Goal: Check status: Check status

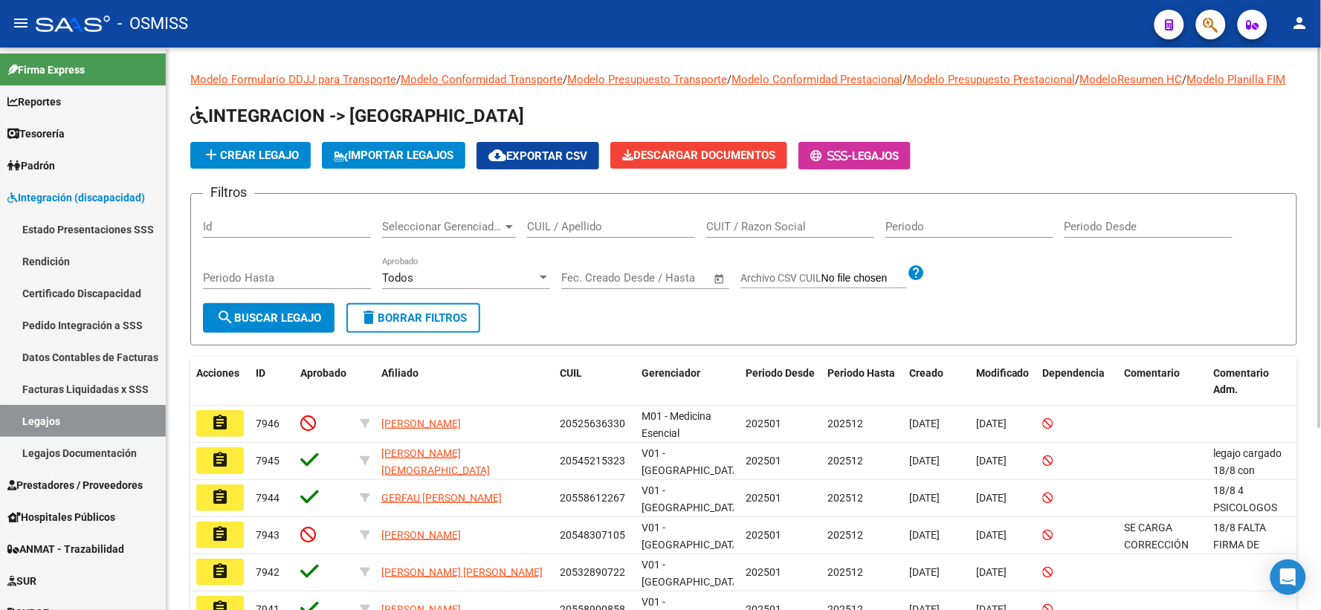
click at [539, 233] on input "CUIL / Apellido" at bounding box center [611, 226] width 168 height 13
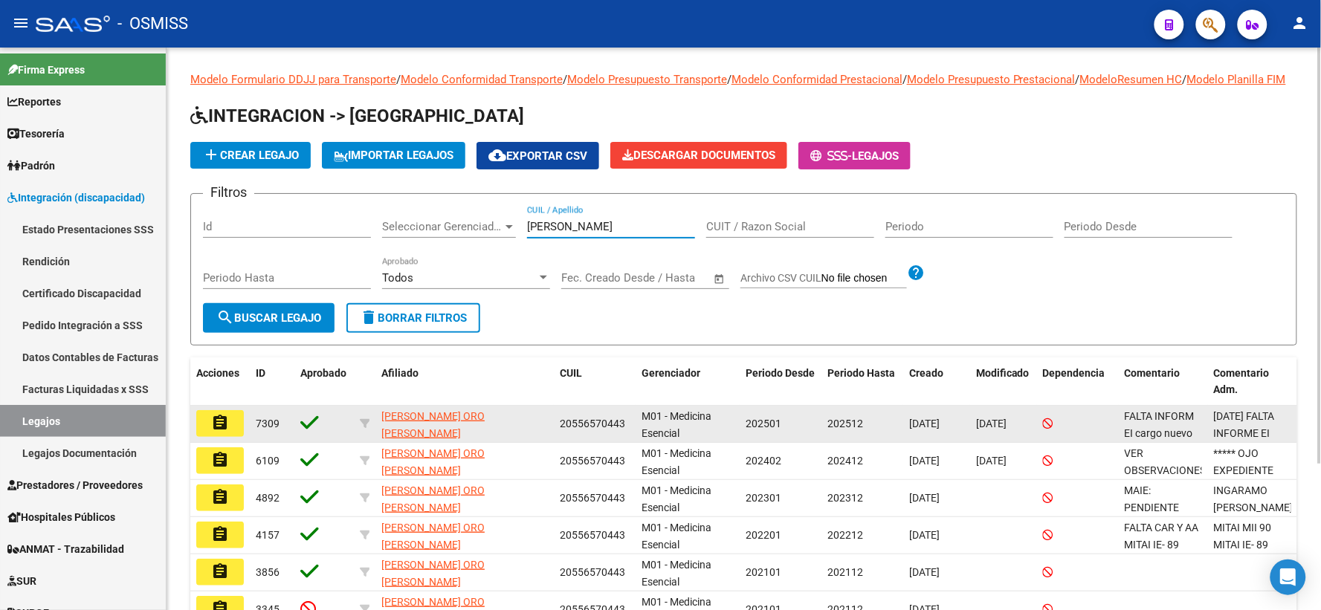
type input "[PERSON_NAME]"
click at [219, 432] on mat-icon "assignment" at bounding box center [220, 423] width 18 height 18
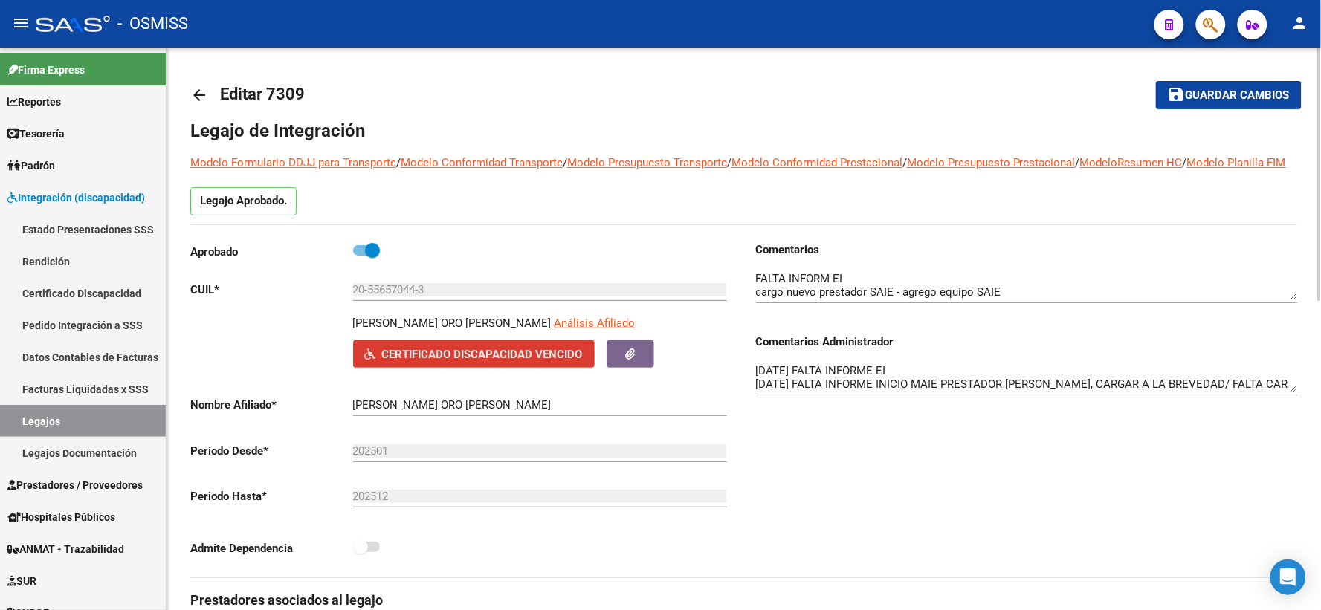
click at [462, 361] on span "Certificado Discapacidad Vencido" at bounding box center [482, 354] width 201 height 13
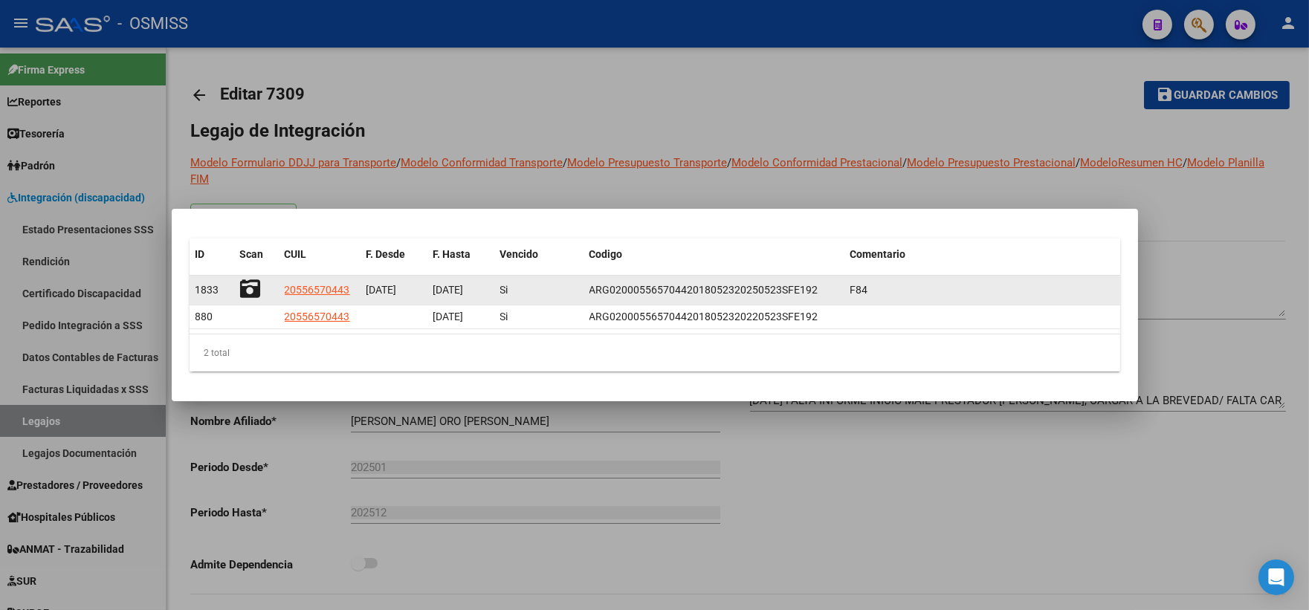
click at [244, 291] on icon at bounding box center [250, 289] width 21 height 21
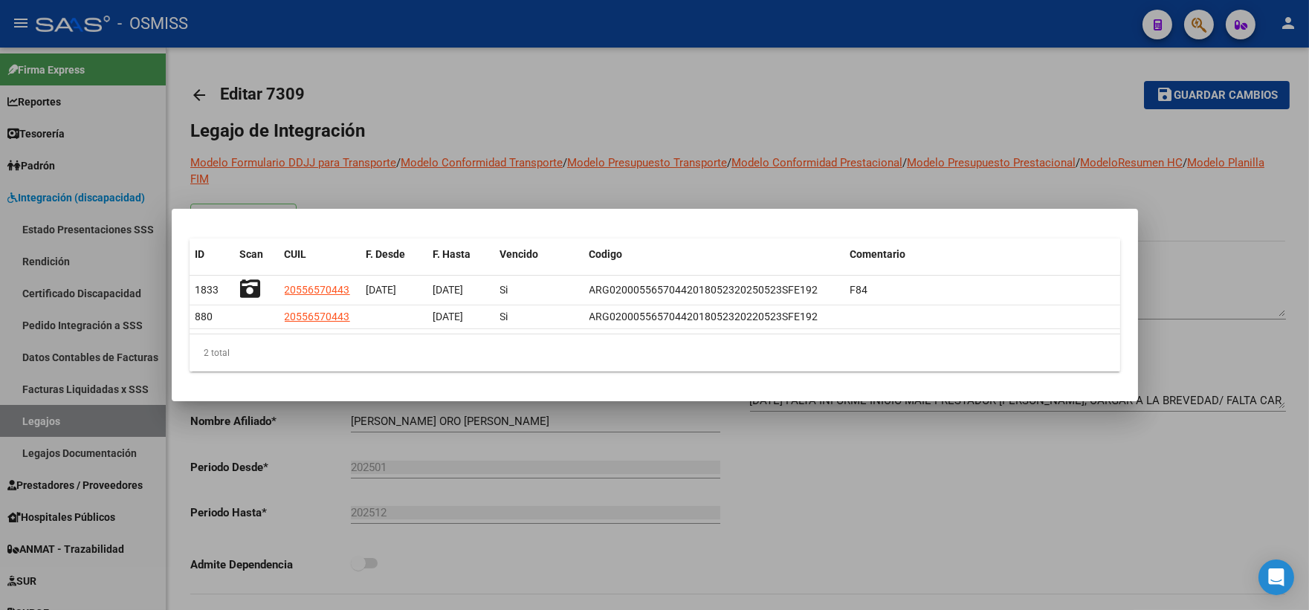
click at [907, 117] on div at bounding box center [654, 305] width 1309 height 610
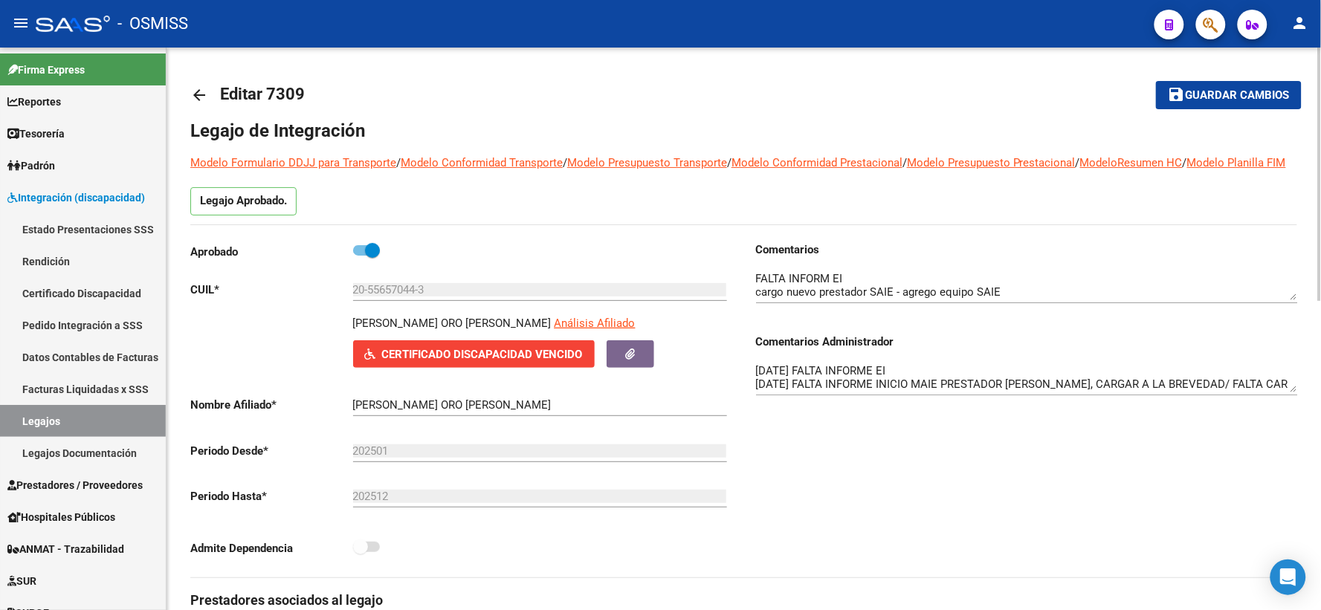
click at [201, 93] on mat-icon "arrow_back" at bounding box center [199, 95] width 18 height 18
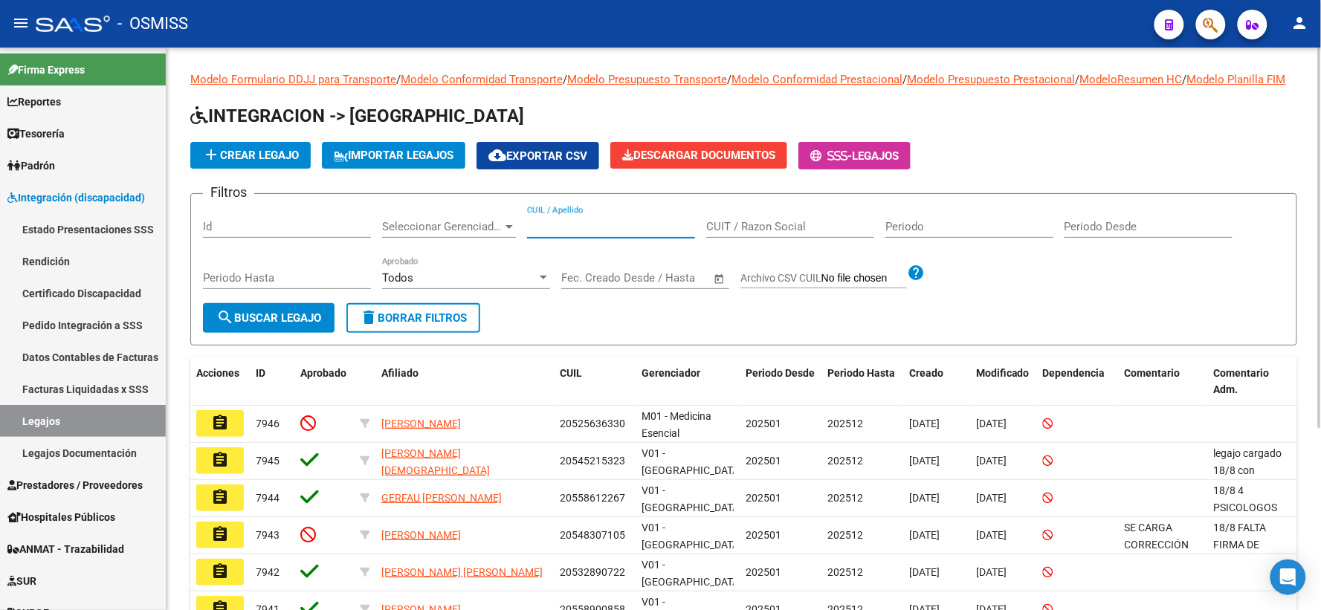
paste input "[PERSON_NAME]"
type input "[PERSON_NAME]"
click at [261, 325] on span "search Buscar Legajo" at bounding box center [268, 317] width 105 height 13
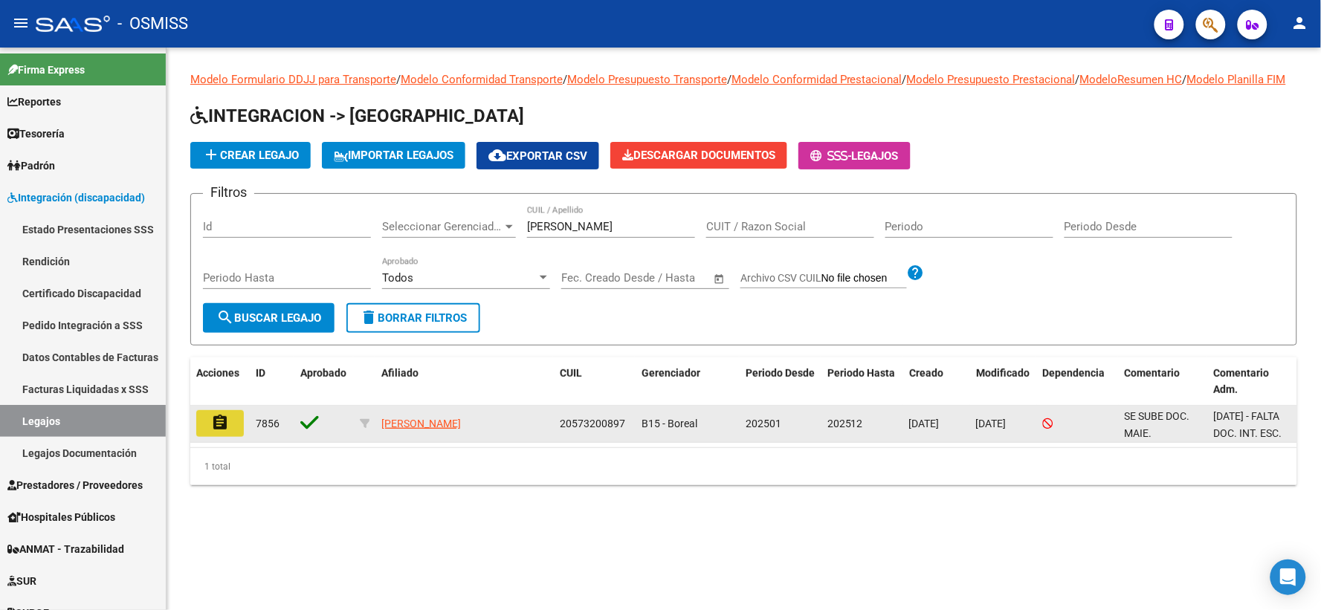
drag, startPoint x: 221, startPoint y: 431, endPoint x: 704, endPoint y: 377, distance: 485.4
click at [227, 431] on mat-icon "assignment" at bounding box center [220, 423] width 18 height 18
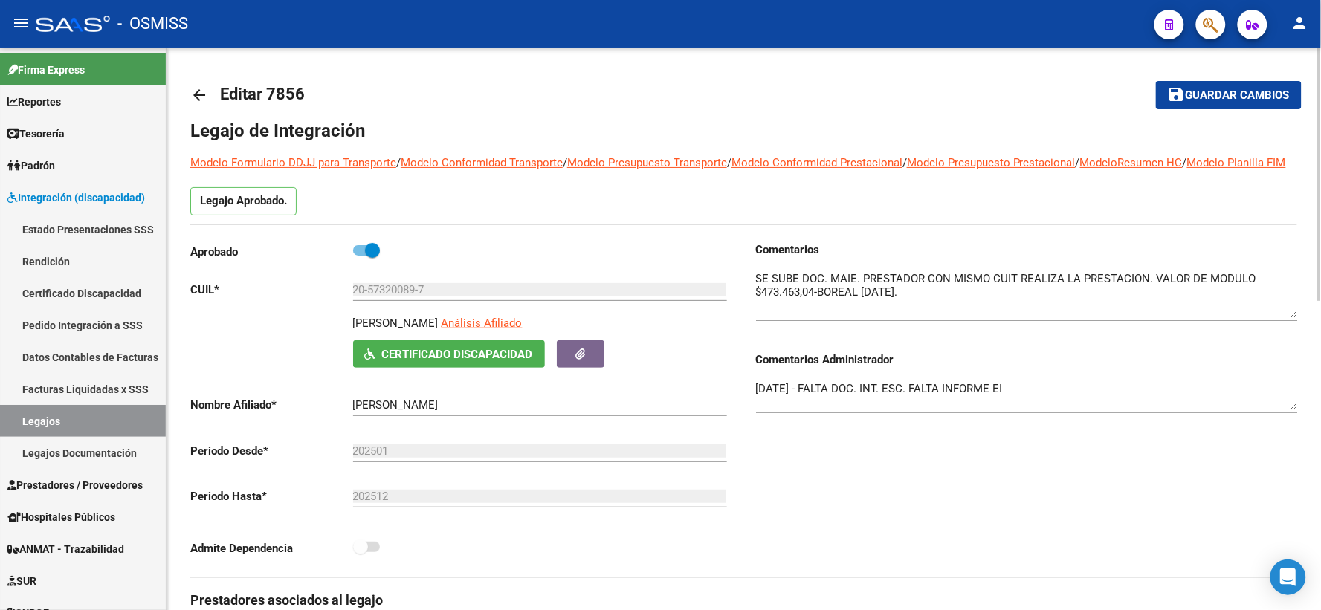
drag, startPoint x: 1295, startPoint y: 312, endPoint x: 1298, endPoint y: 330, distance: 18.1
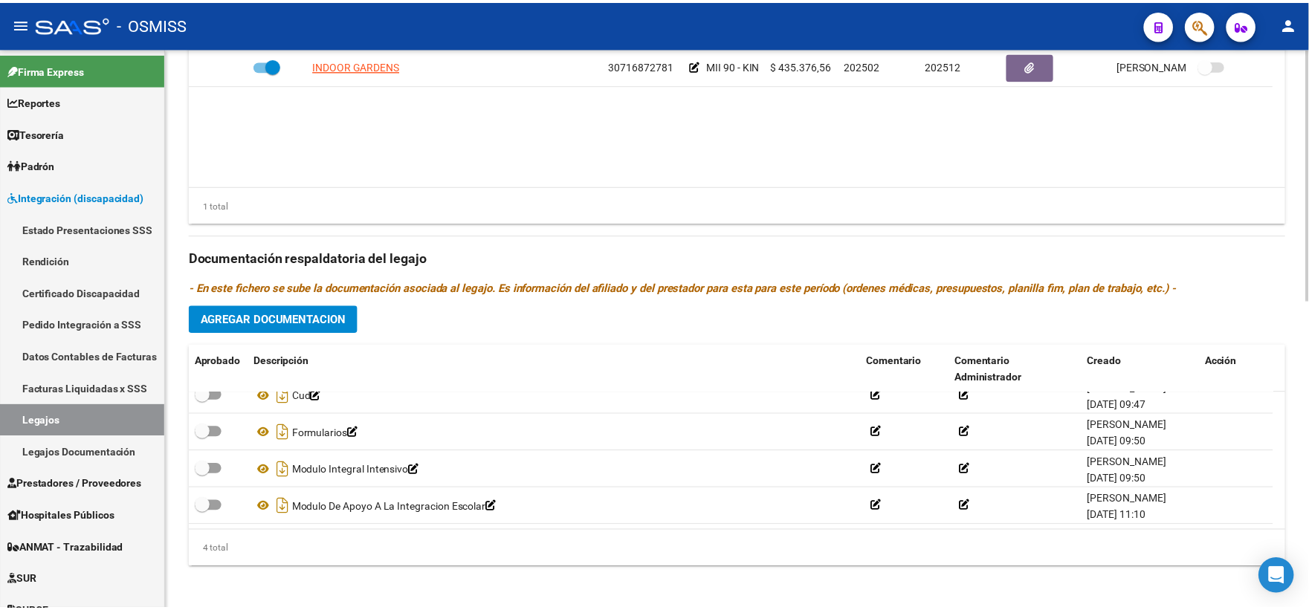
scroll to position [686, 0]
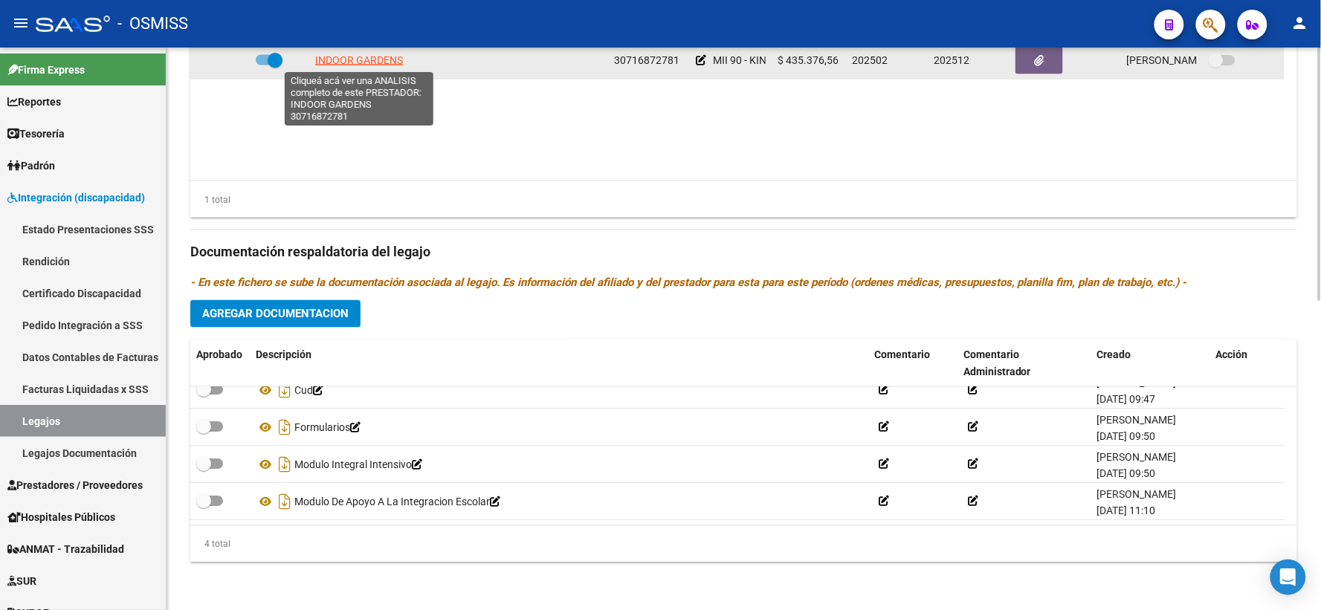
click at [351, 59] on span "INDOOR GARDENS" at bounding box center [359, 60] width 88 height 12
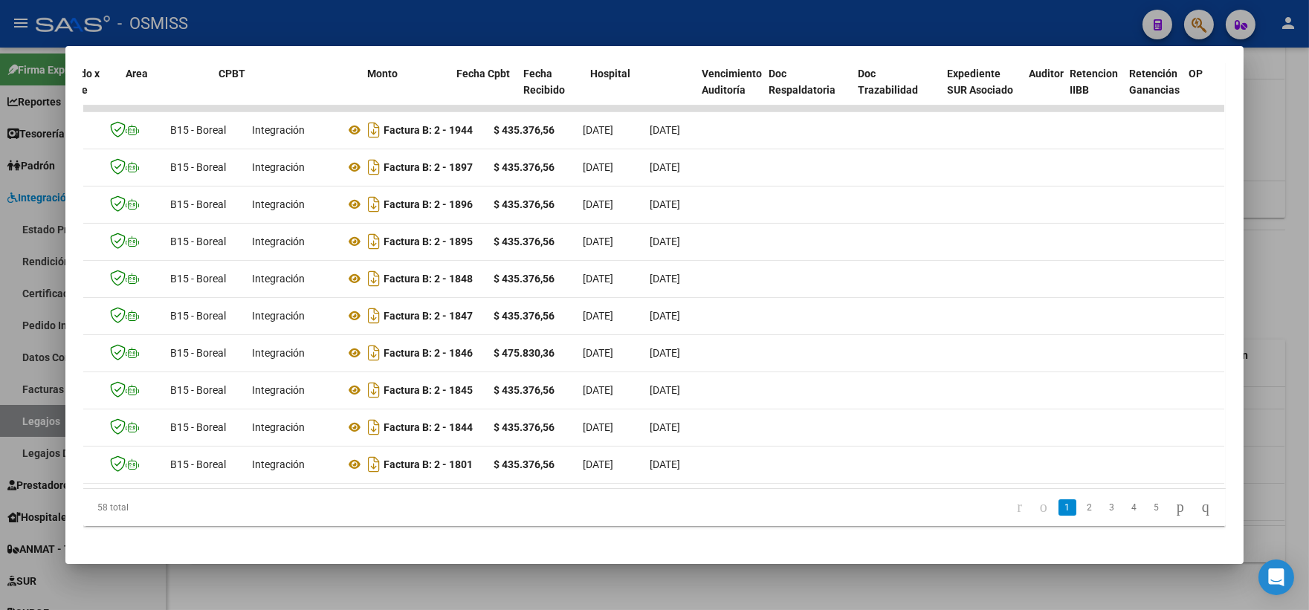
scroll to position [0, 0]
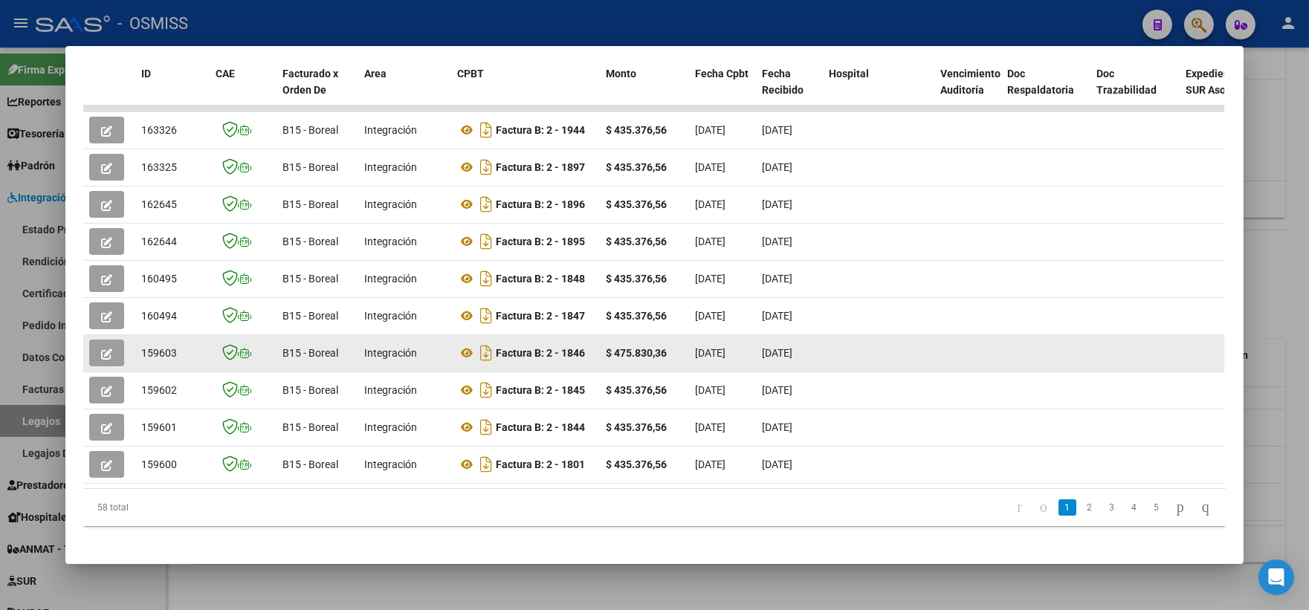
click at [101, 349] on icon "button" at bounding box center [106, 354] width 11 height 11
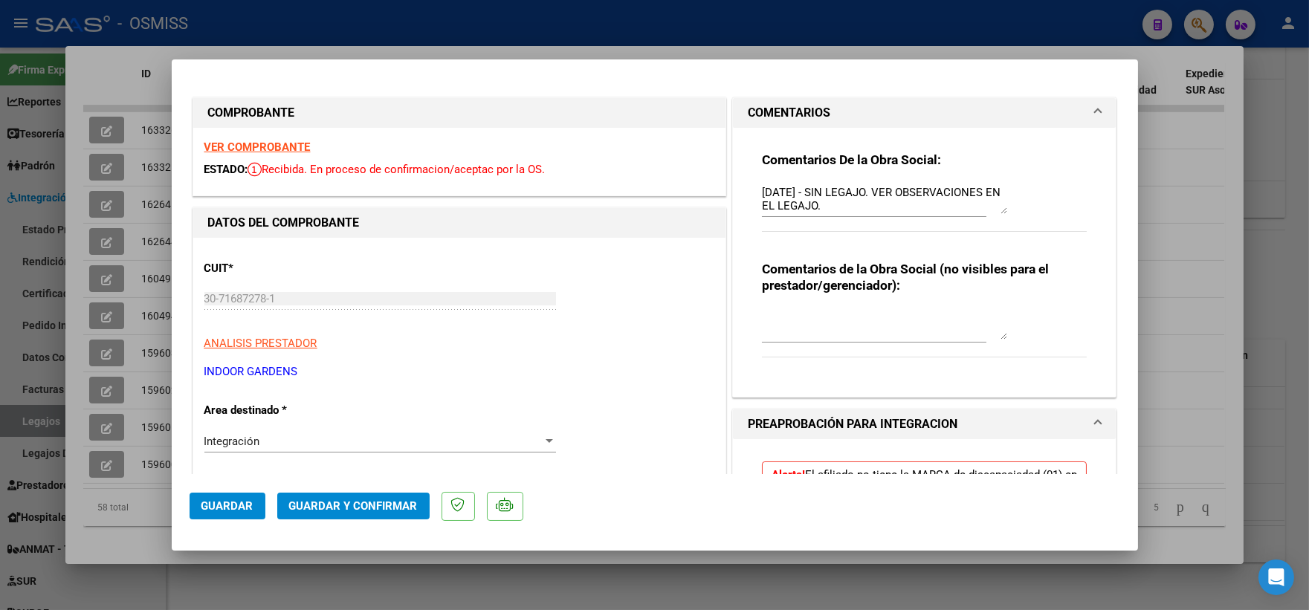
click at [877, 204] on textarea "[DATE] - SIN LEGAJO. VER OBSERVACIONES EN EL LEGAJO." at bounding box center [884, 199] width 245 height 30
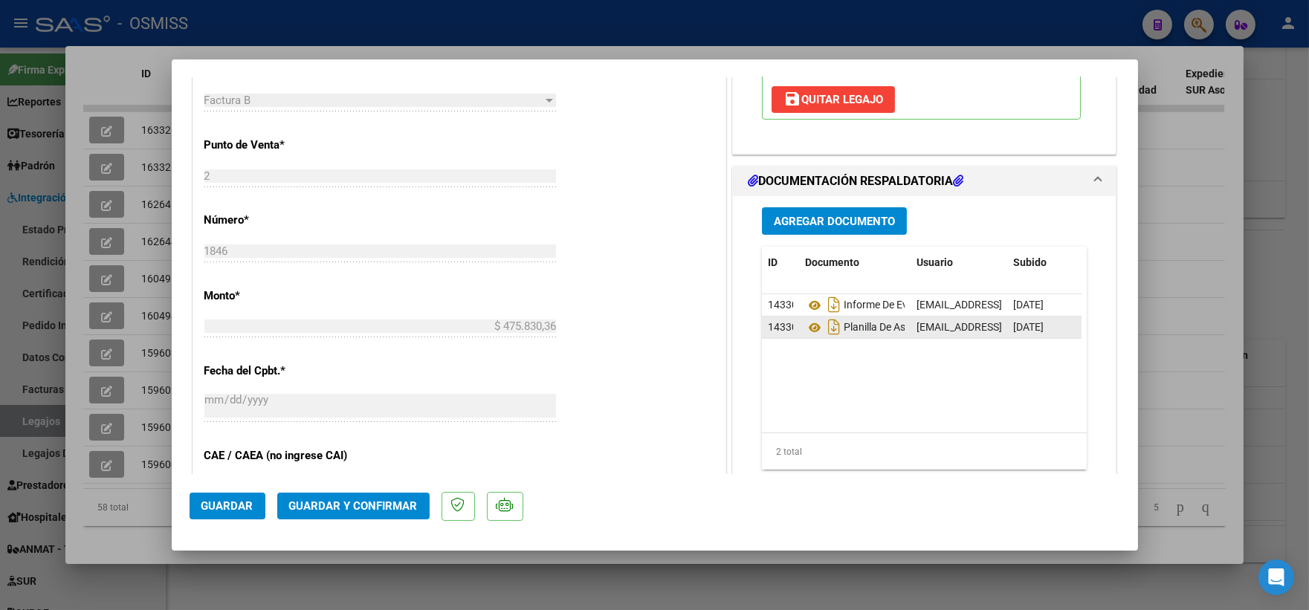
scroll to position [660, 0]
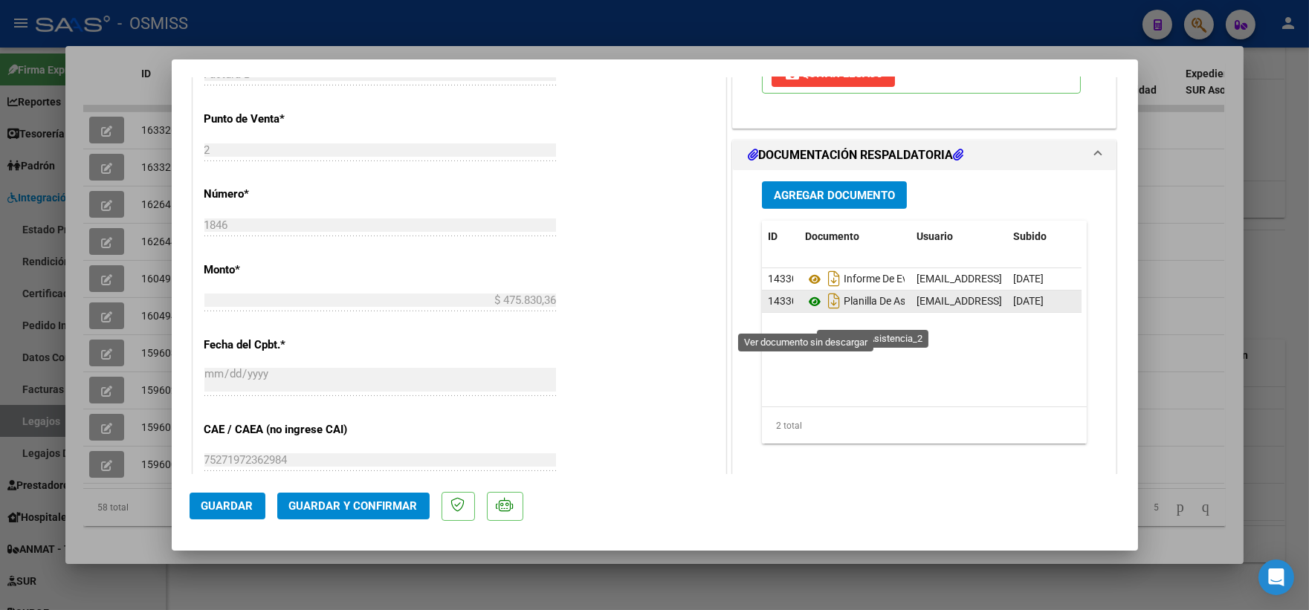
type textarea "[DATE] - SIN LEGAJO. VER OBSERVACIONES EN EL LEGAJO. MAIE"
click at [807, 311] on icon at bounding box center [814, 302] width 19 height 18
click at [1176, 218] on div at bounding box center [654, 305] width 1309 height 610
type input "$ 0,00"
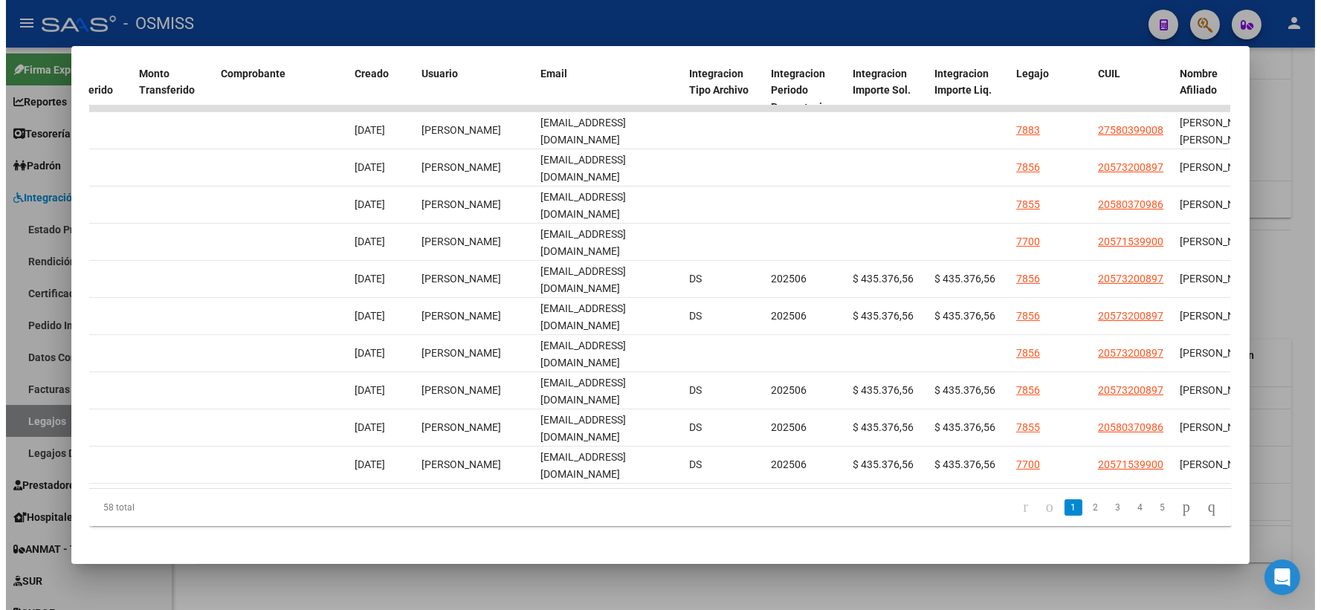
scroll to position [0, 1432]
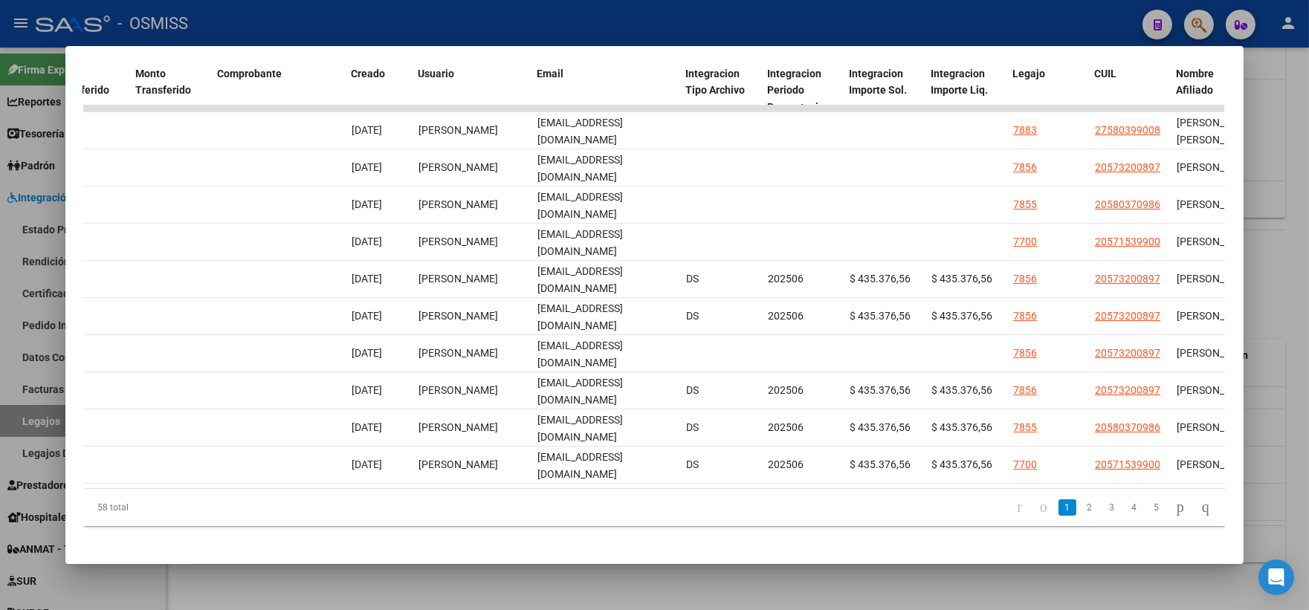
click at [1272, 288] on div at bounding box center [654, 305] width 1309 height 610
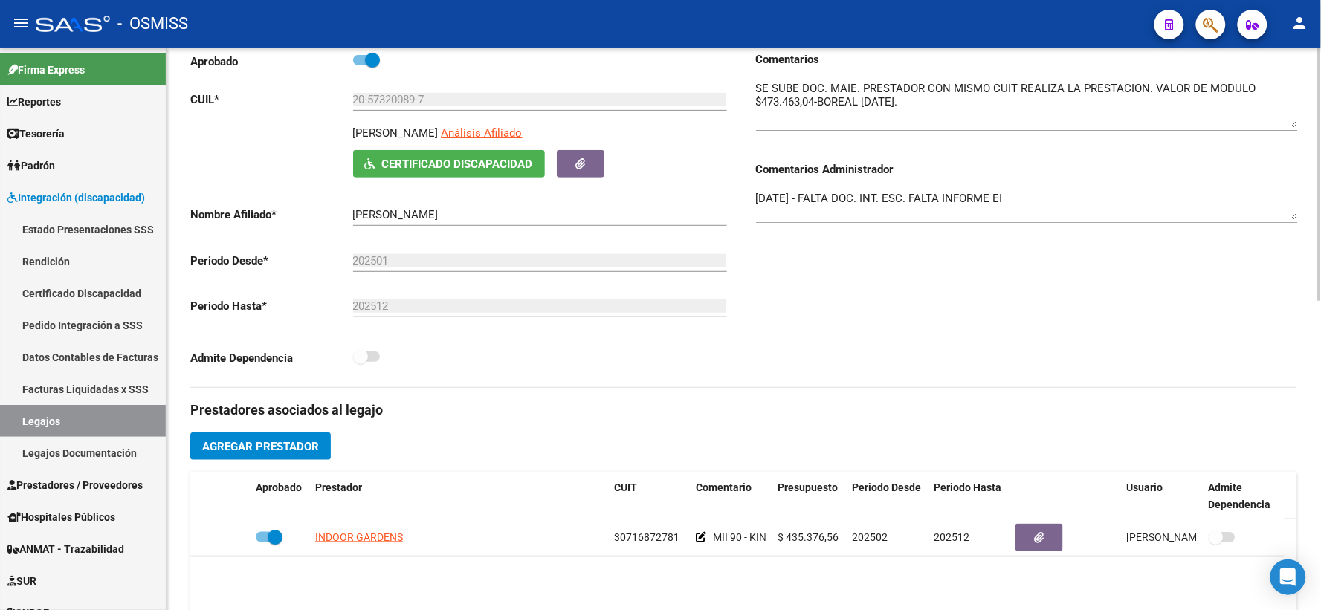
scroll to position [0, 0]
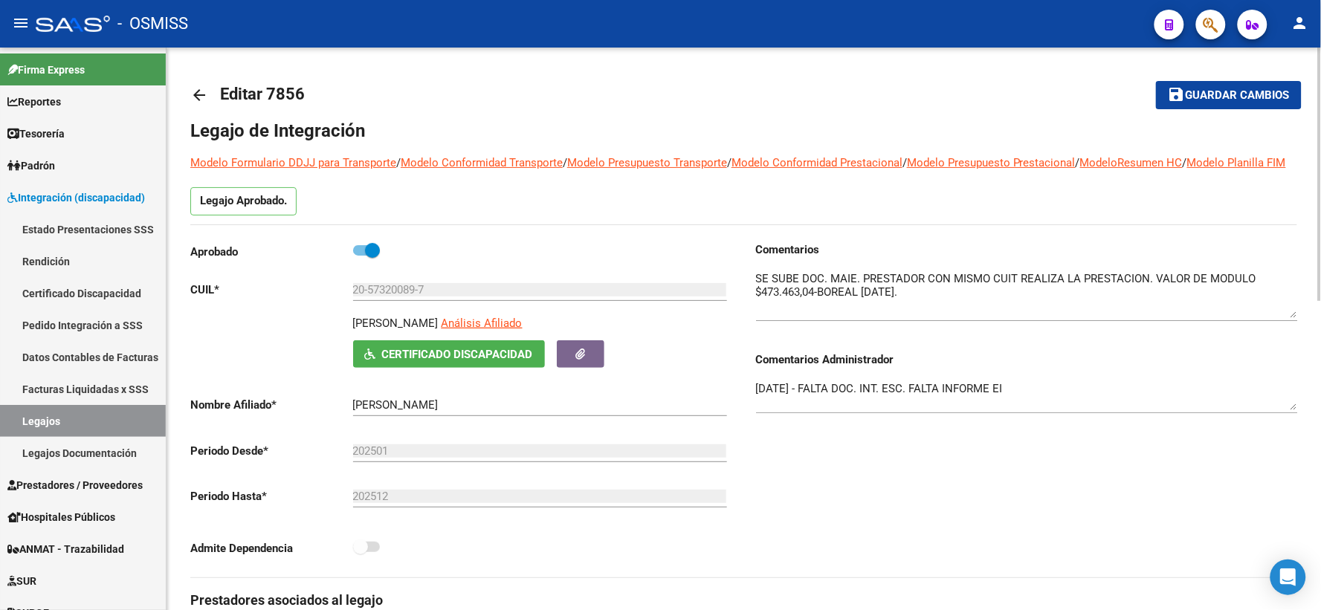
drag, startPoint x: 1203, startPoint y: 93, endPoint x: 1195, endPoint y: 102, distance: 11.6
click at [1200, 97] on span "Guardar cambios" at bounding box center [1237, 95] width 104 height 13
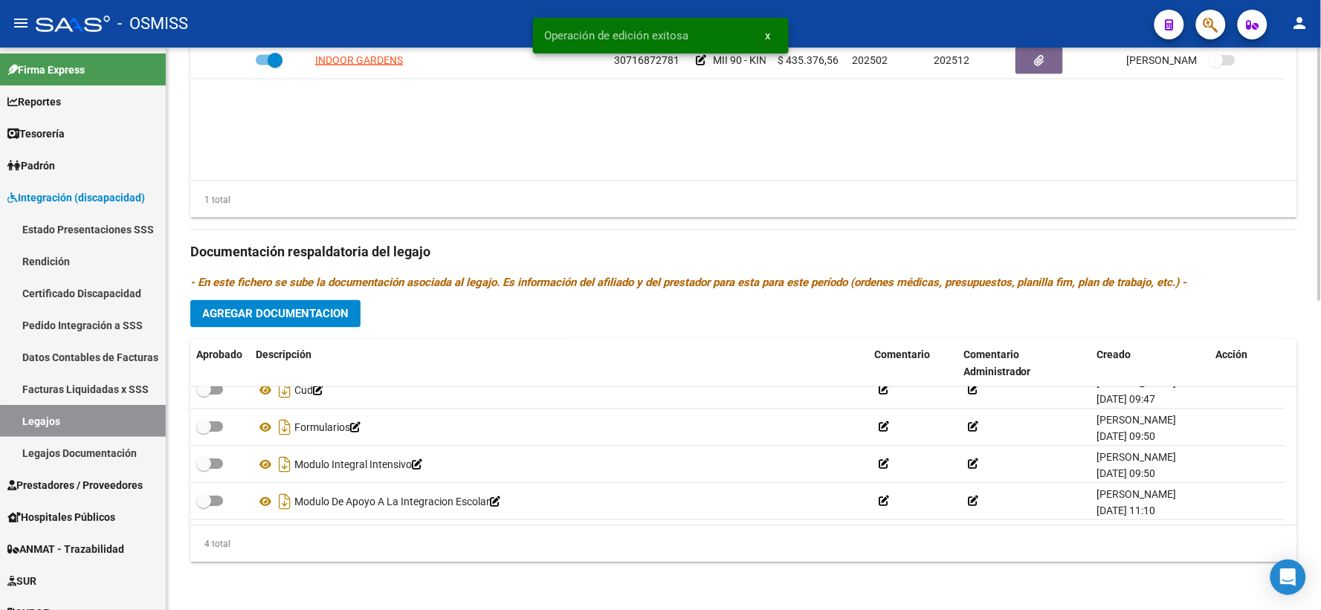
scroll to position [686, 0]
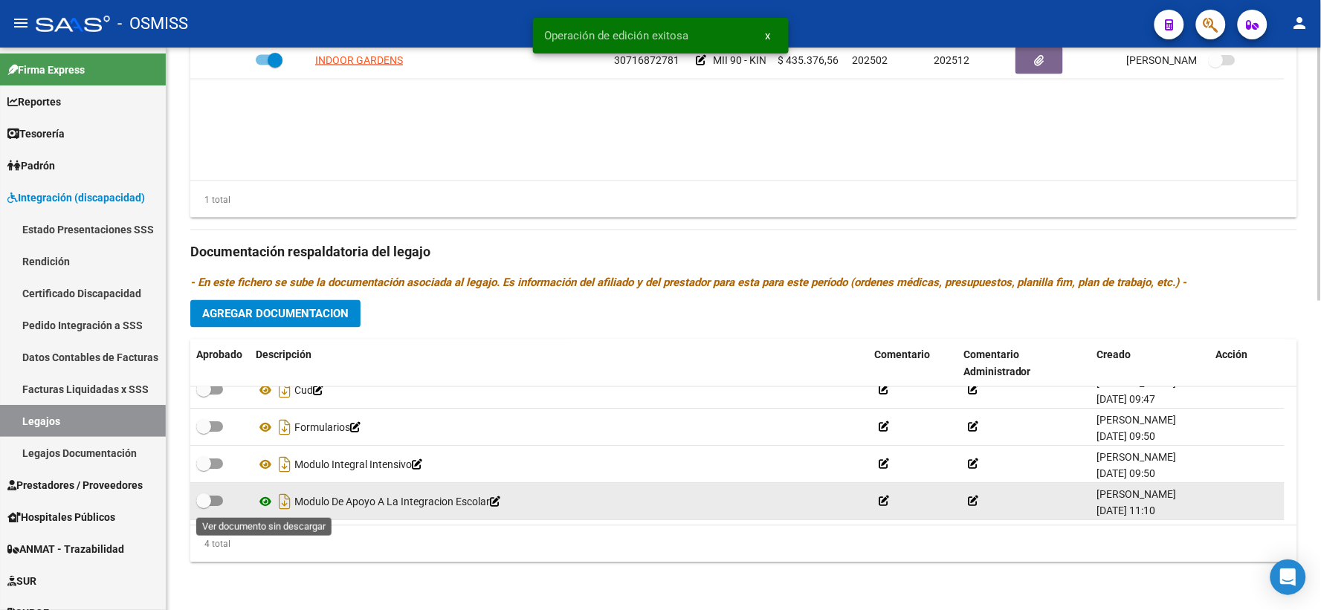
click at [264, 502] on icon at bounding box center [265, 503] width 19 height 18
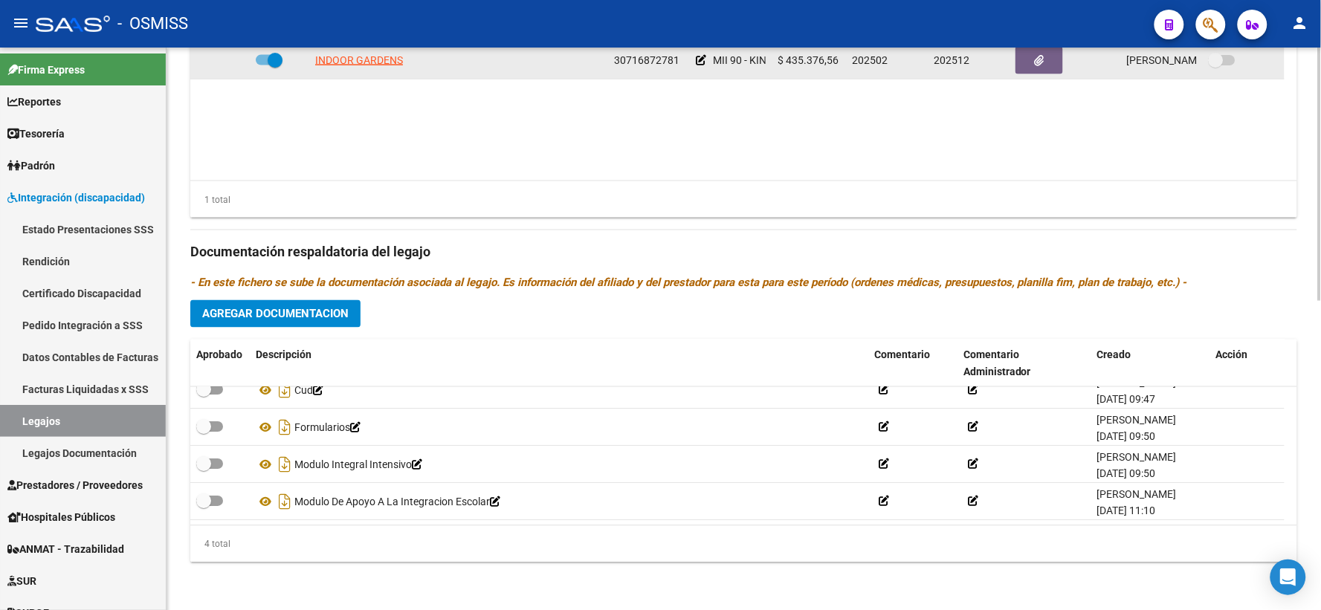
click at [702, 58] on icon at bounding box center [701, 60] width 10 height 10
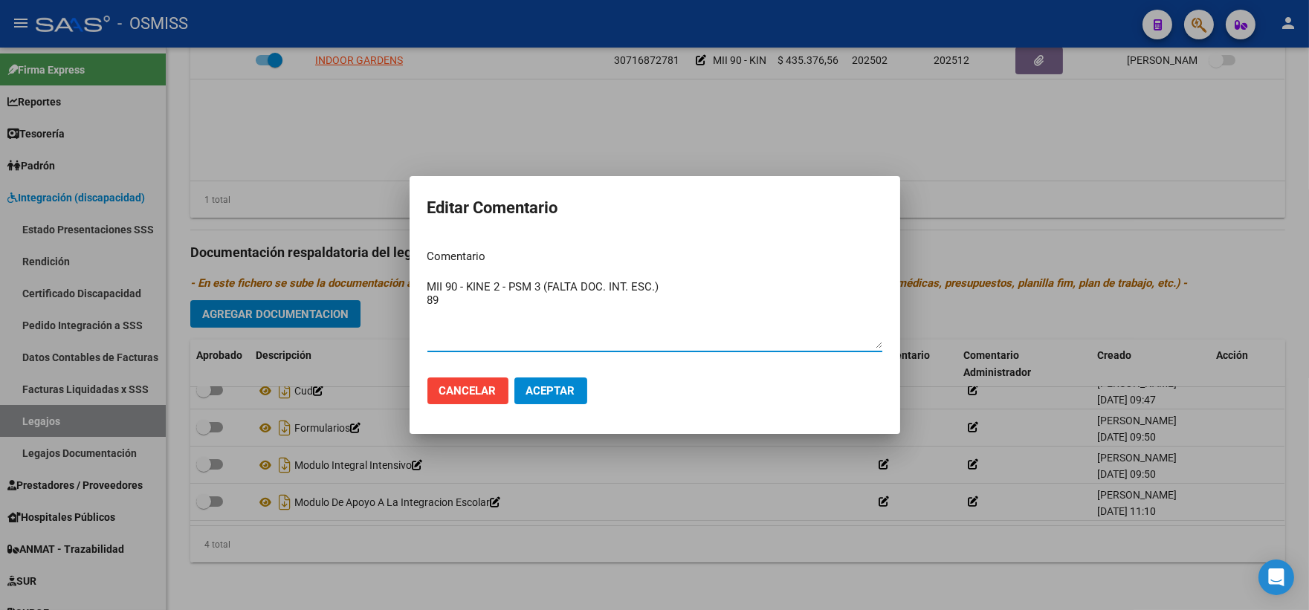
type textarea "MII 90 - KINE 2 - PSM 3 (FALTA DOC. INT. ESC.) 89"
click at [543, 388] on span "Aceptar" at bounding box center [550, 390] width 49 height 13
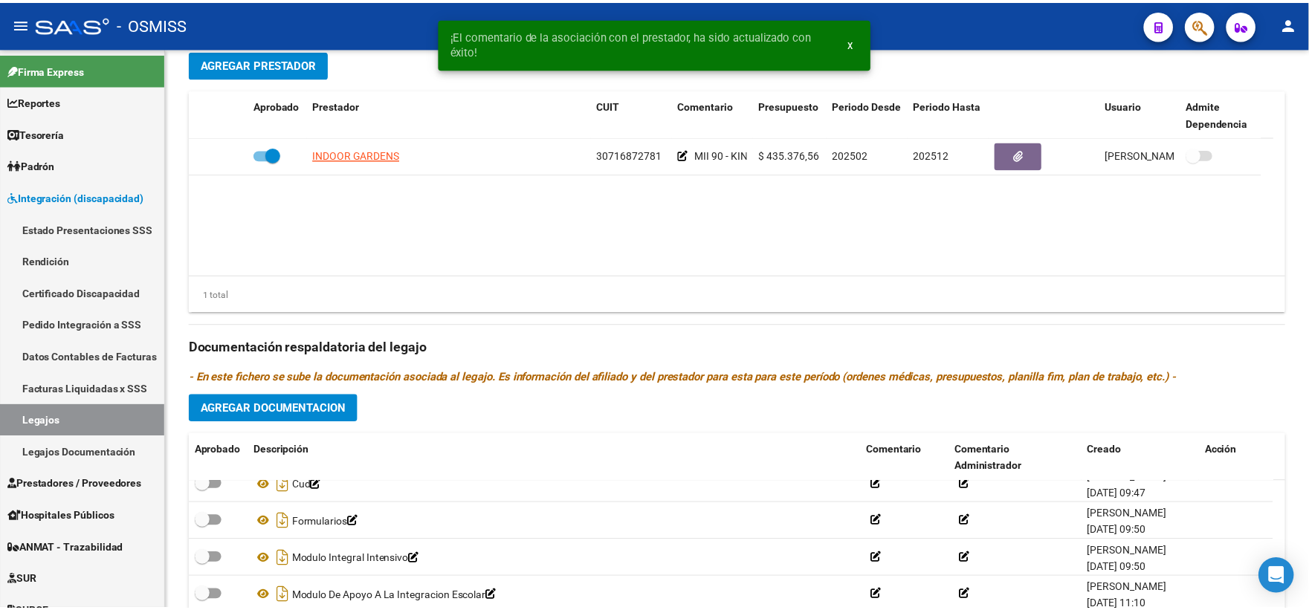
scroll to position [351, 0]
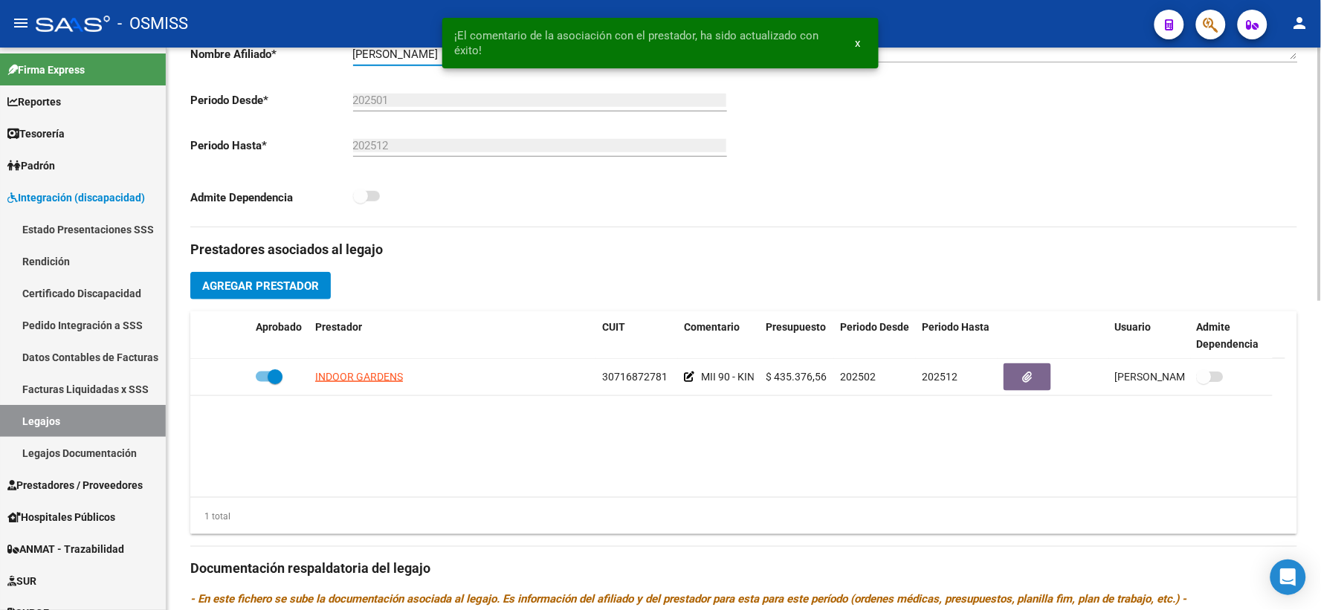
click at [395, 61] on input "[PERSON_NAME]" at bounding box center [540, 54] width 374 height 13
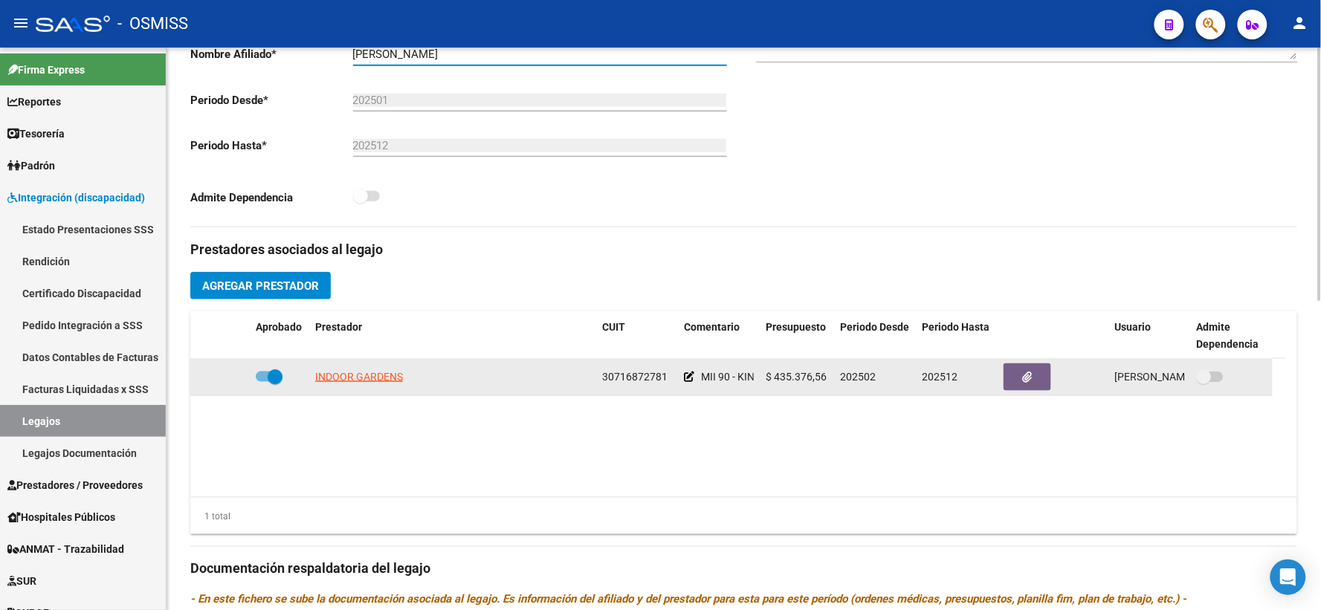
click at [687, 382] on icon at bounding box center [689, 377] width 10 height 10
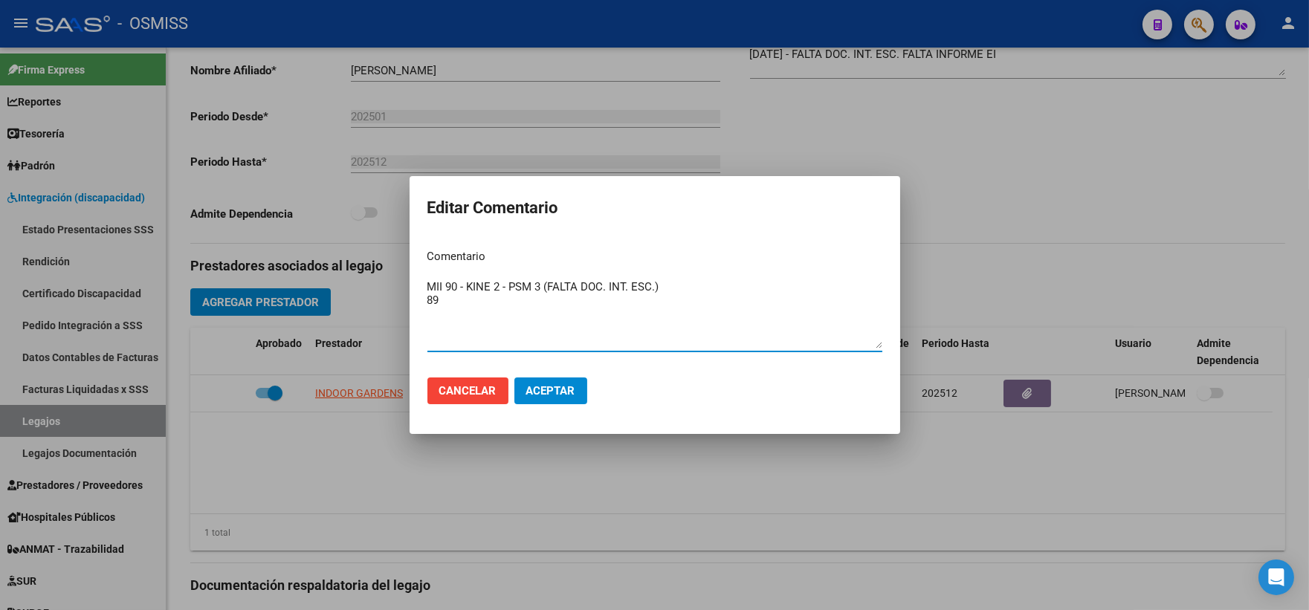
drag, startPoint x: 543, startPoint y: 285, endPoint x: 727, endPoint y: 285, distance: 183.6
click at [727, 285] on textarea "MII 90 - KINE 2 - PSM 3 (FALTA DOC. INT. ESC.) 89" at bounding box center [654, 314] width 455 height 70
click at [465, 301] on textarea "MII 90 - KINE 2 - PSM 3 89" at bounding box center [654, 314] width 455 height 70
paste textarea "[PERSON_NAME]"
type textarea "MII 90 - KINE 2 - PSM 3 89 [PERSON_NAME]"
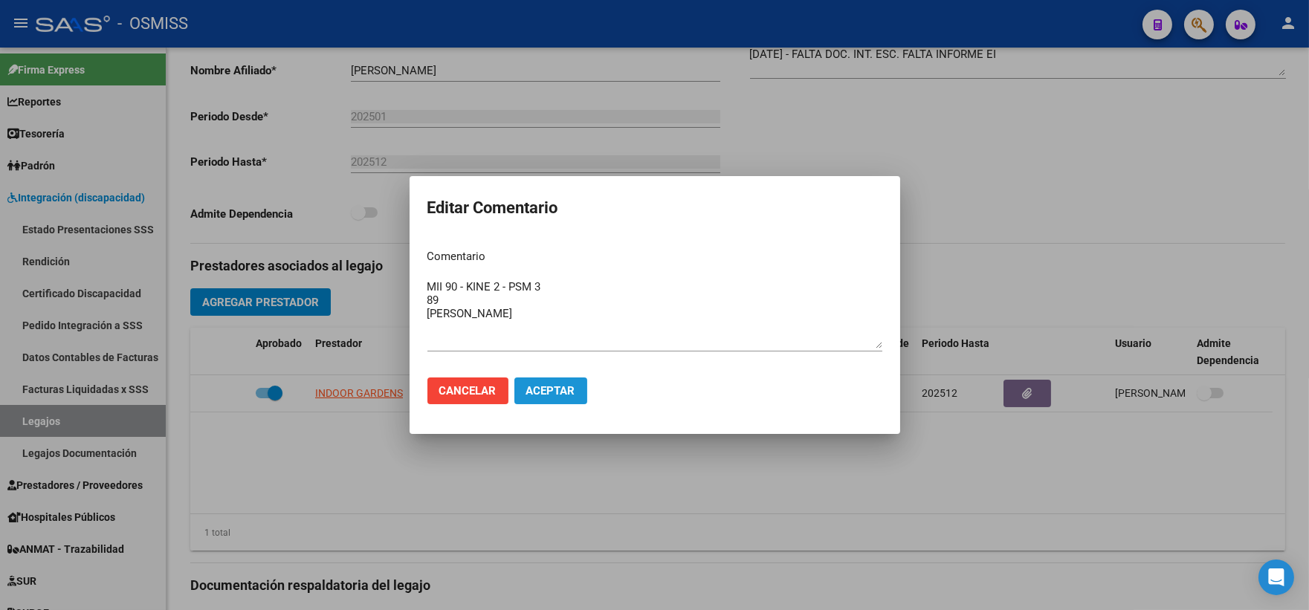
click at [549, 388] on span "Aceptar" at bounding box center [550, 390] width 49 height 13
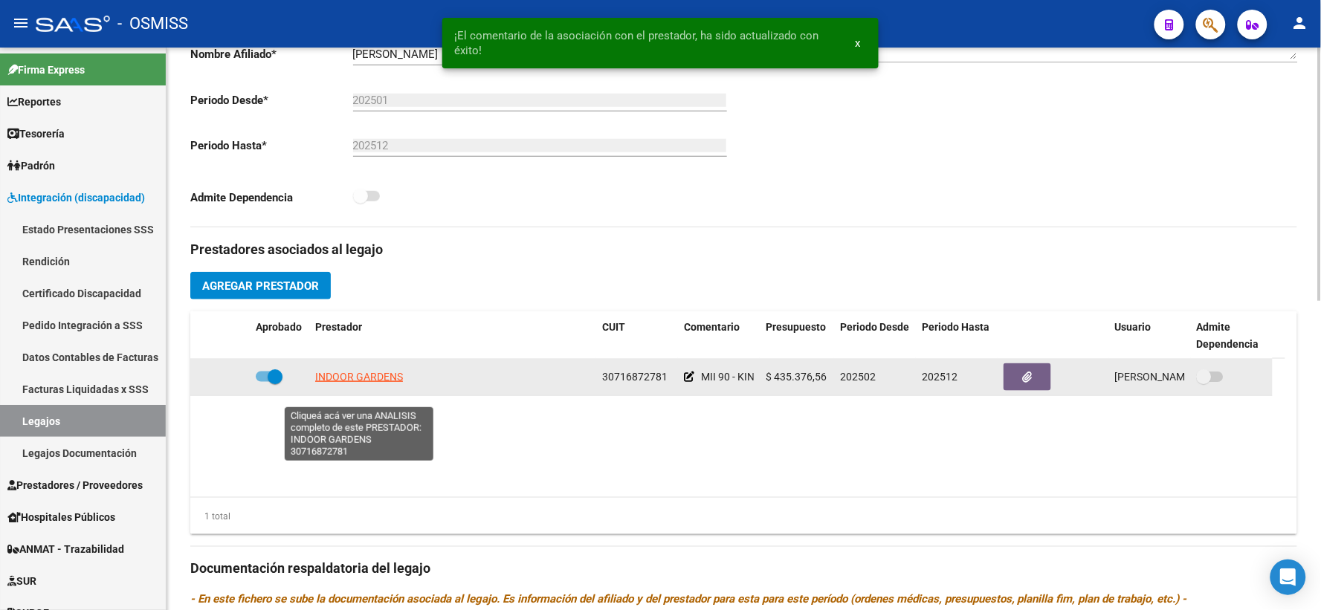
click at [355, 383] on span "INDOOR GARDENS" at bounding box center [359, 377] width 88 height 12
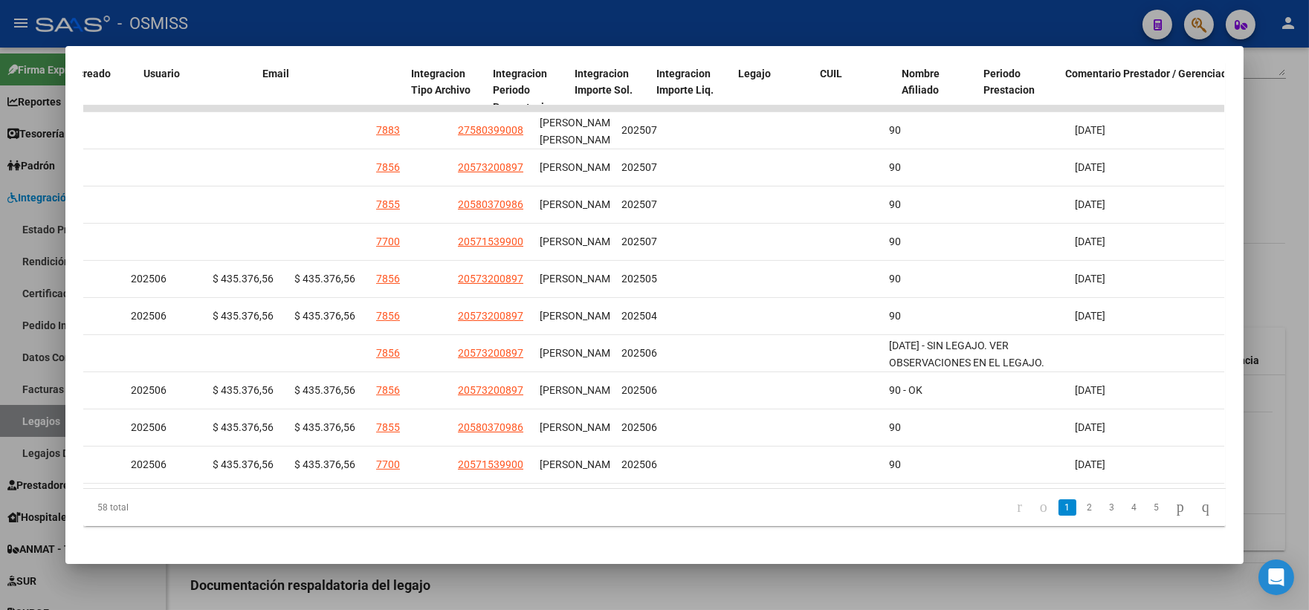
scroll to position [0, 0]
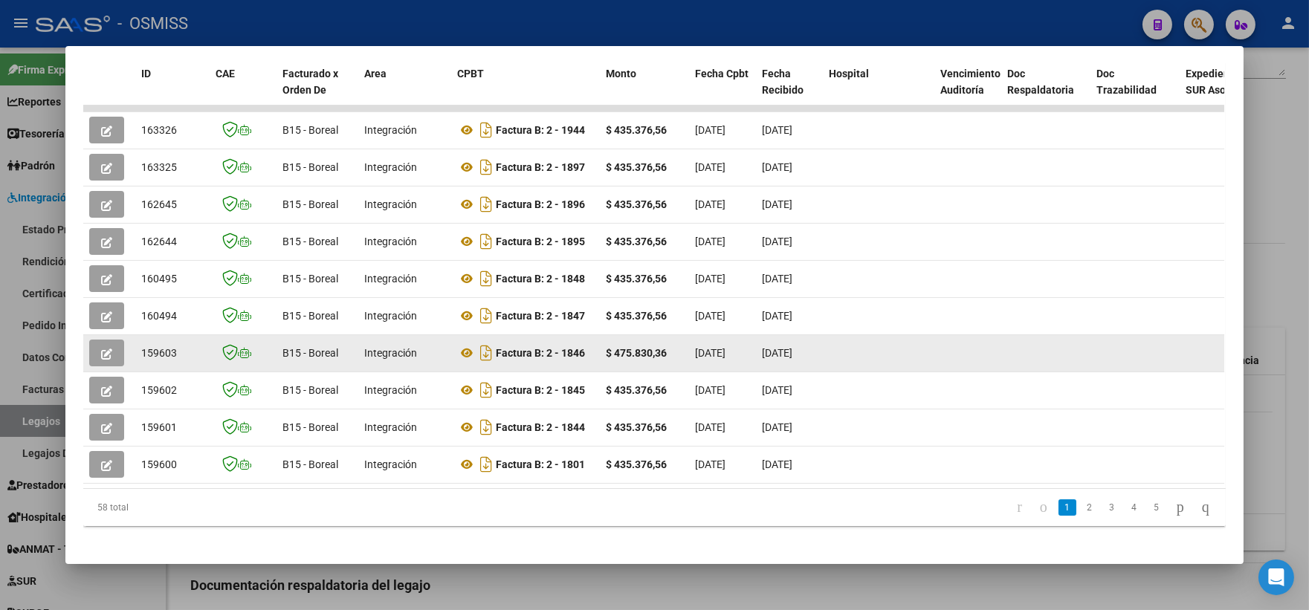
click at [102, 352] on icon "button" at bounding box center [106, 354] width 11 height 11
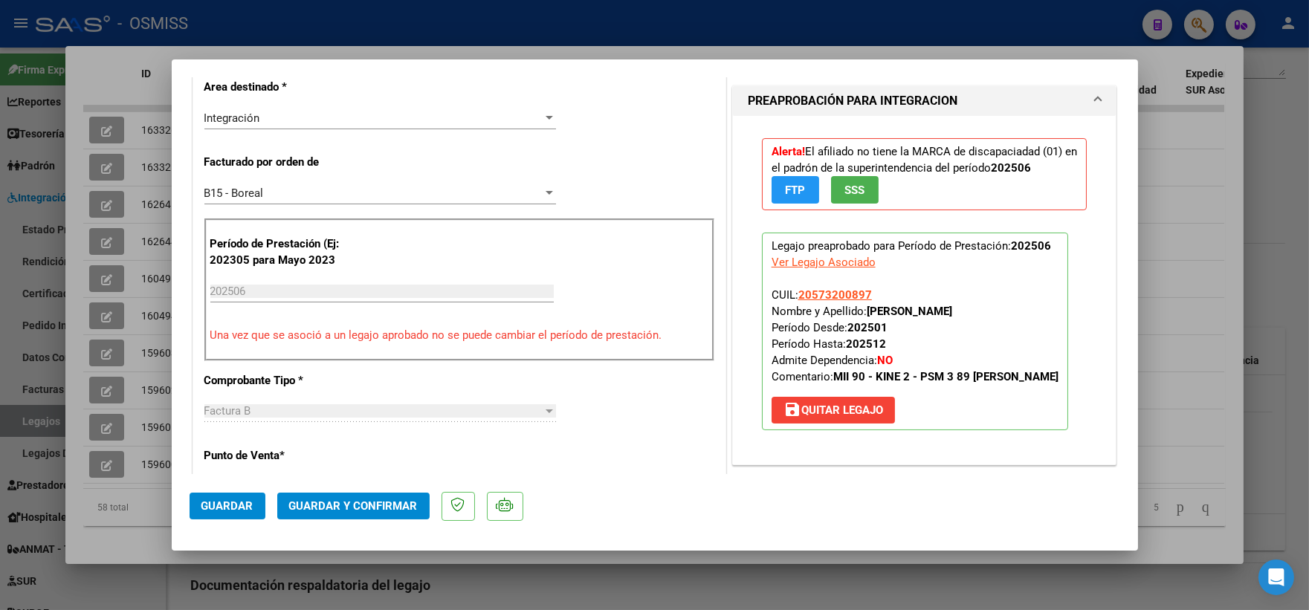
scroll to position [330, 0]
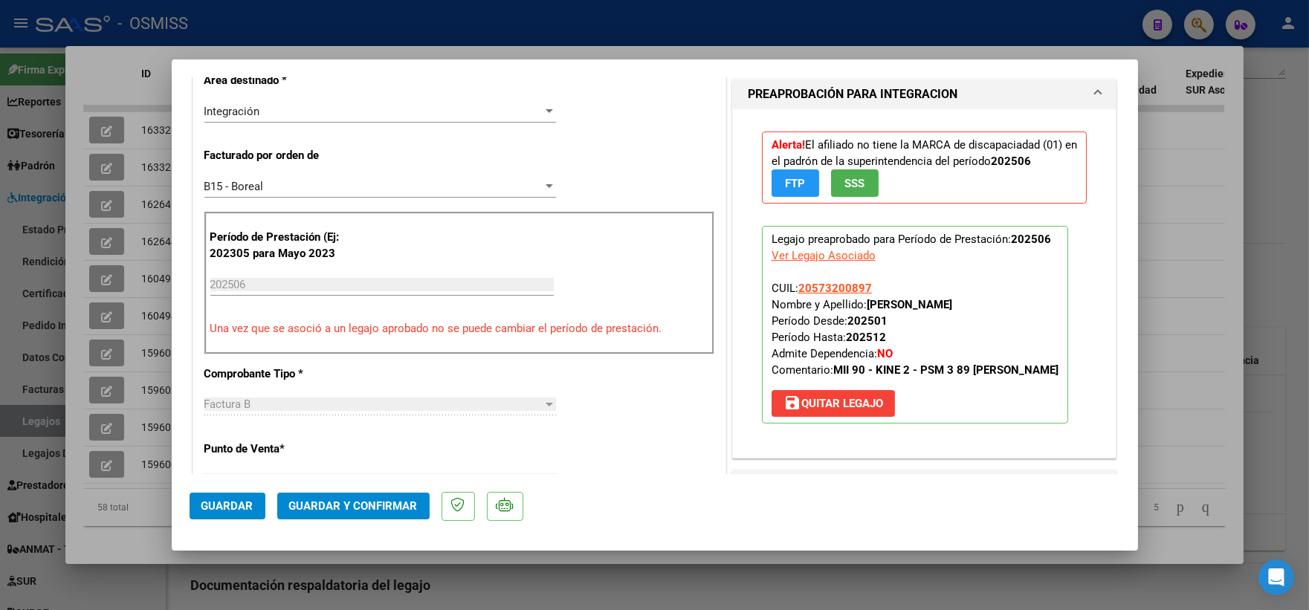
click at [1179, 239] on div at bounding box center [654, 305] width 1309 height 610
type input "$ 0,00"
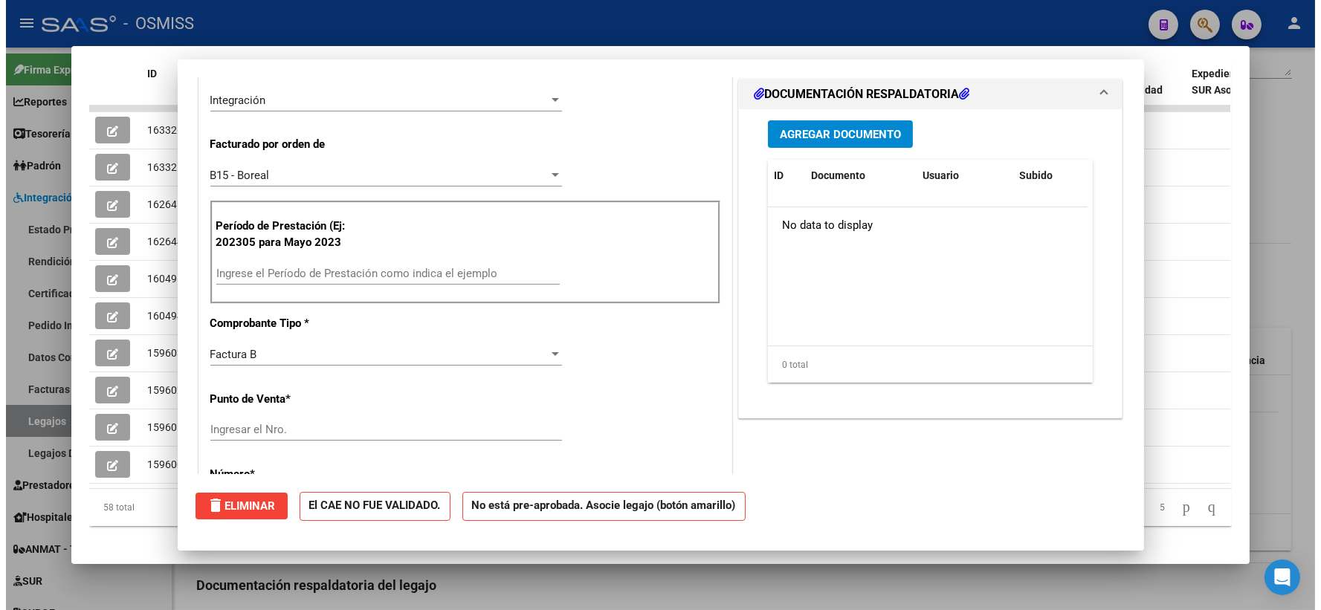
scroll to position [0, 0]
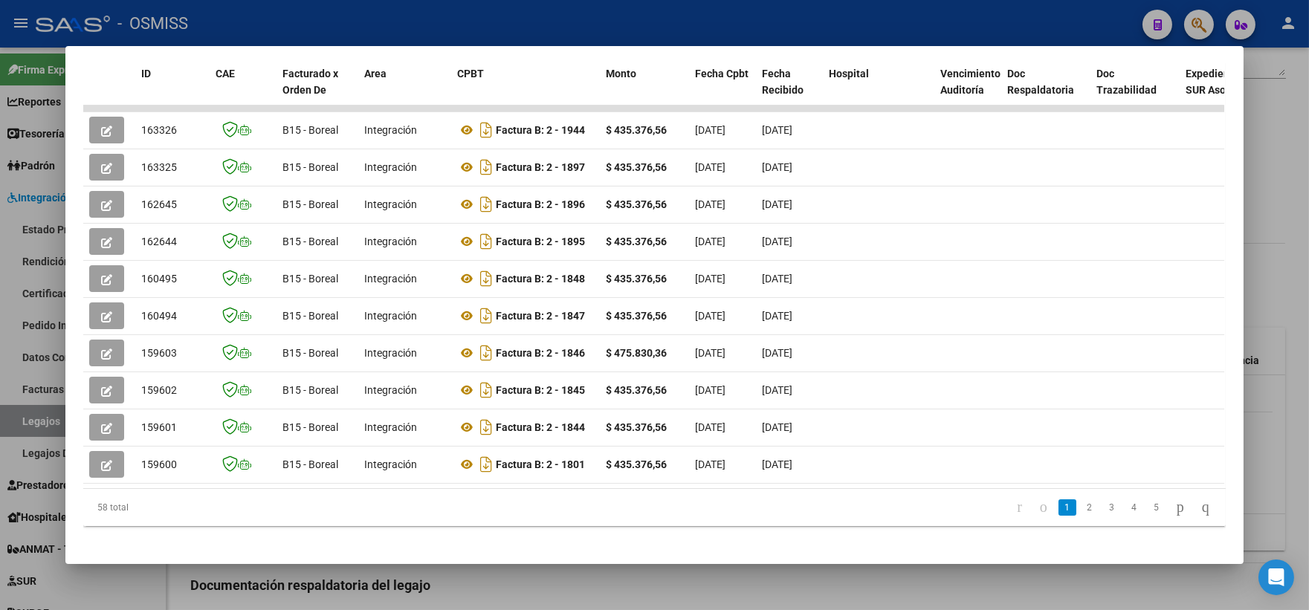
click at [1295, 205] on div at bounding box center [654, 305] width 1309 height 610
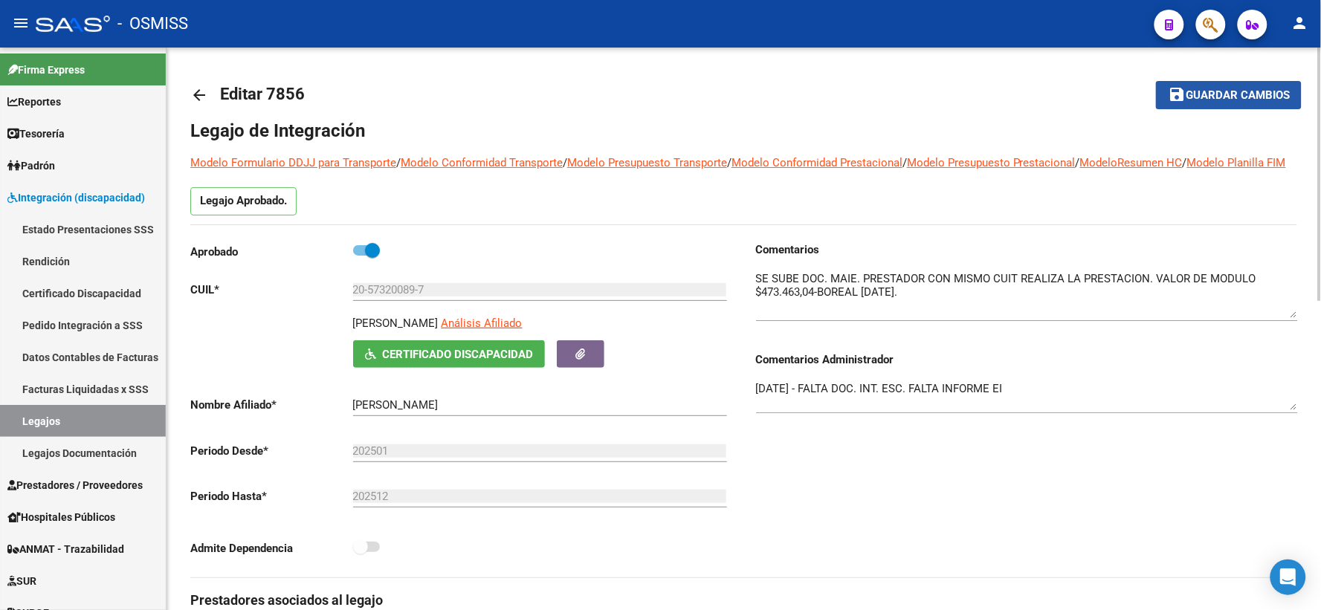
click at [1249, 95] on span "Guardar cambios" at bounding box center [1237, 95] width 104 height 13
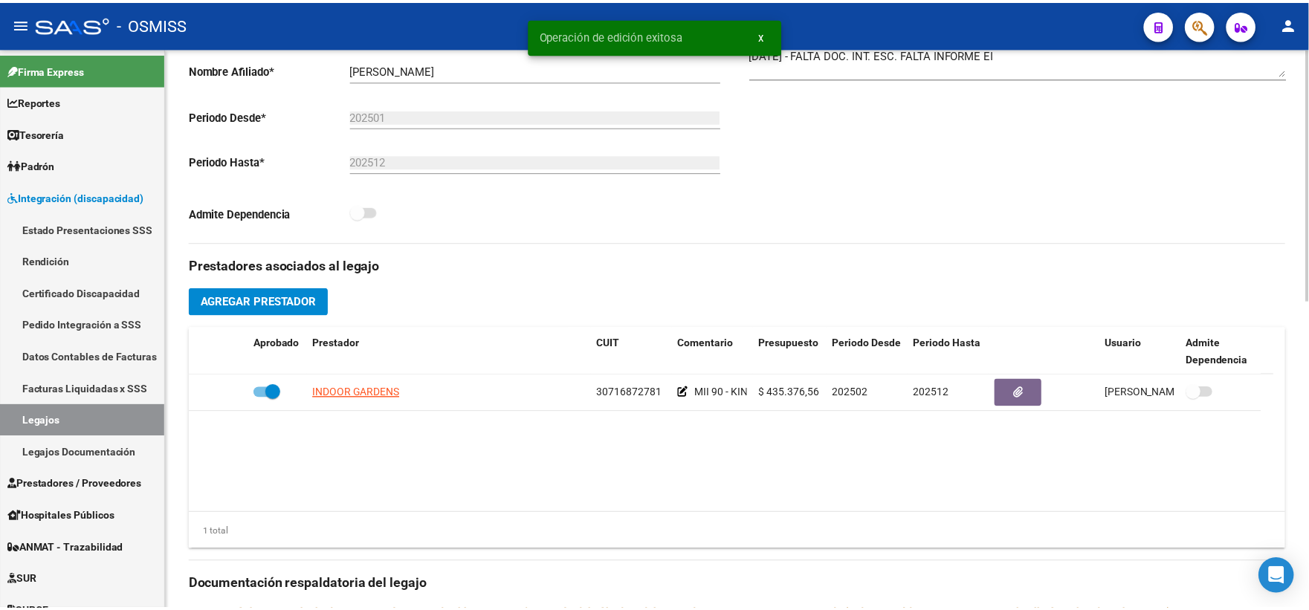
scroll to position [412, 0]
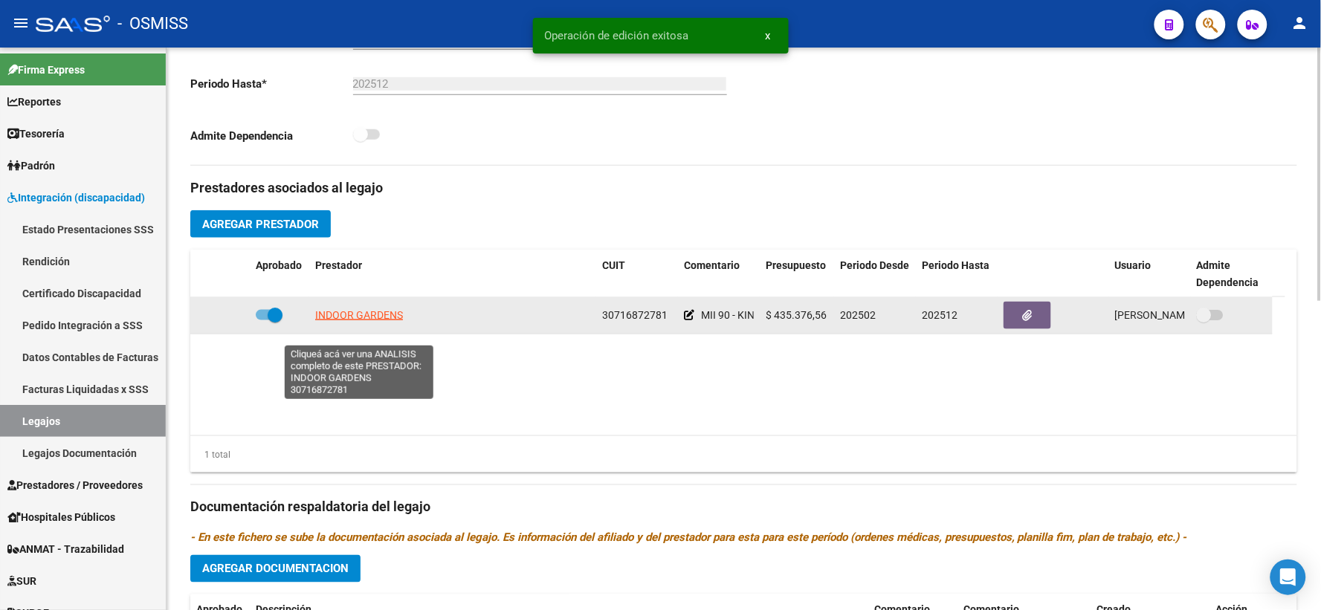
click at [358, 321] on span "INDOOR GARDENS" at bounding box center [359, 315] width 88 height 12
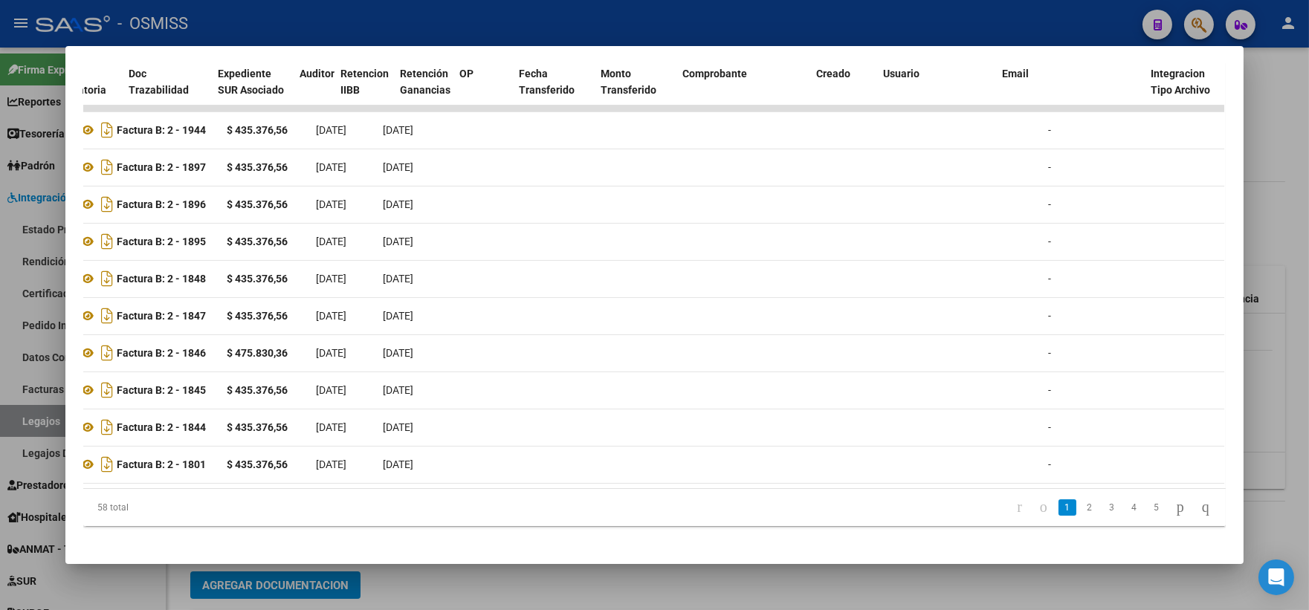
scroll to position [0, 0]
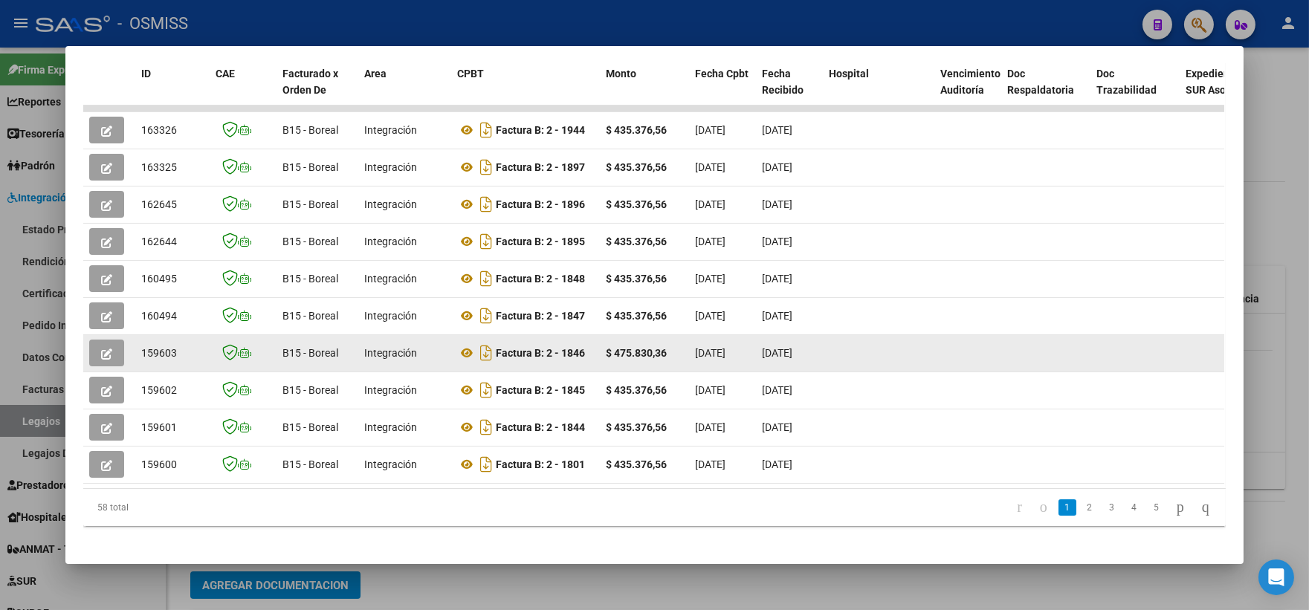
click at [101, 346] on span "button" at bounding box center [106, 352] width 11 height 13
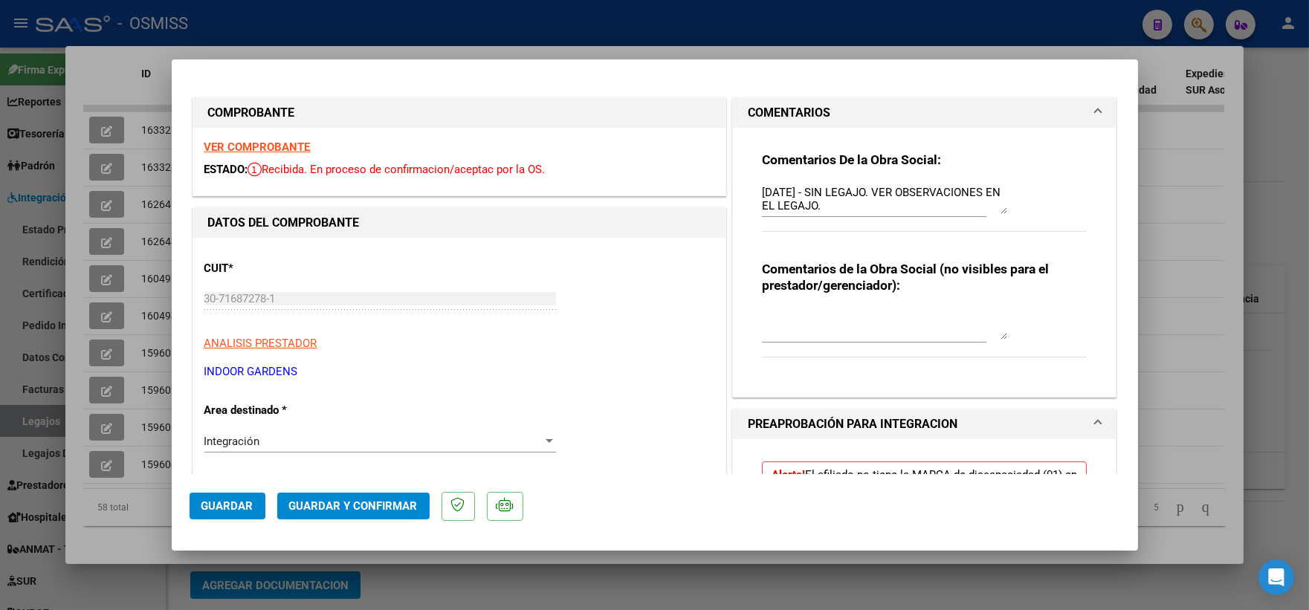
click at [762, 194] on textarea "[DATE] - SIN LEGAJO. VER OBSERVACIONES EN EL LEGAJO." at bounding box center [884, 199] width 245 height 30
click at [851, 190] on textarea "20/8 ok 89 [DATE] - SIN LEGAJO. VER OBSERVACIONES EN EL LEGAJO." at bounding box center [884, 199] width 245 height 30
type textarea "20/8 ok 89 y 90 [DATE] - SIN LEGAJO. VER OBSERVACIONES EN EL LEGAJO."
click at [893, 329] on textarea at bounding box center [884, 325] width 245 height 30
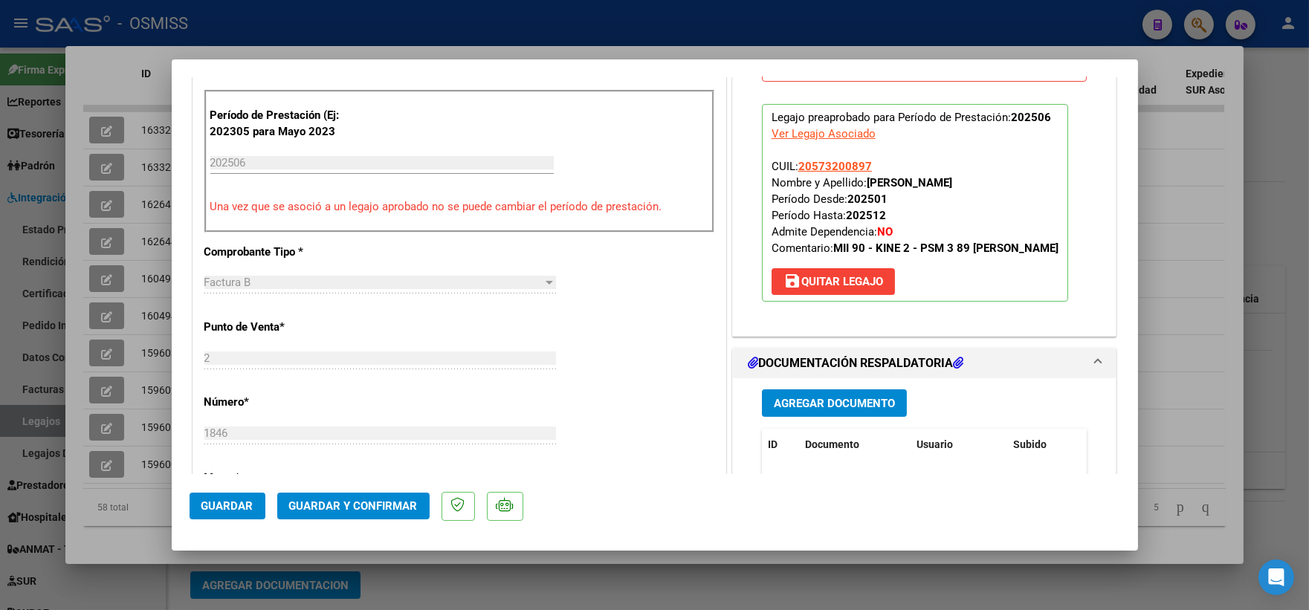
scroll to position [577, 0]
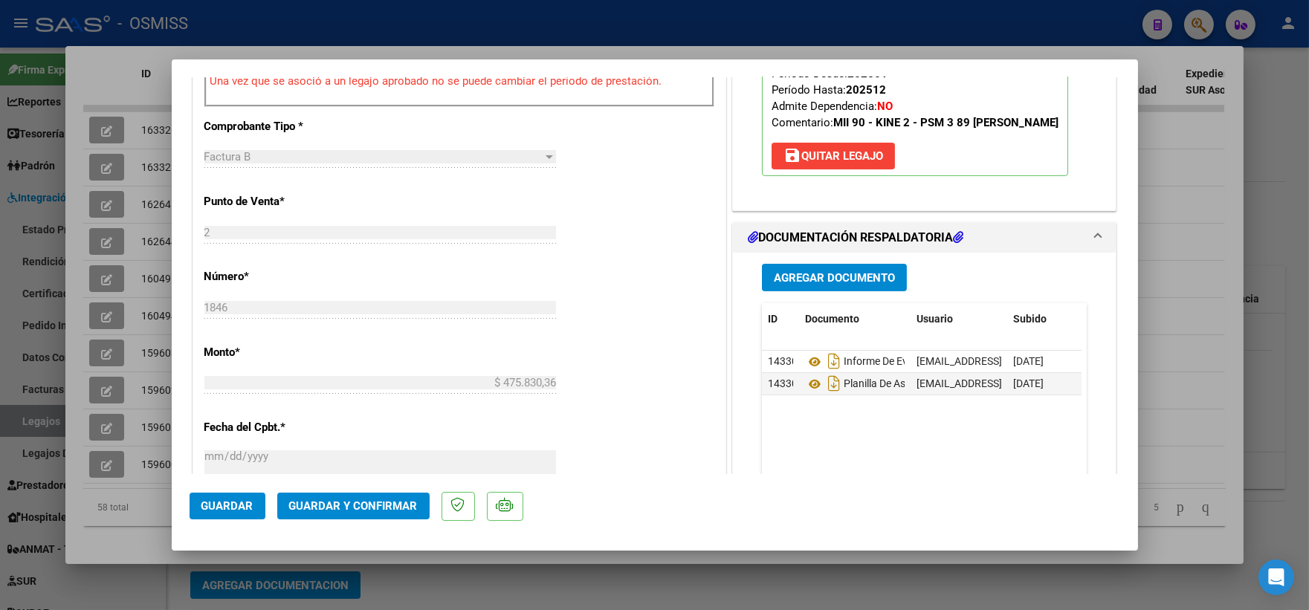
type textarea "esta factura es 89"
click at [235, 502] on span "Guardar" at bounding box center [227, 505] width 52 height 13
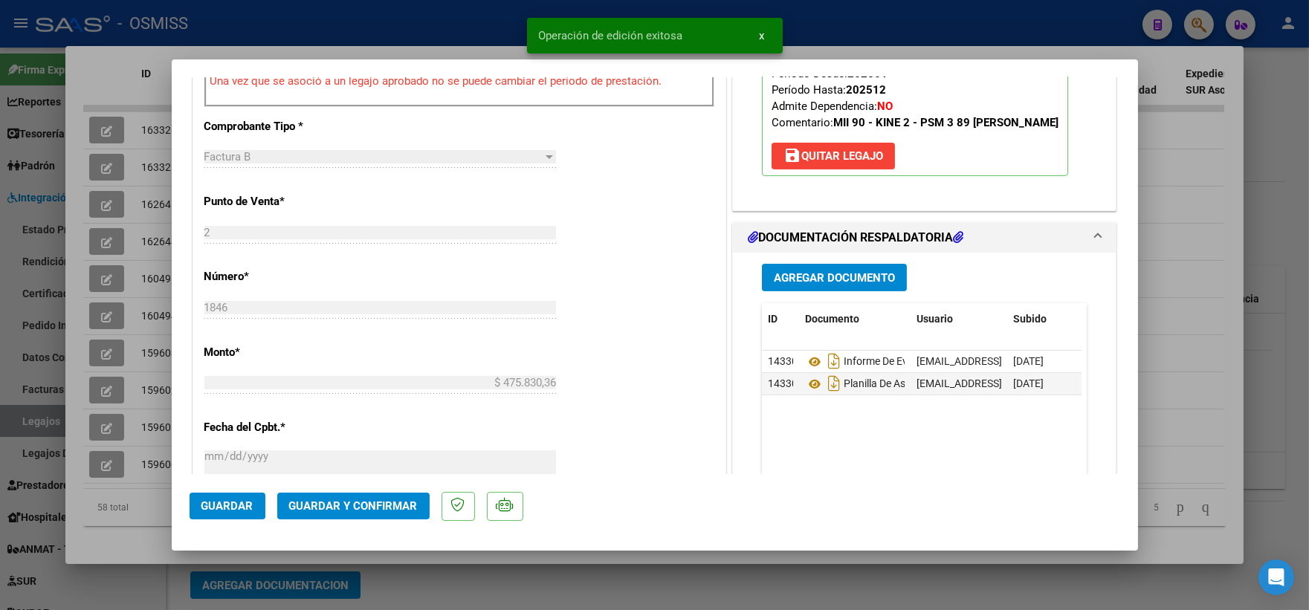
click at [1168, 262] on div at bounding box center [654, 305] width 1309 height 610
type input "$ 0,00"
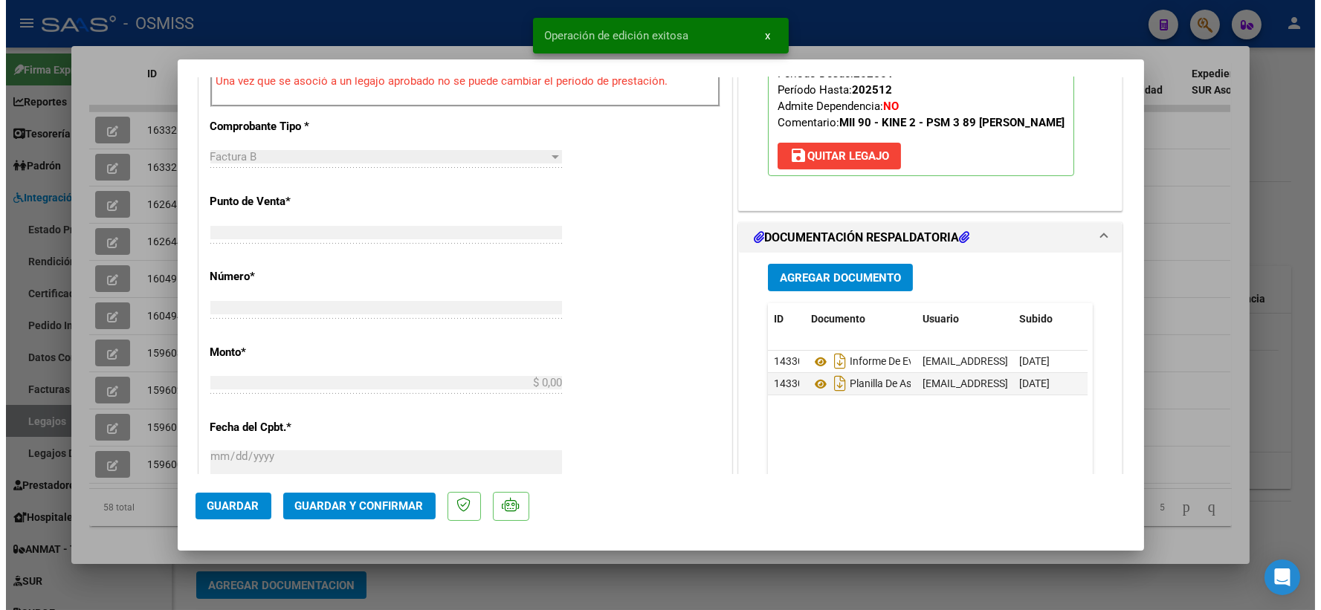
scroll to position [0, 0]
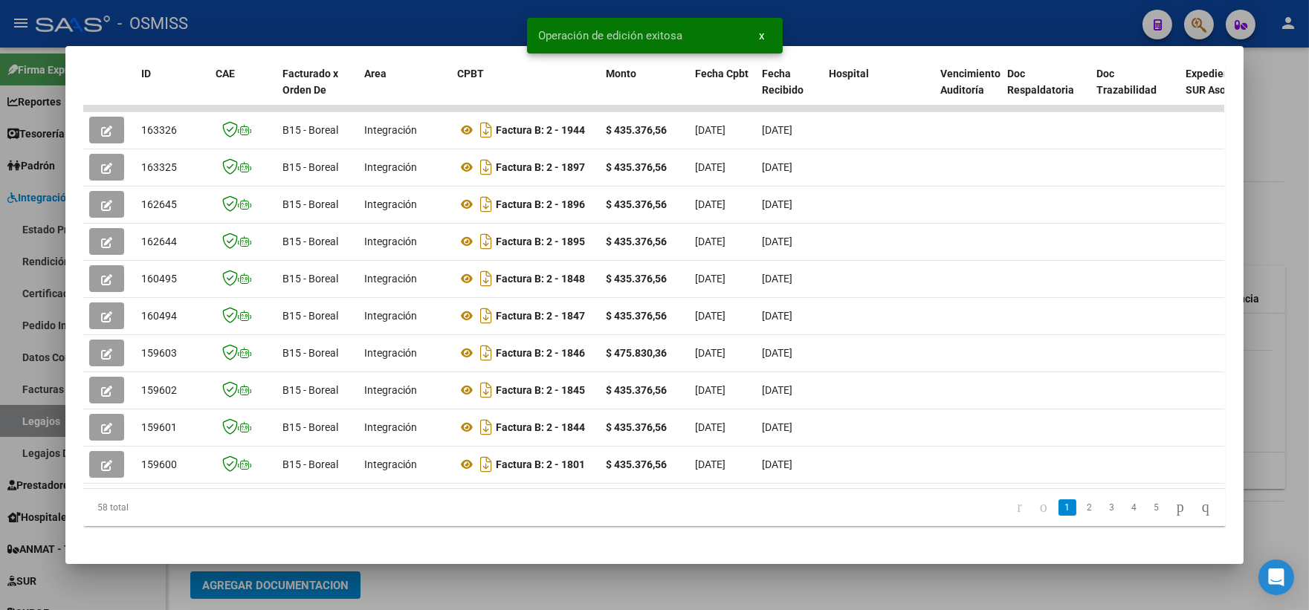
click at [1277, 196] on div at bounding box center [654, 305] width 1309 height 610
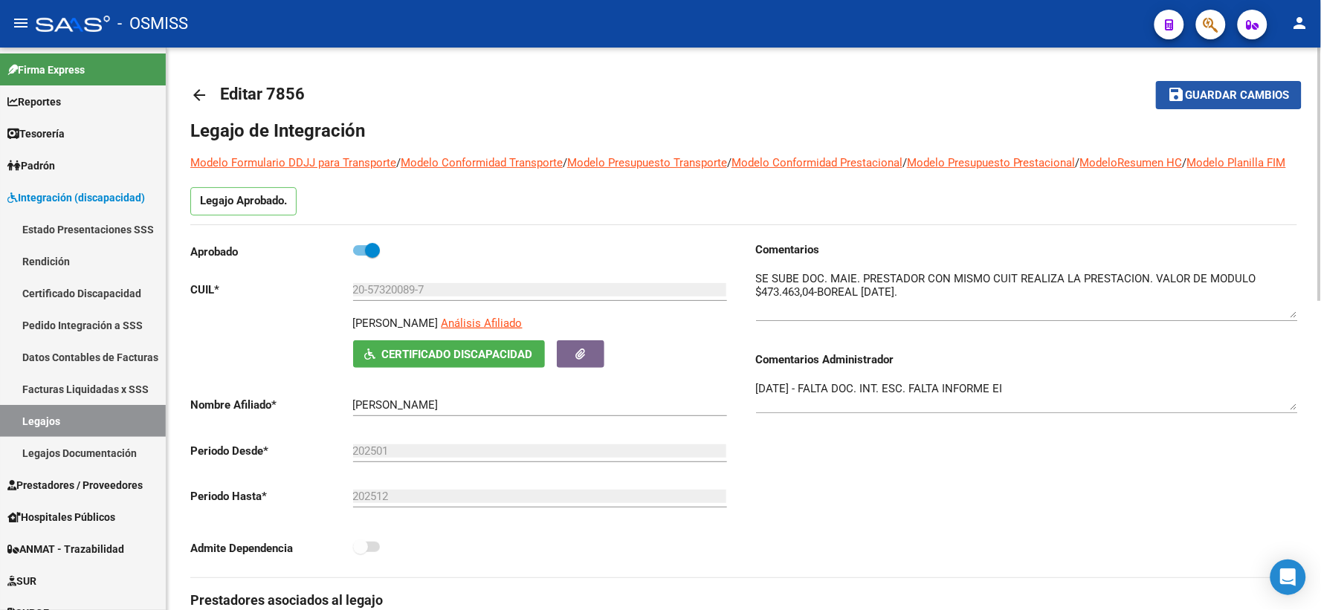
click at [1205, 95] on span "Guardar cambios" at bounding box center [1237, 95] width 104 height 13
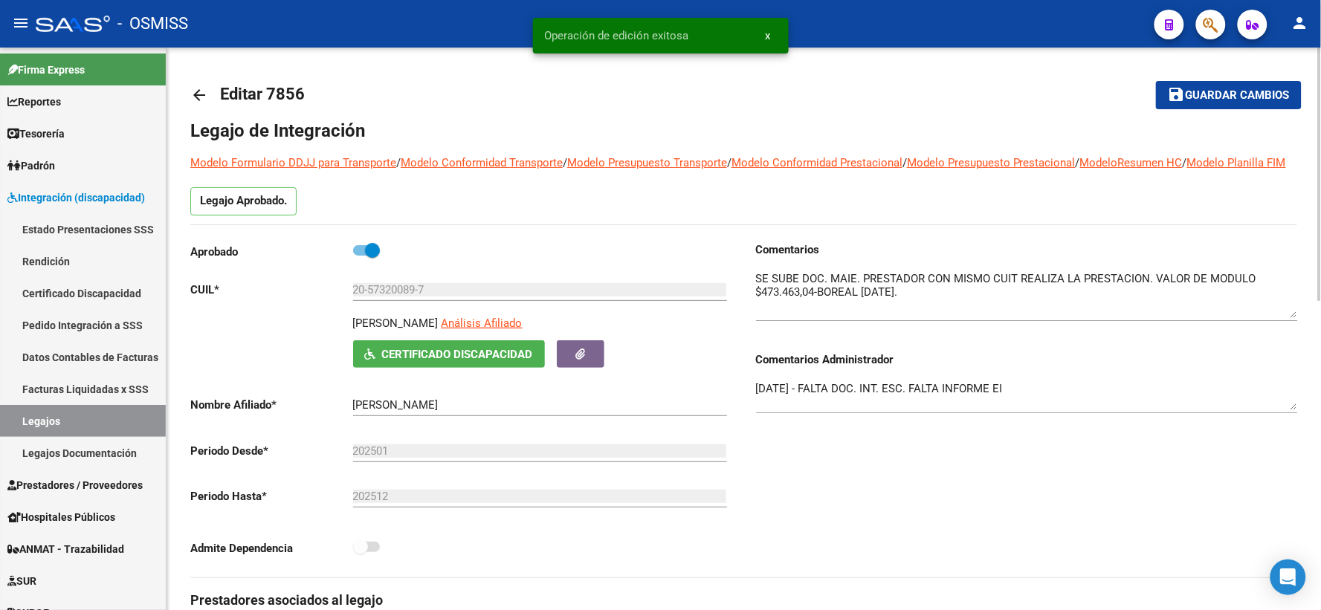
click at [197, 94] on mat-icon "arrow_back" at bounding box center [199, 95] width 18 height 18
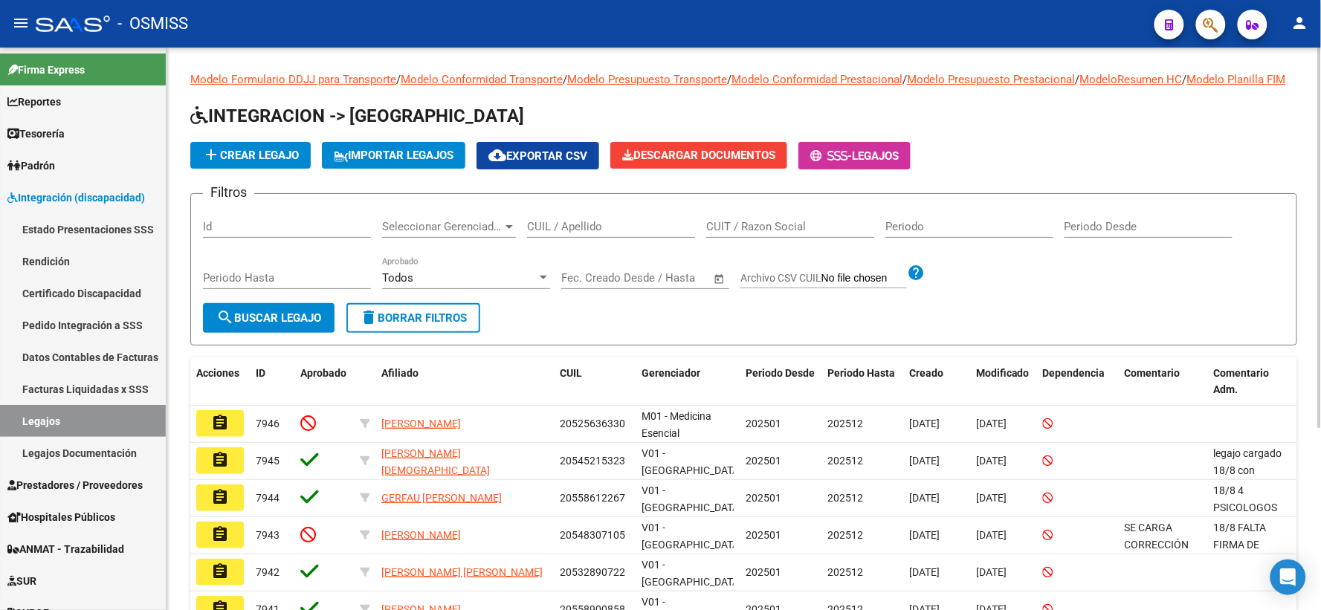
click at [1012, 150] on app-list-header "INTEGRACION -> Legajos add Crear Legajo IMPORTAR LEGAJOS cloud_download Exporta…" at bounding box center [743, 225] width 1107 height 242
click at [560, 233] on input "CUIL / Apellido" at bounding box center [611, 226] width 168 height 13
paste input "20526937547"
type input "20526937547"
click at [262, 325] on span "search Buscar Legajo" at bounding box center [268, 317] width 105 height 13
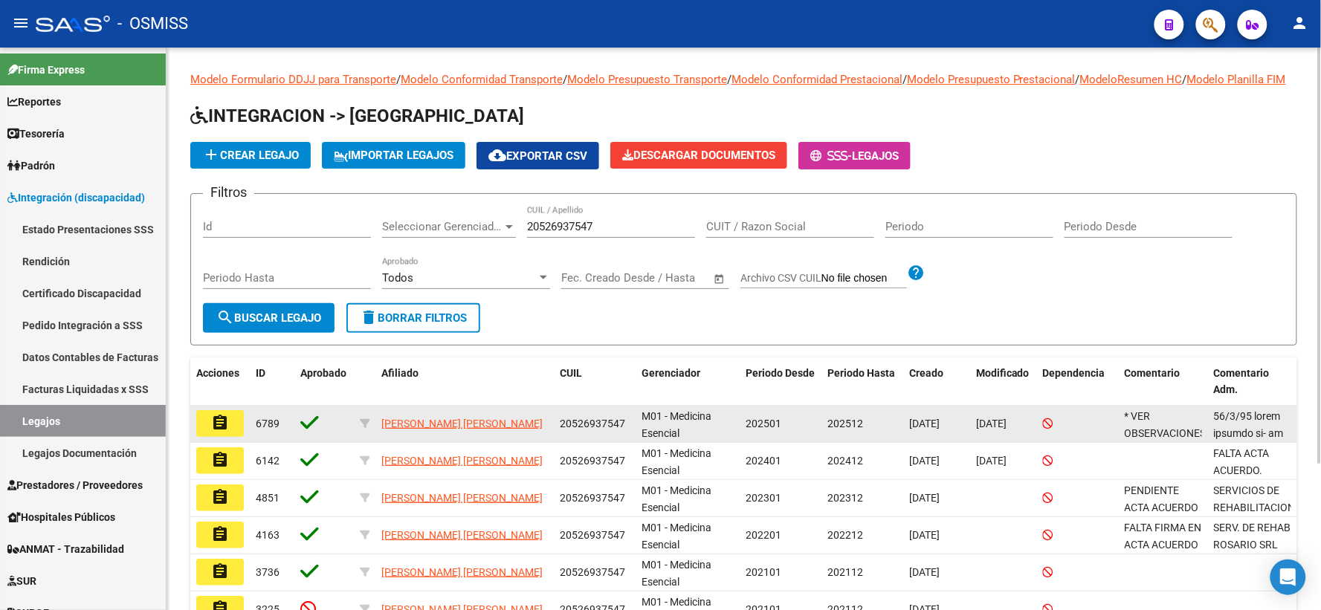
click at [225, 432] on mat-icon "assignment" at bounding box center [220, 423] width 18 height 18
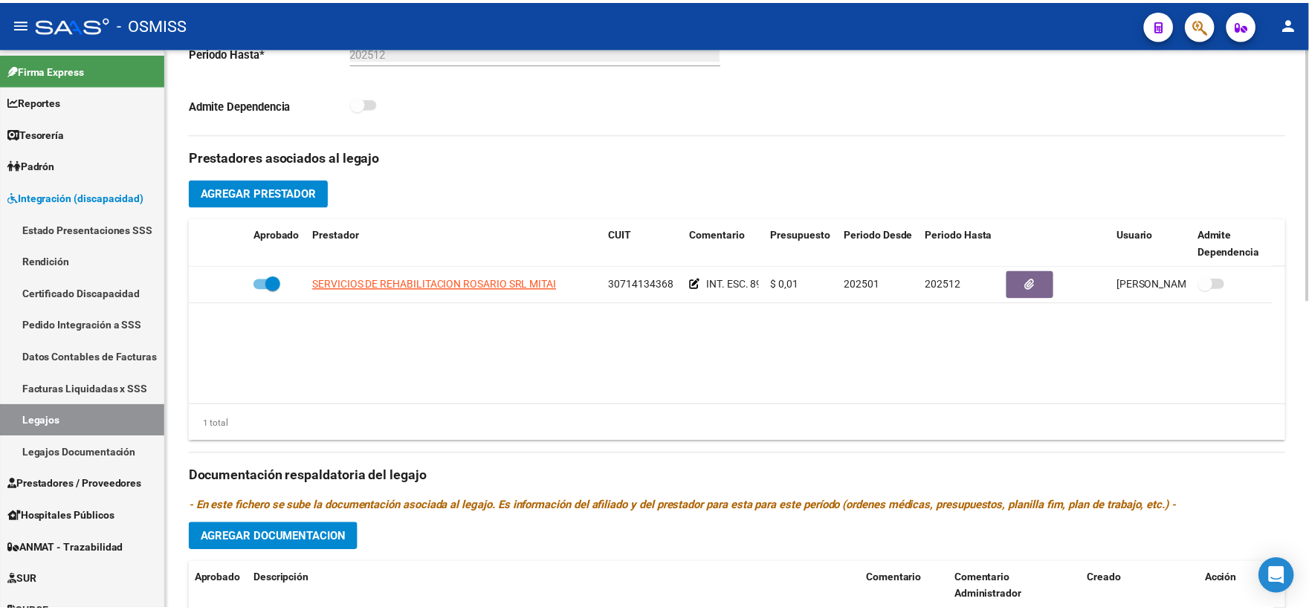
scroll to position [495, 0]
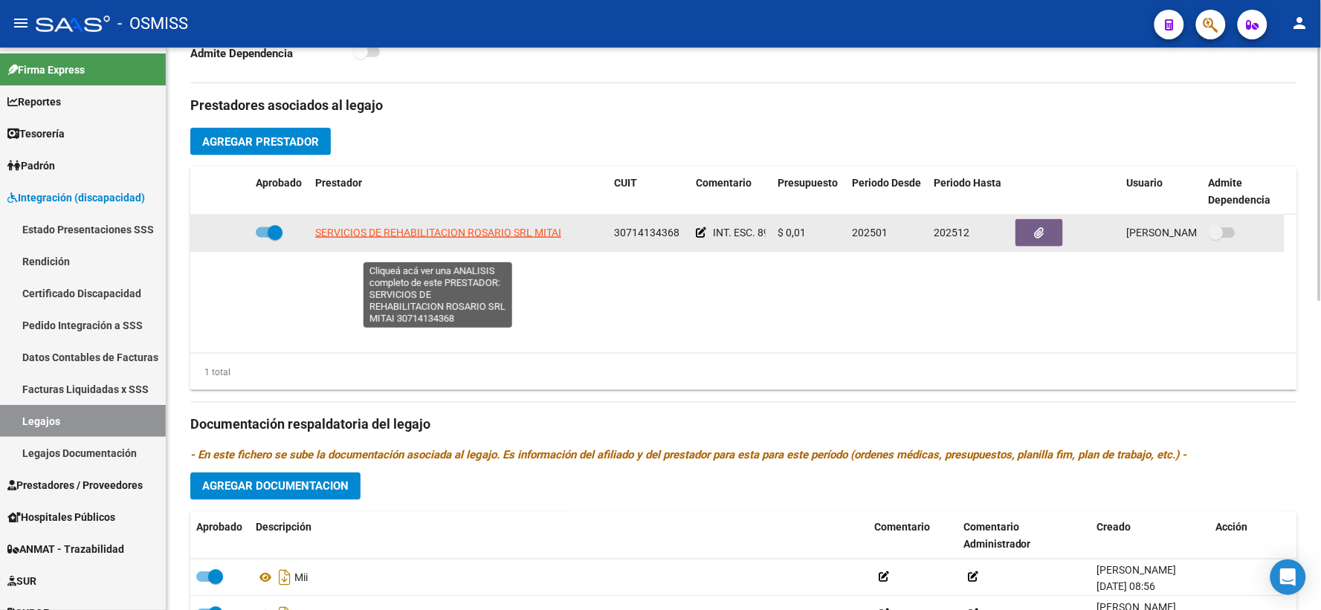
click at [372, 239] on span "SERVICIOS DE REHABILITACION ROSARIO SRL MITAI" at bounding box center [438, 233] width 246 height 12
type textarea "30714134368"
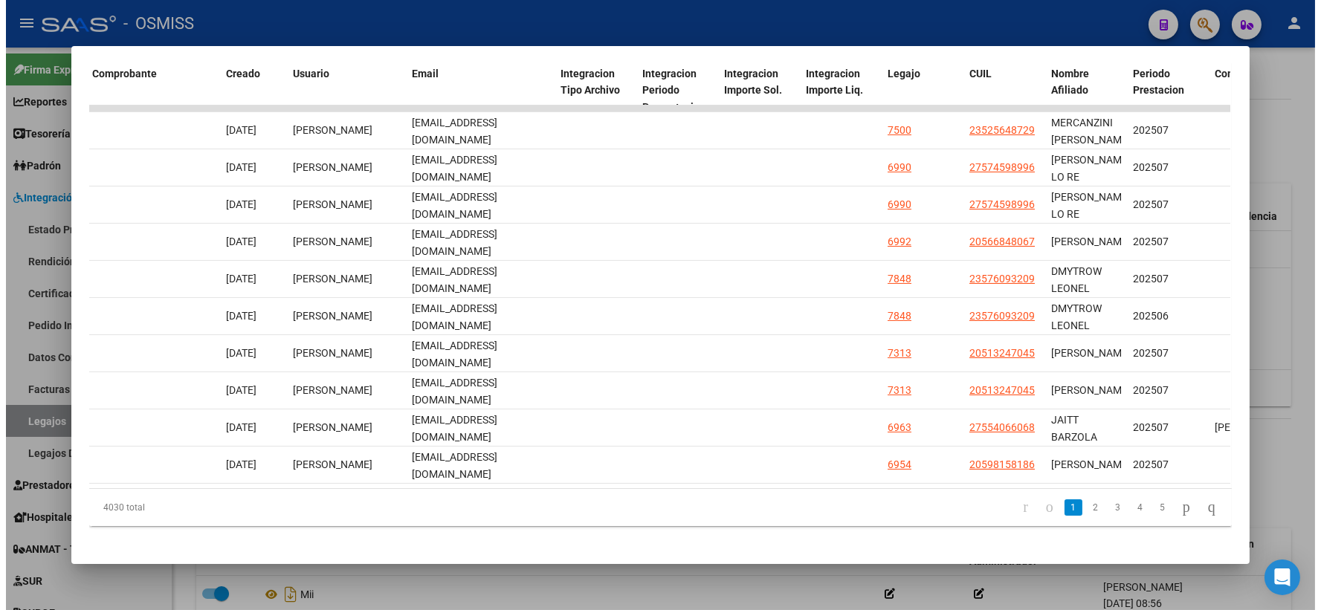
scroll to position [0, 1566]
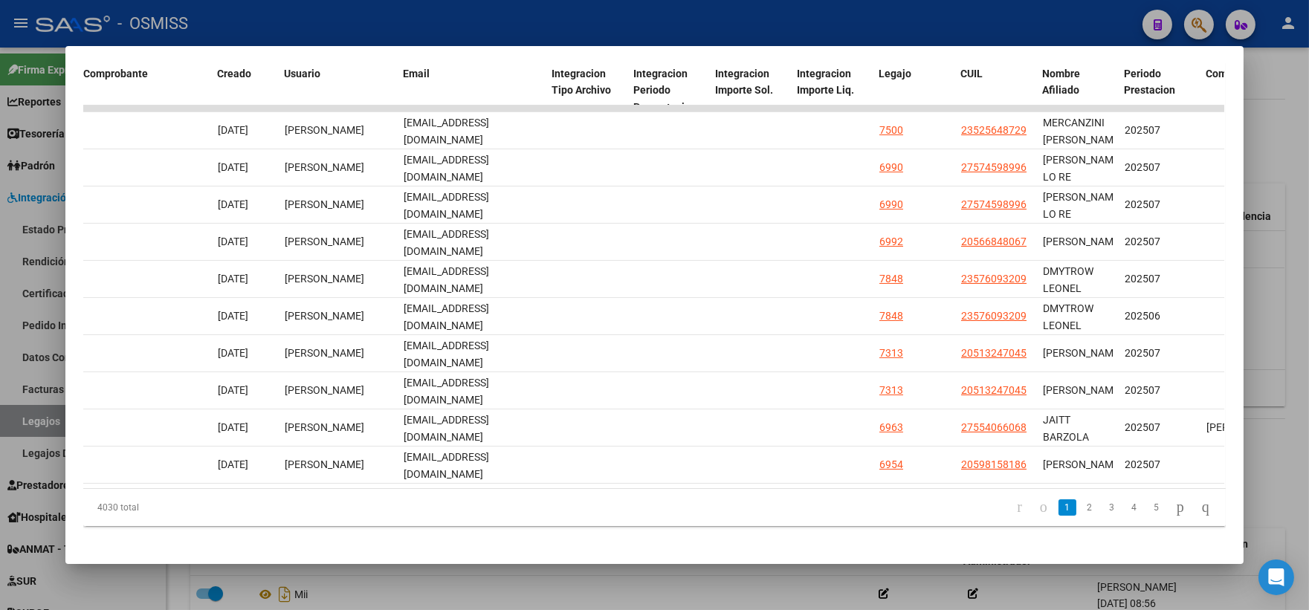
click at [1266, 132] on div at bounding box center [654, 305] width 1309 height 610
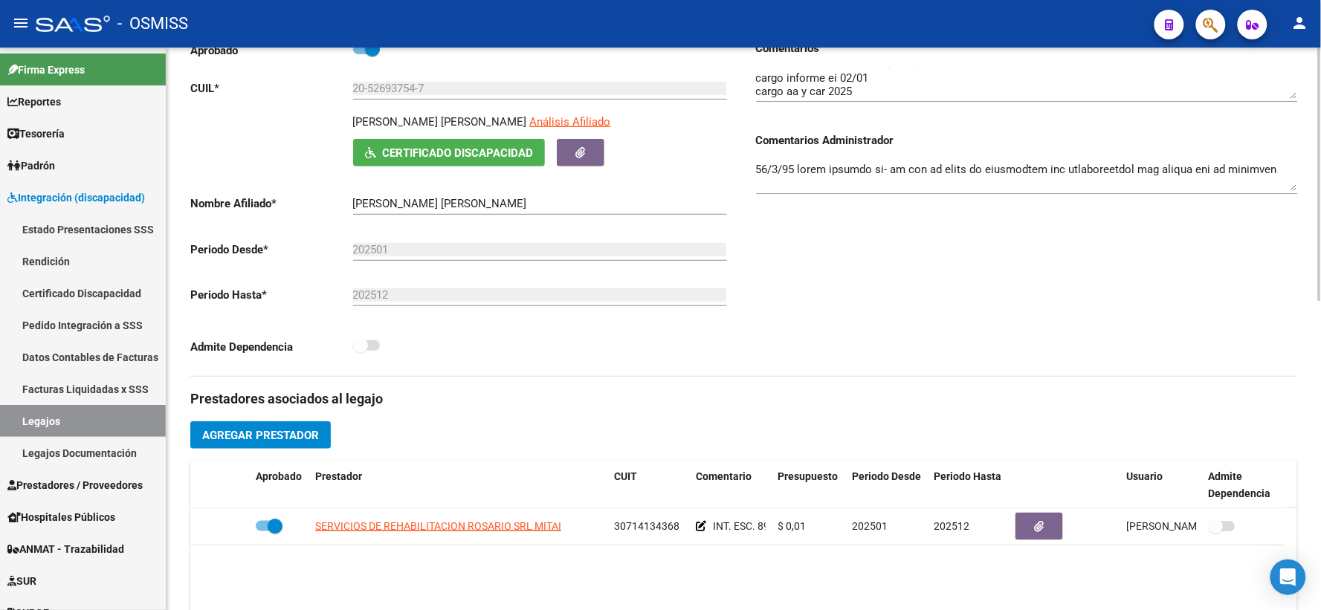
scroll to position [165, 0]
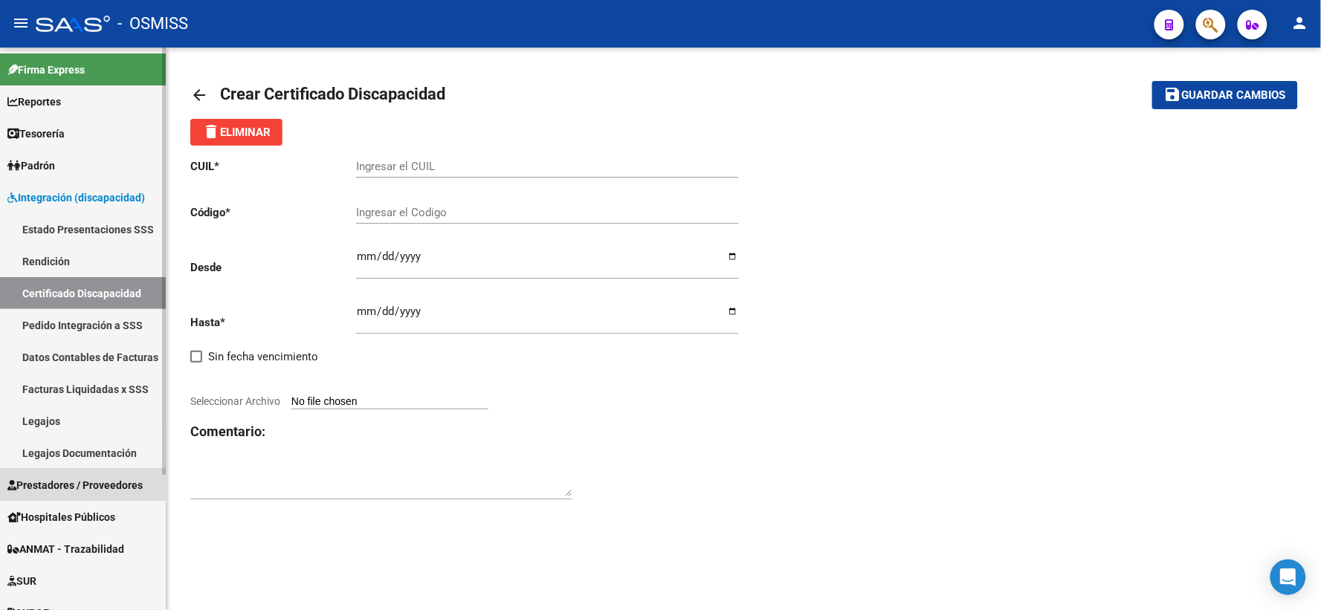
click at [91, 488] on span "Prestadores / Proveedores" at bounding box center [74, 485] width 135 height 16
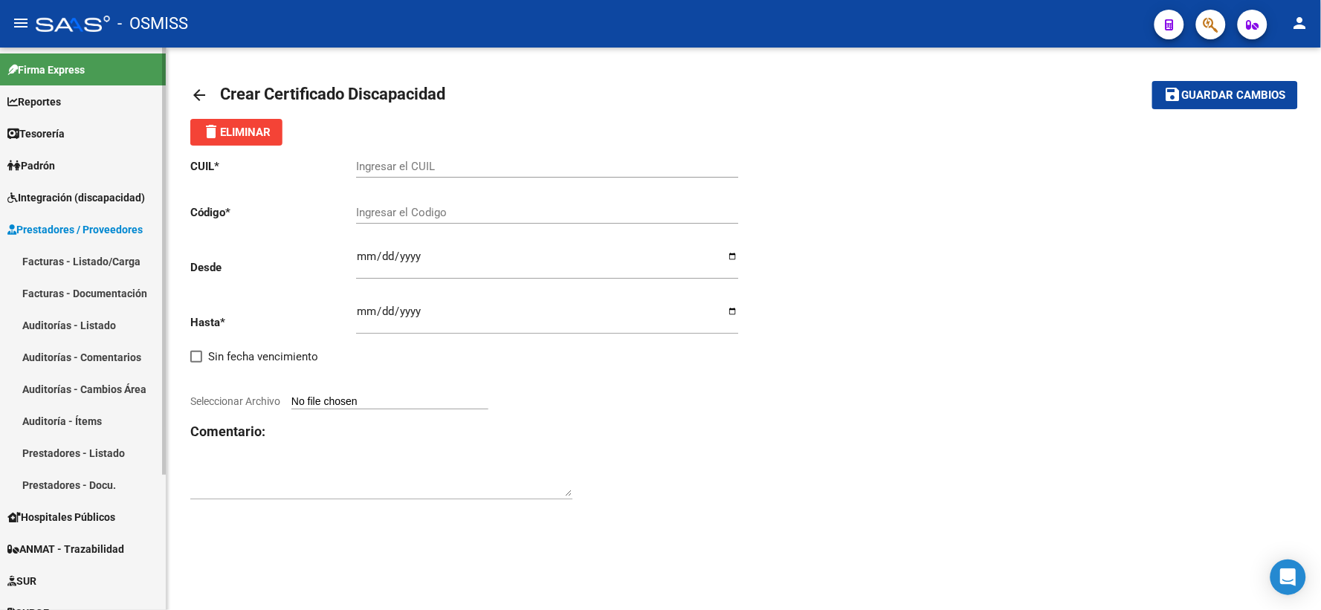
click at [95, 204] on span "Integración (discapacidad)" at bounding box center [75, 198] width 137 height 16
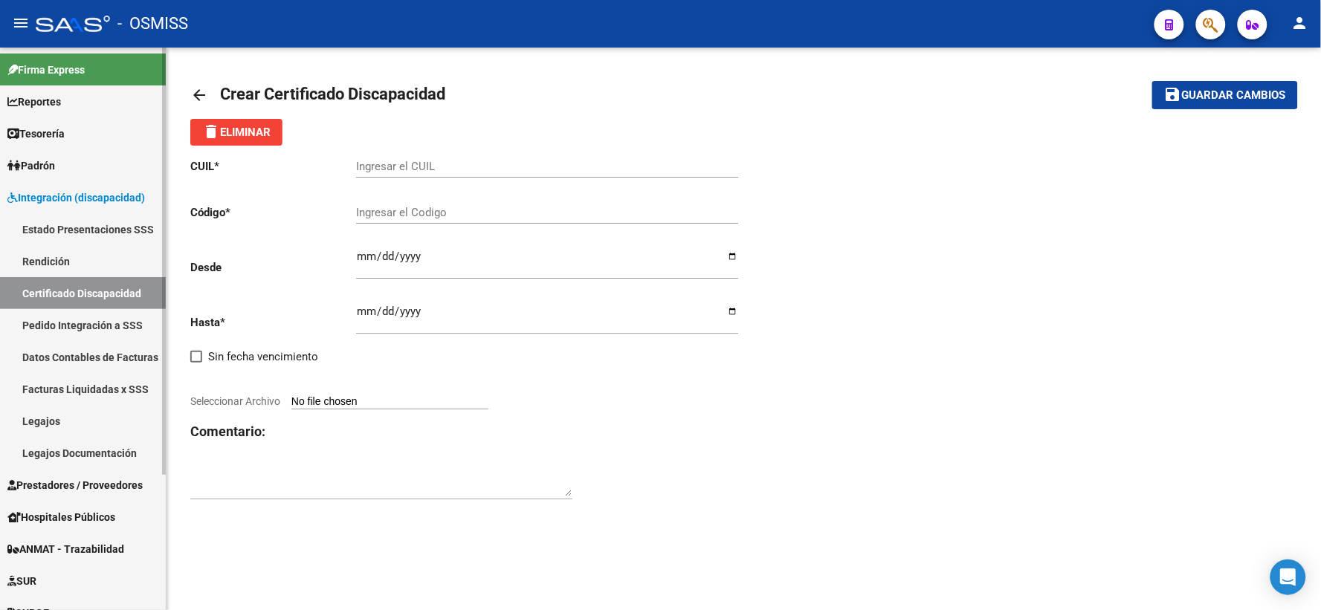
click at [124, 335] on link "Pedido Integración a SSS" at bounding box center [83, 325] width 166 height 32
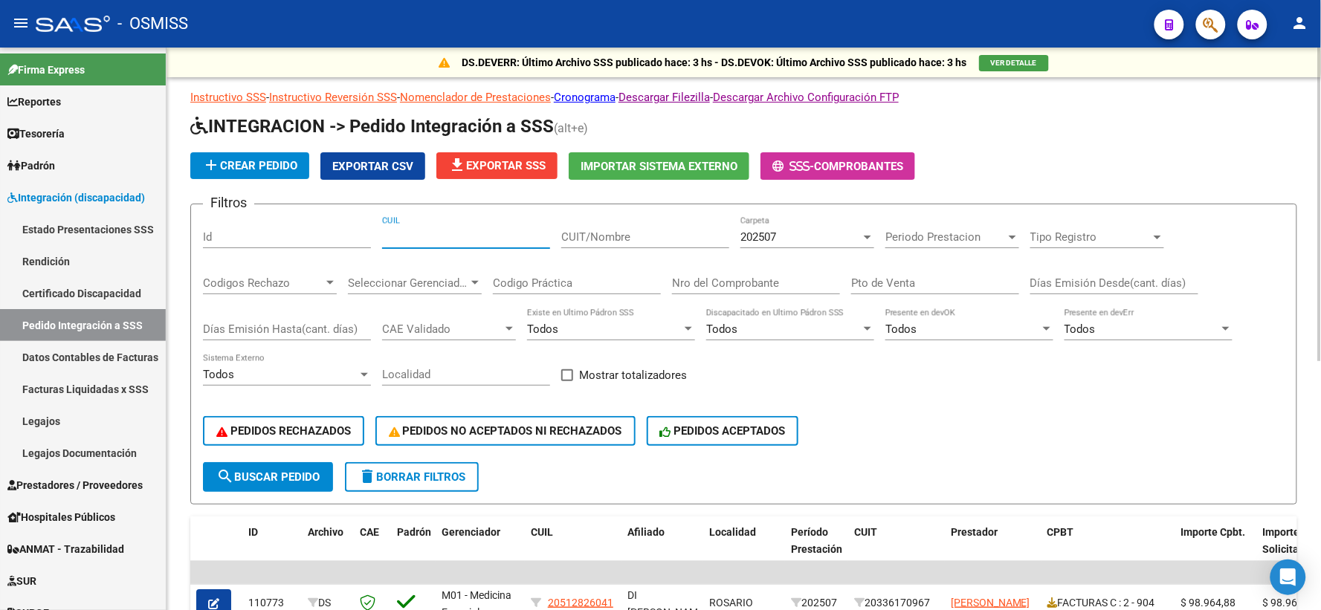
paste input "20526937547"
type input "20526937547"
click at [305, 470] on span "search Buscar Pedido" at bounding box center [267, 476] width 103 height 13
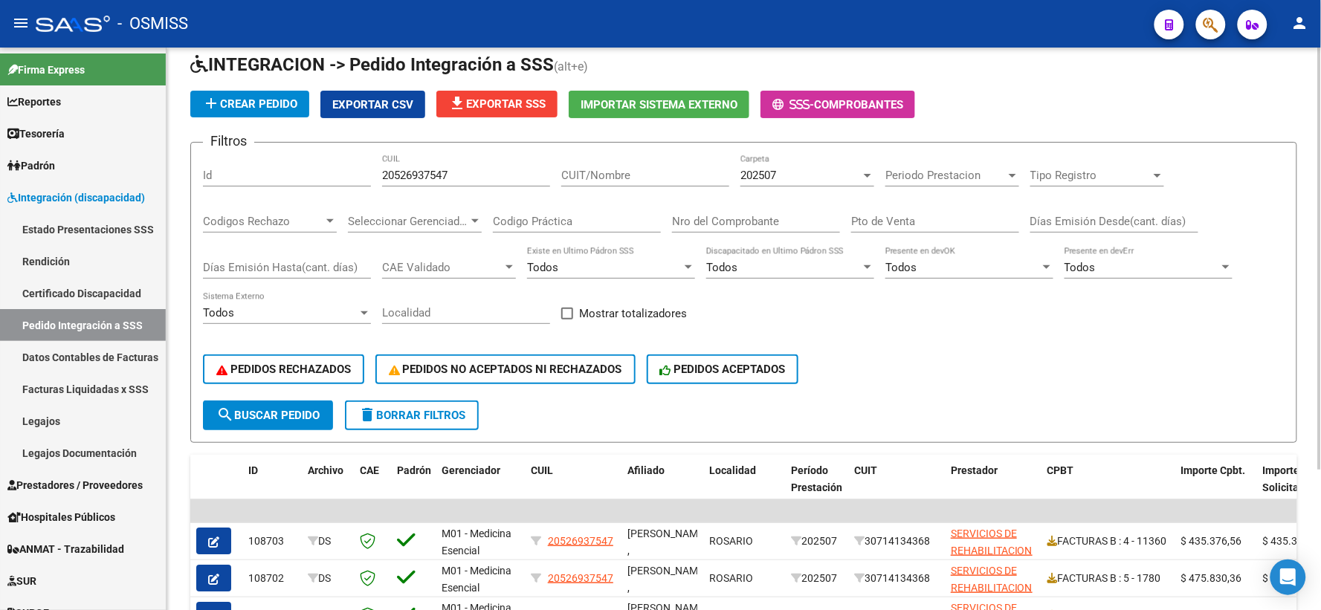
scroll to position [21, 0]
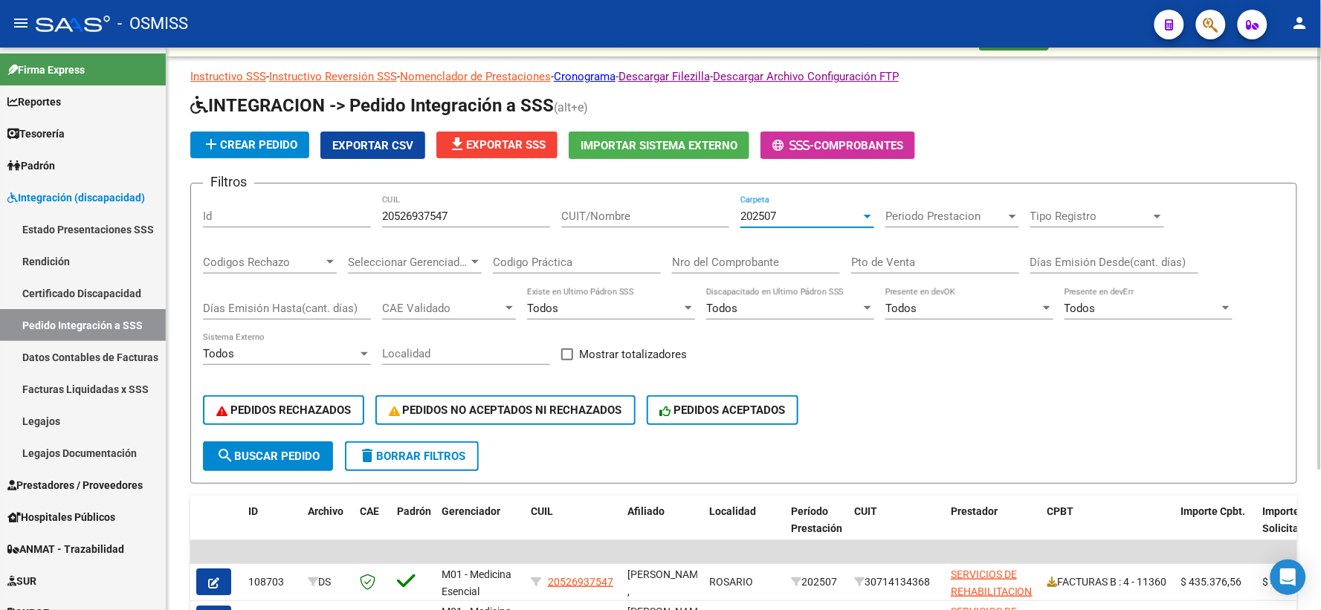
click at [864, 212] on div at bounding box center [867, 216] width 13 height 12
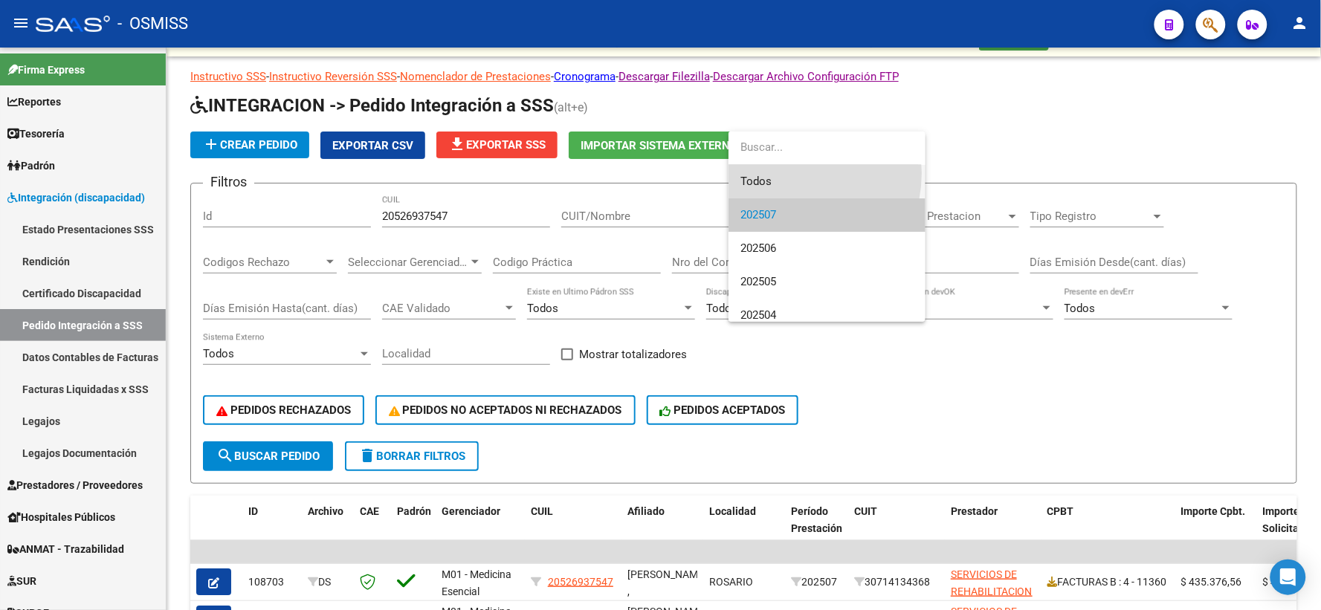
click at [786, 173] on span "Todos" at bounding box center [826, 181] width 173 height 33
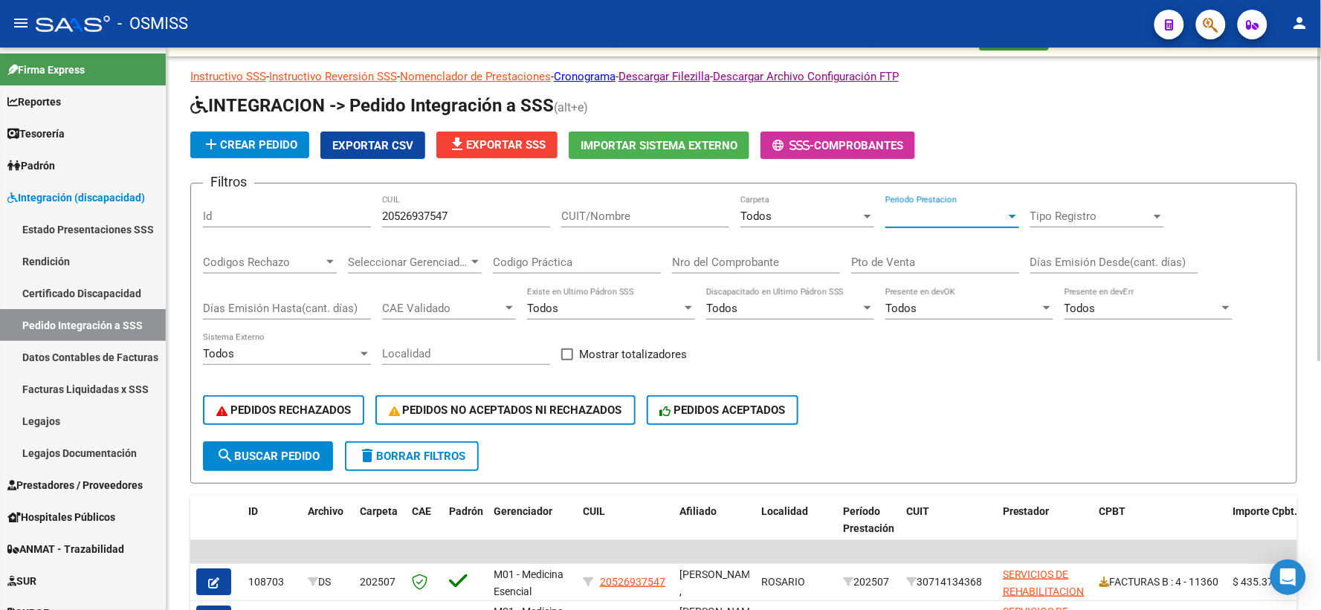
click at [1007, 216] on div at bounding box center [1012, 216] width 13 height 12
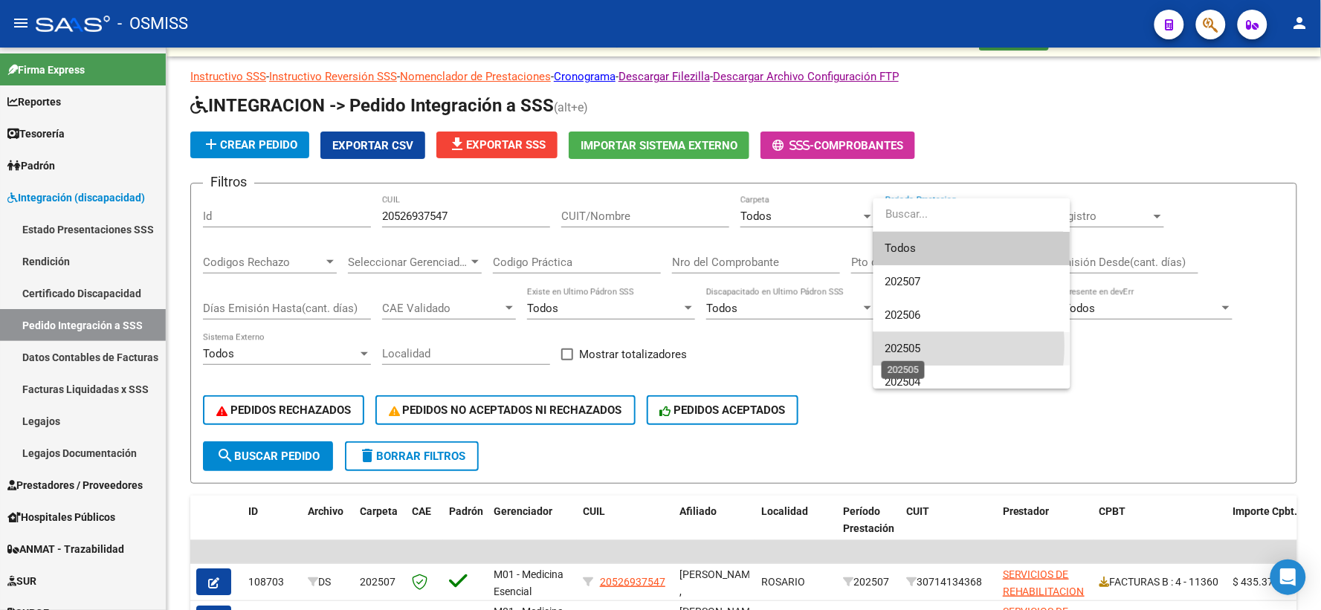
click at [905, 346] on span "202505" at bounding box center [903, 348] width 36 height 13
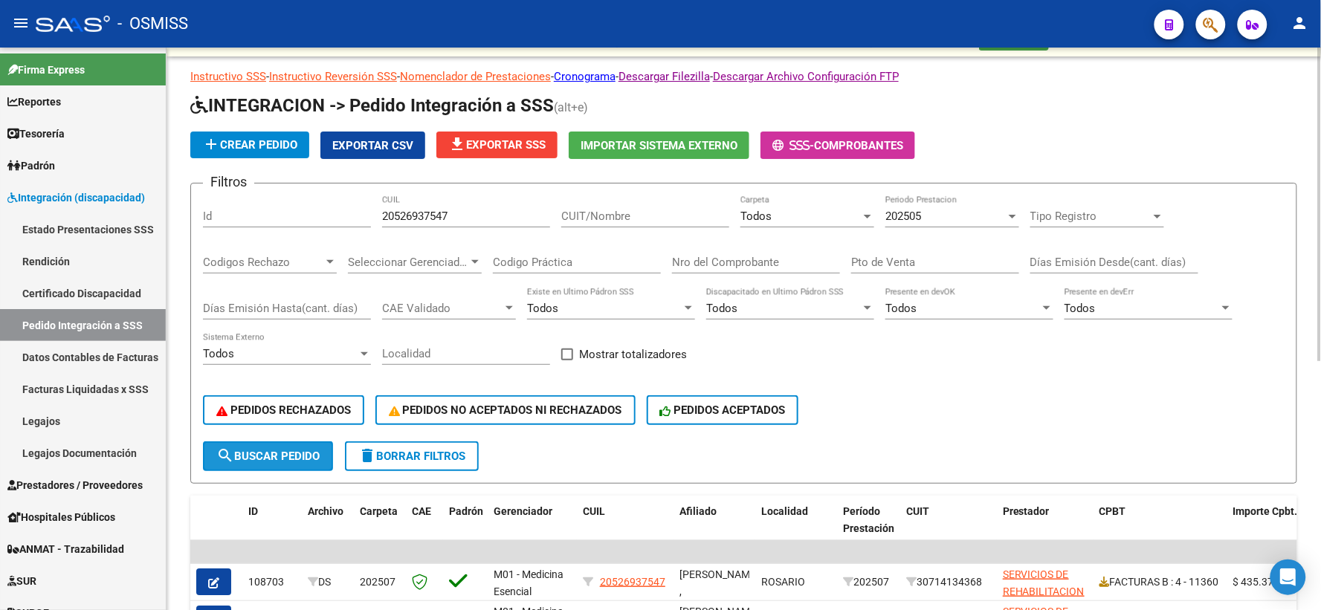
drag, startPoint x: 260, startPoint y: 458, endPoint x: 756, endPoint y: 409, distance: 498.2
click at [280, 456] on span "search Buscar Pedido" at bounding box center [267, 456] width 103 height 13
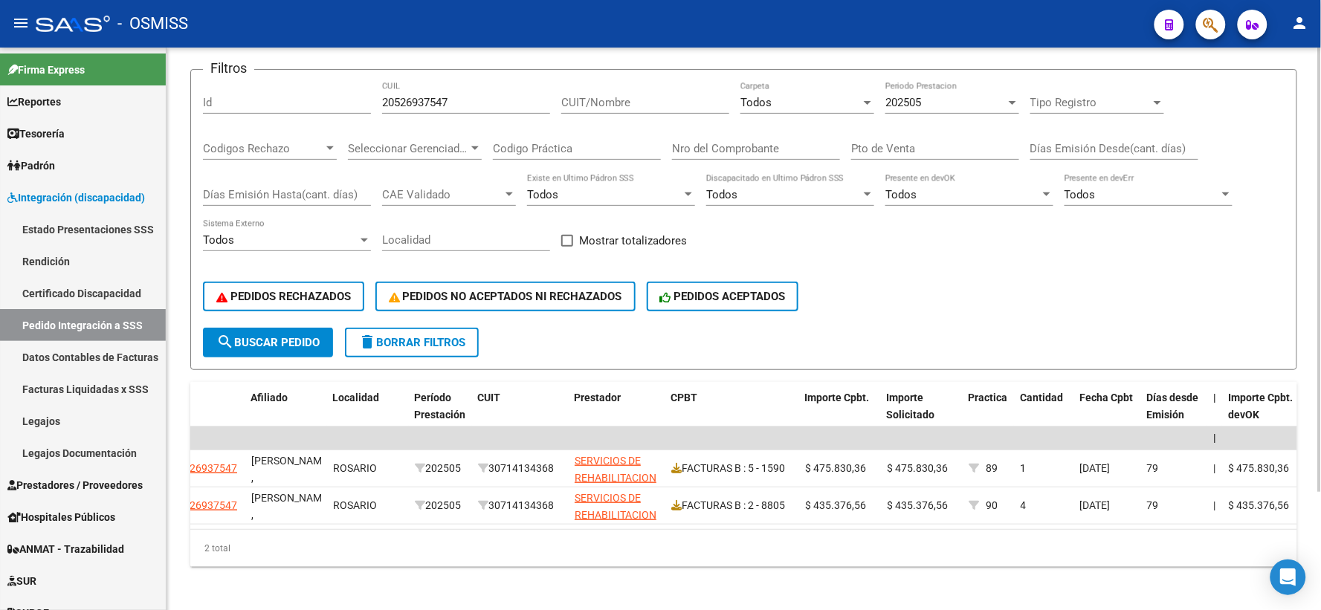
scroll to position [149, 0]
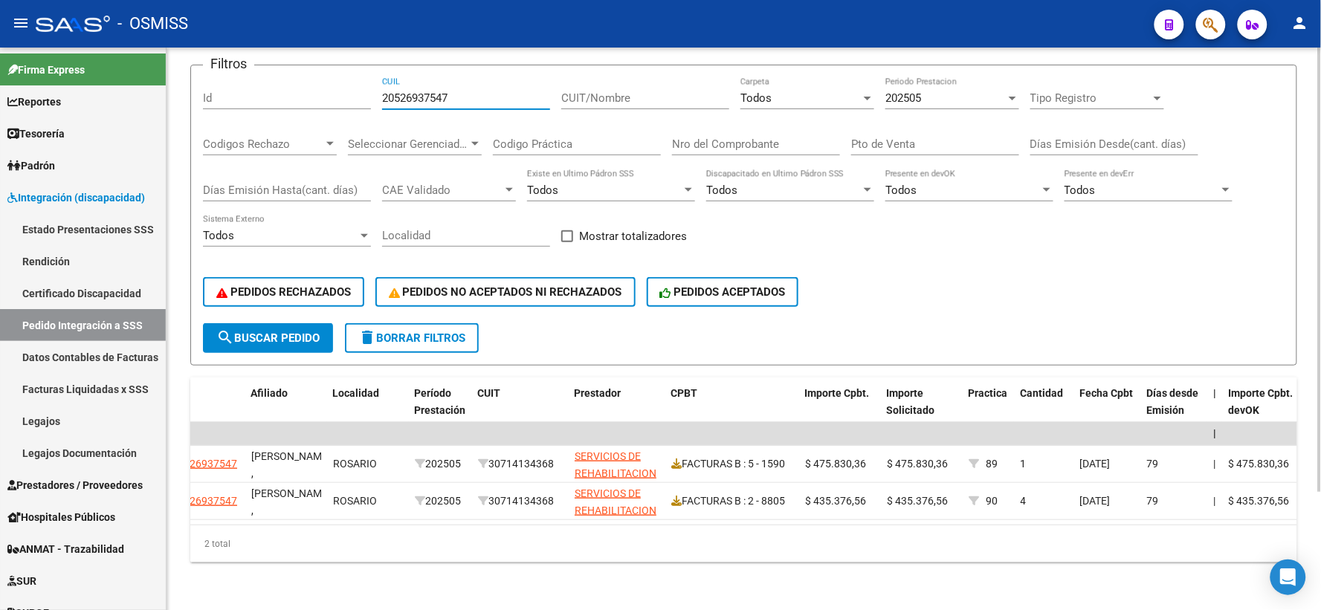
drag, startPoint x: 472, startPoint y: 84, endPoint x: 310, endPoint y: 93, distance: 162.3
click at [310, 93] on div "Filtros Id 20526937547 CUIL CUIT/Nombre Todos Carpeta 202505 Periodo Prestacion…" at bounding box center [743, 200] width 1081 height 246
paste input "20482549129"
type input "20482549129"
drag, startPoint x: 243, startPoint y: 331, endPoint x: 308, endPoint y: 325, distance: 64.9
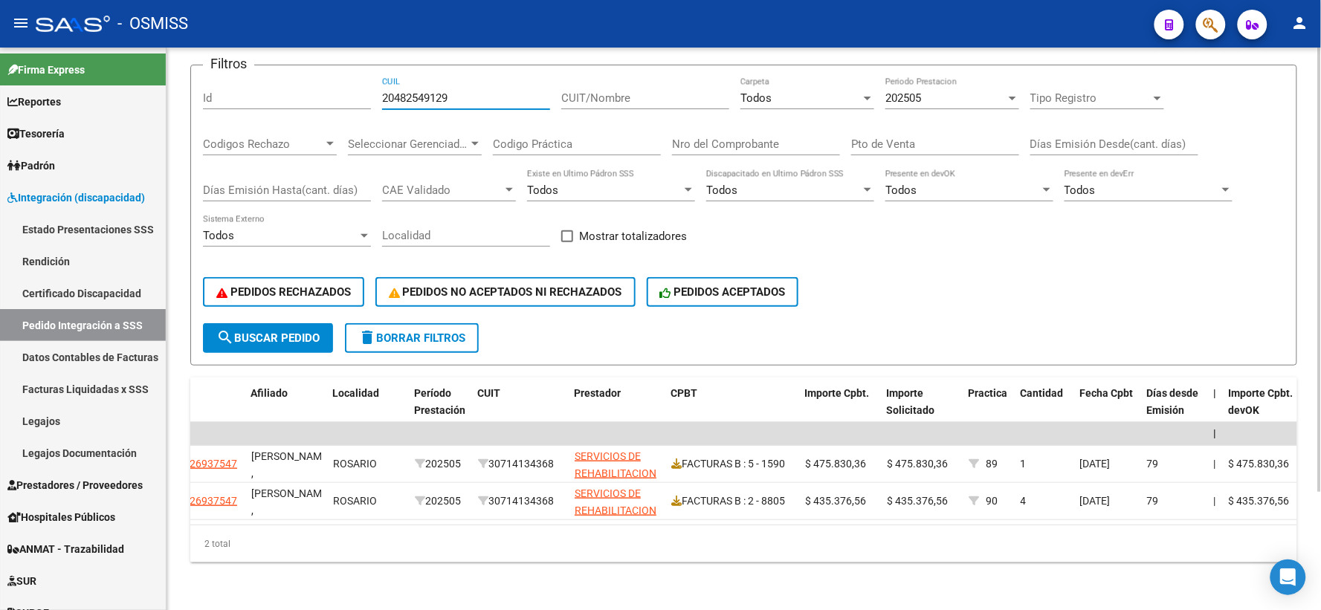
click at [243, 331] on span "search Buscar Pedido" at bounding box center [267, 337] width 103 height 13
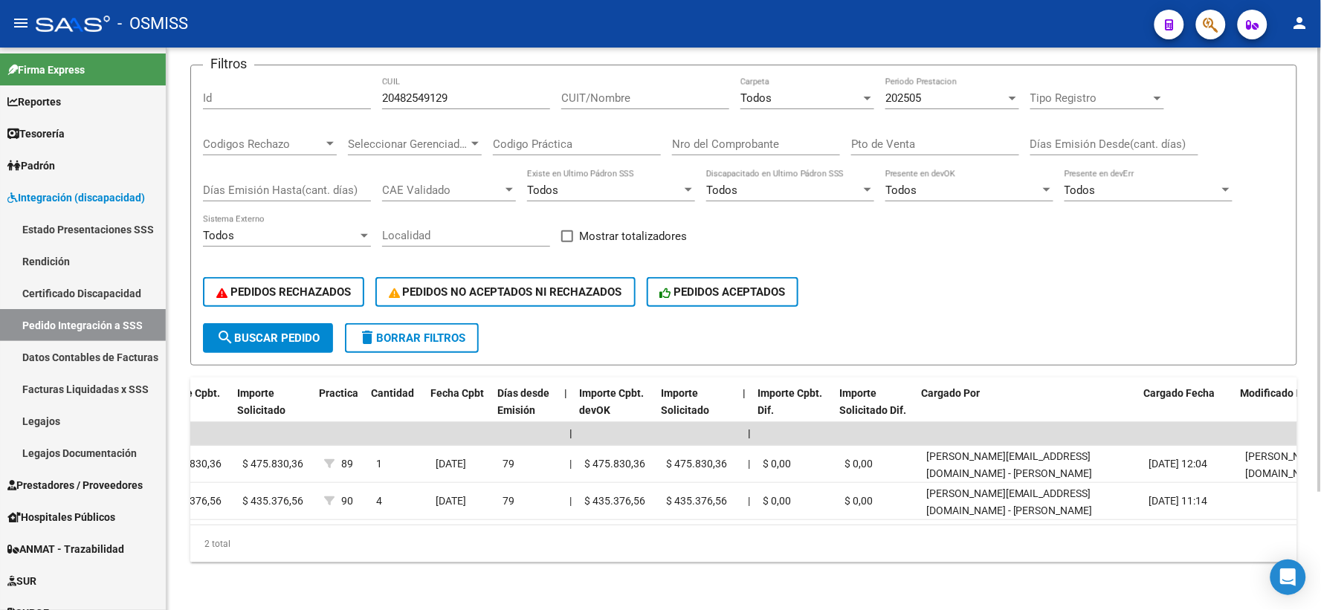
scroll to position [0, 1334]
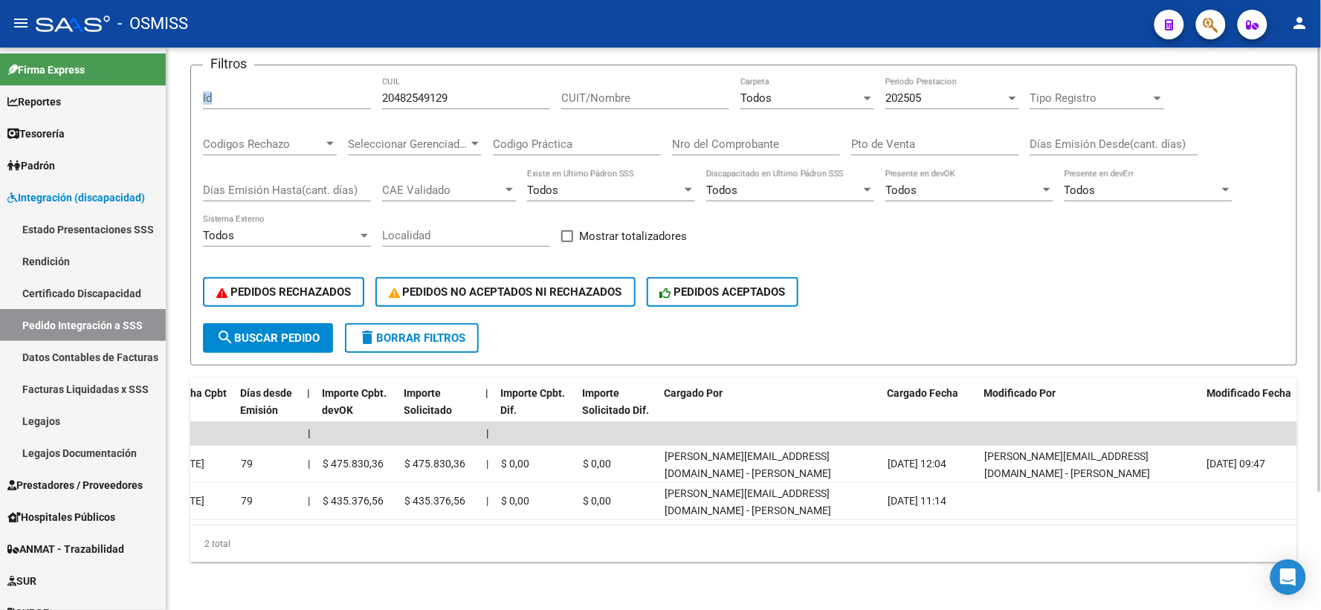
drag, startPoint x: 470, startPoint y: 91, endPoint x: 367, endPoint y: 79, distance: 104.0
click at [367, 79] on div "Filtros Id 20482549129 CUIL CUIT/Nombre Todos Carpeta 202505 Periodo Prestacion…" at bounding box center [743, 200] width 1081 height 246
click at [410, 79] on div "20482549129 CUIL" at bounding box center [466, 93] width 168 height 32
drag, startPoint x: 458, startPoint y: 87, endPoint x: 364, endPoint y: 91, distance: 93.8
click at [364, 91] on div "Filtros Id 20482549129 CUIL CUIT/Nombre Todos Carpeta 202505 Periodo Prestacion…" at bounding box center [743, 200] width 1081 height 246
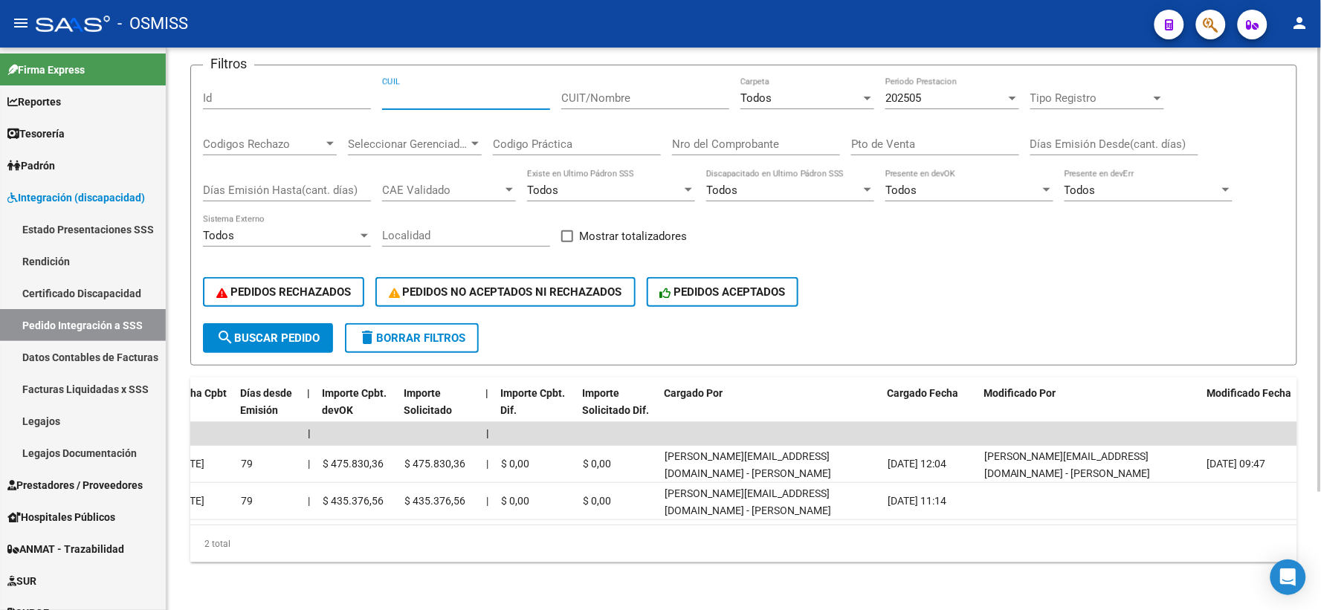
paste input "20556570443"
type input "20556570443"
click at [299, 331] on span "search Buscar Pedido" at bounding box center [267, 337] width 103 height 13
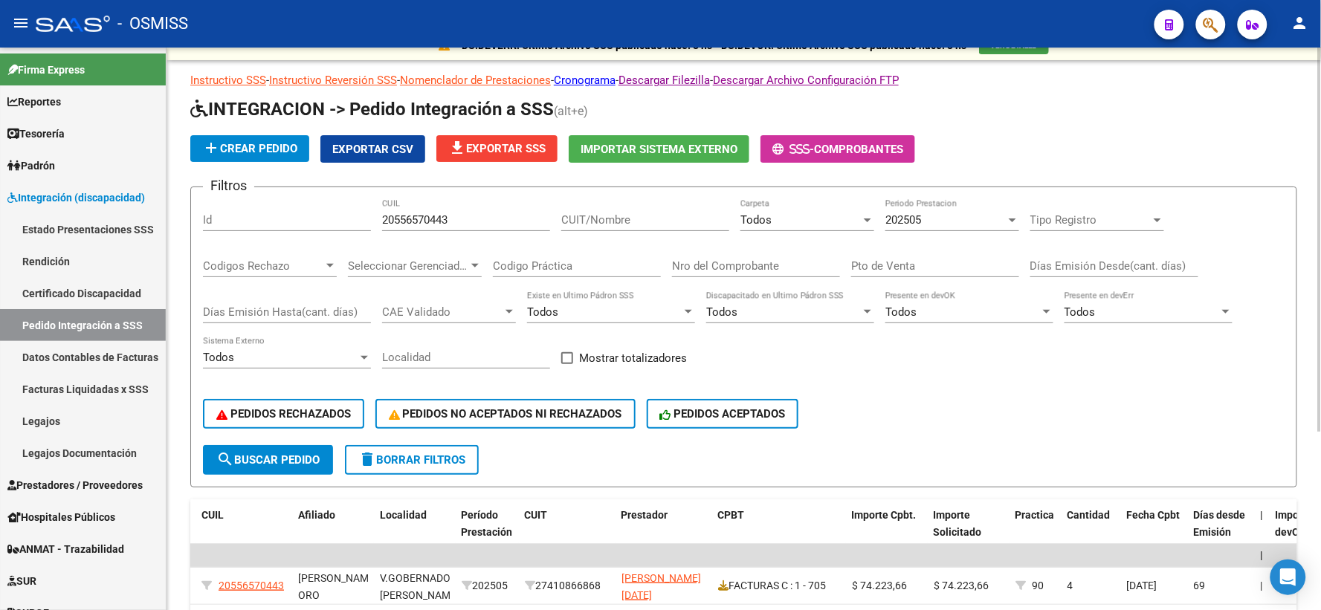
scroll to position [13, 0]
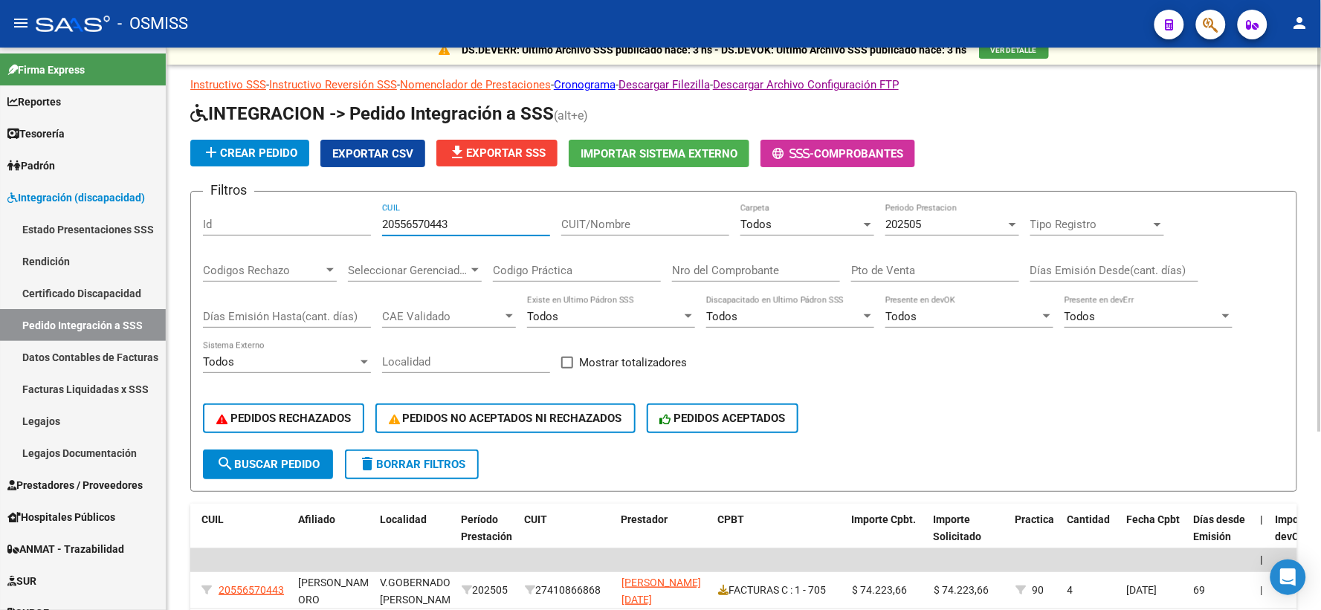
drag, startPoint x: 395, startPoint y: 225, endPoint x: 349, endPoint y: 226, distance: 45.3
click at [349, 226] on div "Filtros Id 20556570443 CUIL CUIT/Nombre Todos Carpeta 202505 Periodo Prestacion…" at bounding box center [743, 327] width 1081 height 246
paste input "27561072057"
type input "27561072057"
click at [290, 459] on span "search Buscar Pedido" at bounding box center [267, 464] width 103 height 13
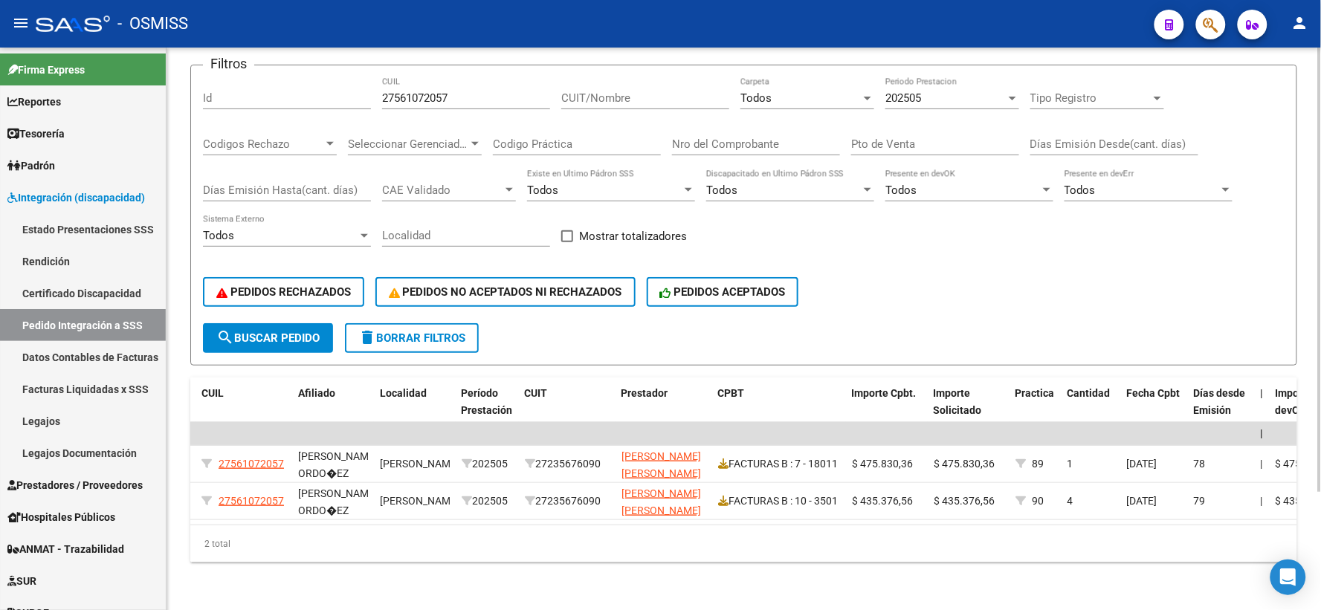
scroll to position [149, 0]
drag, startPoint x: 414, startPoint y: 92, endPoint x: 300, endPoint y: 97, distance: 113.8
click at [297, 94] on div "Filtros Id 27561072057 CUIL CUIT/Nombre Todos Carpeta 202505 Periodo Prestacion…" at bounding box center [743, 200] width 1081 height 246
paste input "27574827936"
type input "27574827936"
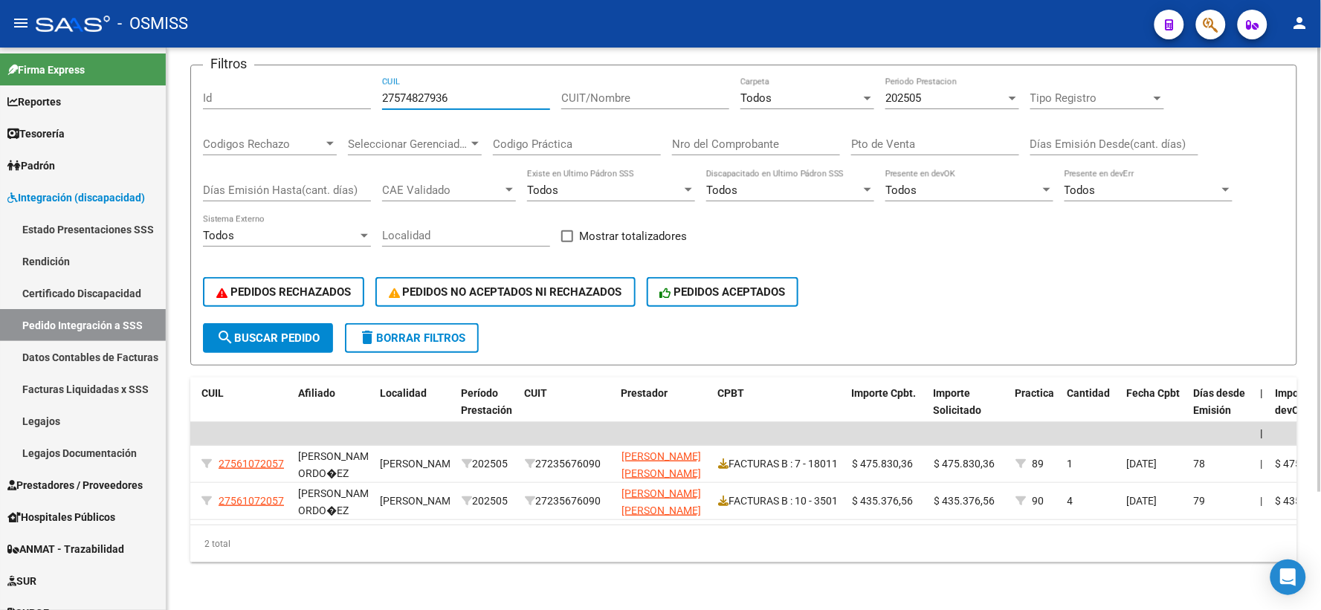
click at [262, 331] on span "search Buscar Pedido" at bounding box center [267, 337] width 103 height 13
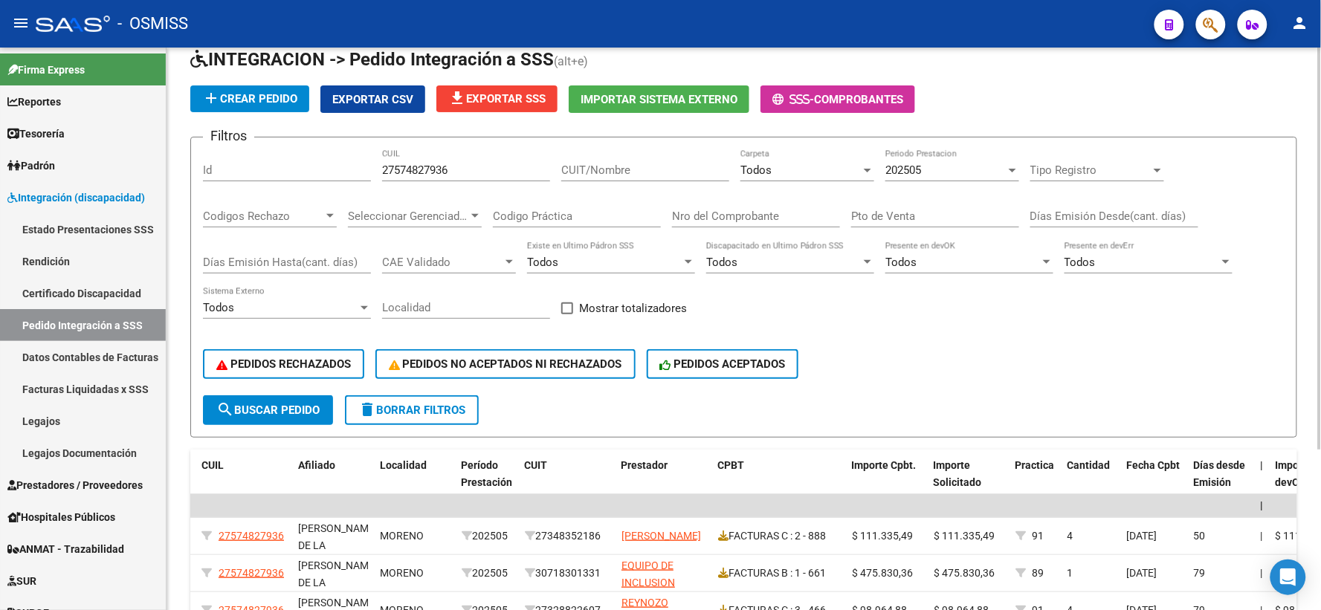
scroll to position [58, 0]
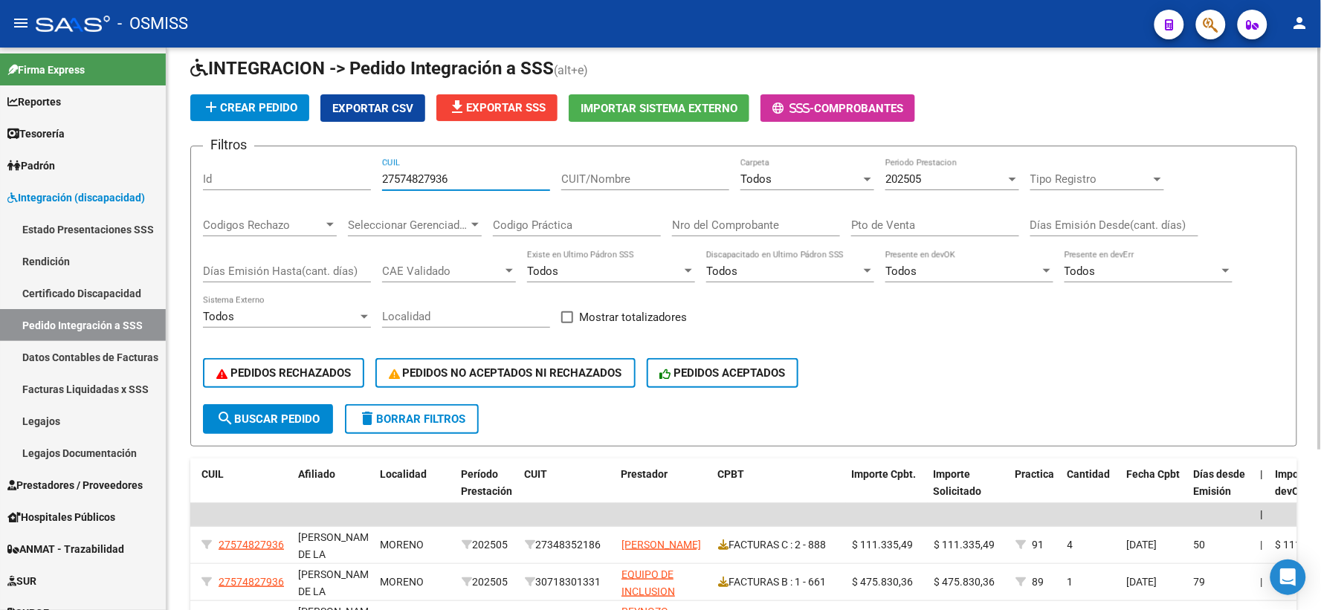
drag, startPoint x: 439, startPoint y: 180, endPoint x: 314, endPoint y: 184, distance: 124.9
click at [314, 184] on div "Filtros Id 27574827936 CUIL CUIT/Nombre Todos Carpeta 202505 Periodo Prestacion…" at bounding box center [743, 281] width 1081 height 246
paste input "20572171583"
type input "20572171583"
click at [290, 422] on span "search Buscar Pedido" at bounding box center [267, 418] width 103 height 13
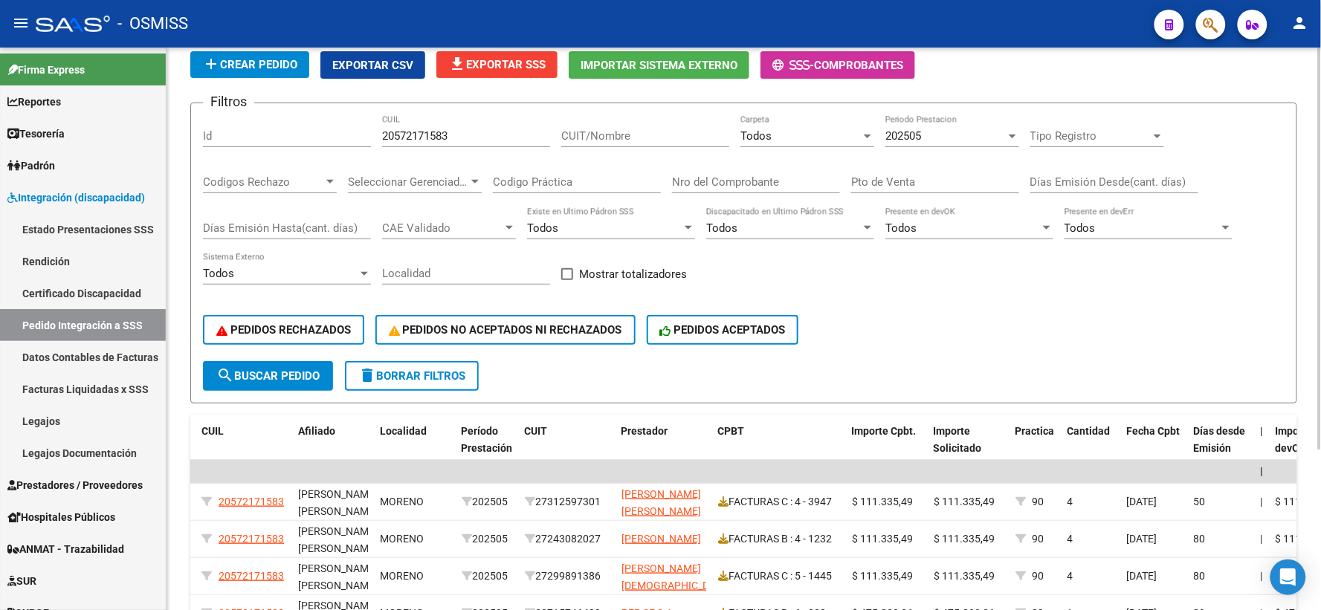
scroll to position [0, 0]
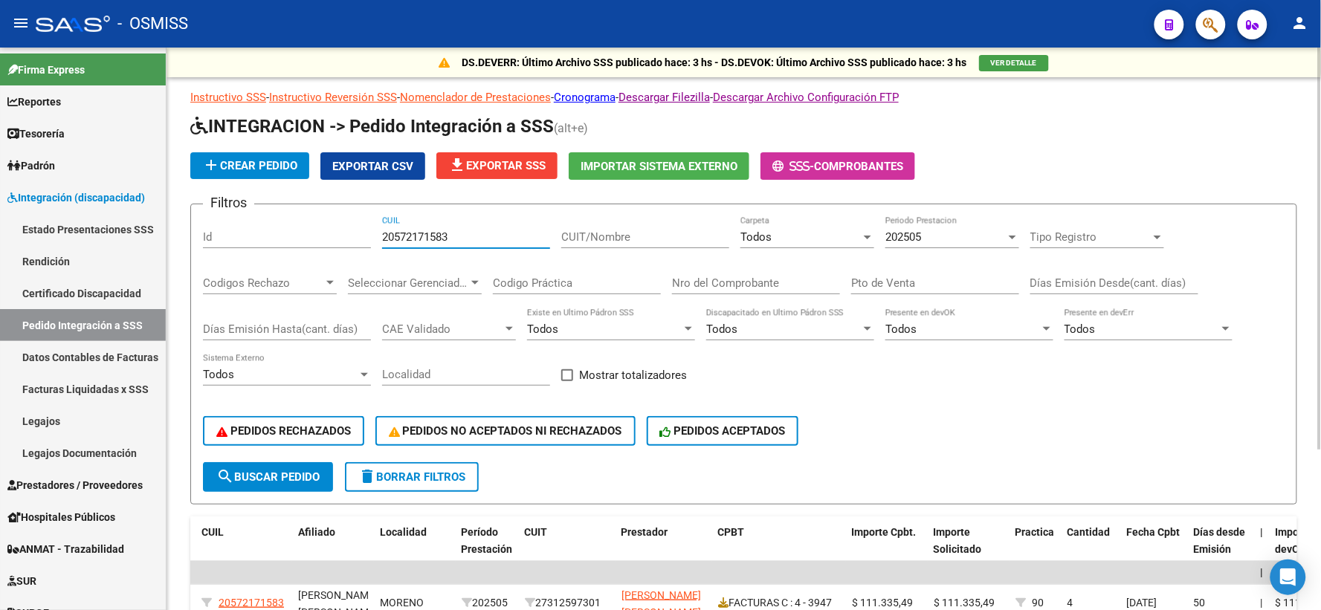
drag, startPoint x: 434, startPoint y: 242, endPoint x: 308, endPoint y: 242, distance: 126.4
click at [308, 242] on div "Filtros Id 20572171583 CUIL CUIT/Nombre Todos Carpeta 202505 Periodo Prestacion…" at bounding box center [743, 339] width 1081 height 246
paste input "20512439609"
type input "20512439609"
click at [290, 474] on span "search Buscar Pedido" at bounding box center [267, 476] width 103 height 13
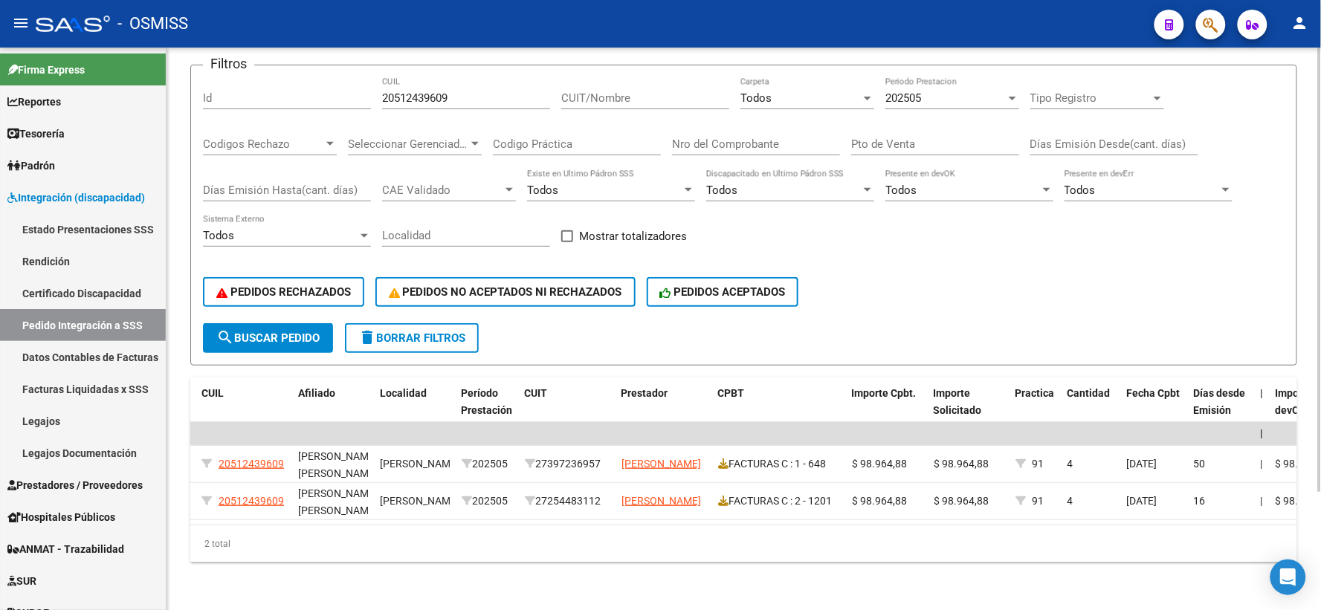
scroll to position [149, 0]
drag, startPoint x: 462, startPoint y: 86, endPoint x: 302, endPoint y: 91, distance: 160.6
click at [302, 91] on div "Filtros Id 20512439609 CUIL CUIT/Nombre Todos Carpeta 202505 Periodo Prestacion…" at bounding box center [743, 200] width 1081 height 246
paste input "23954369889"
type input "23954369889"
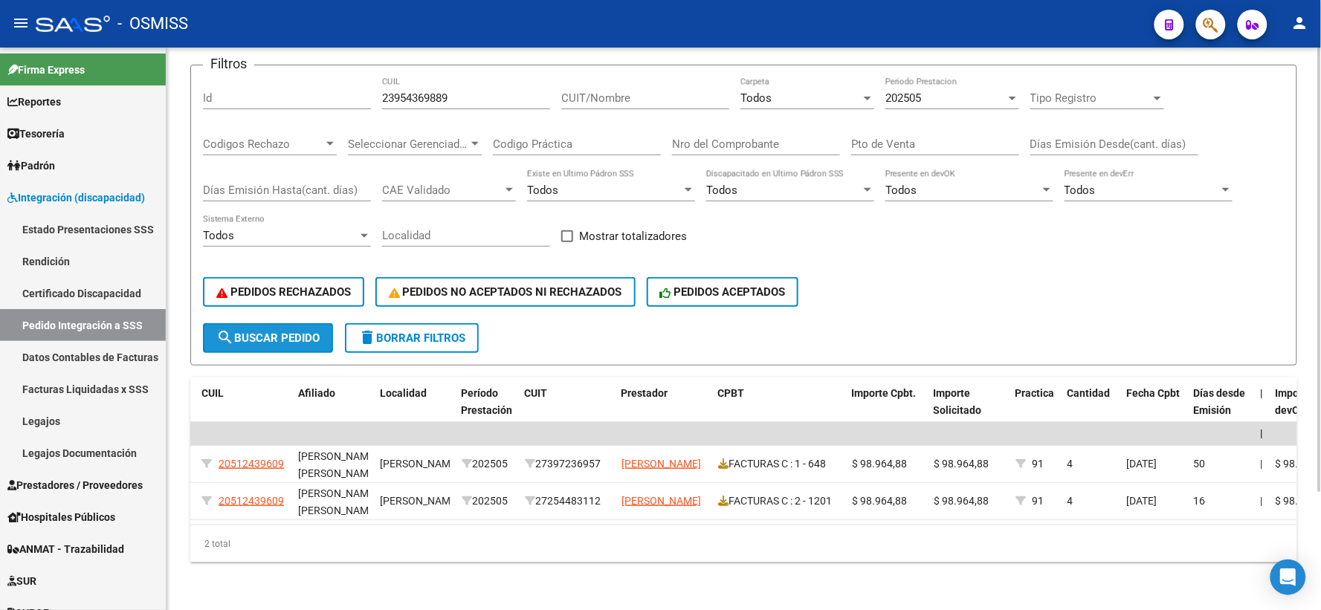
click at [257, 331] on span "search Buscar Pedido" at bounding box center [267, 337] width 103 height 13
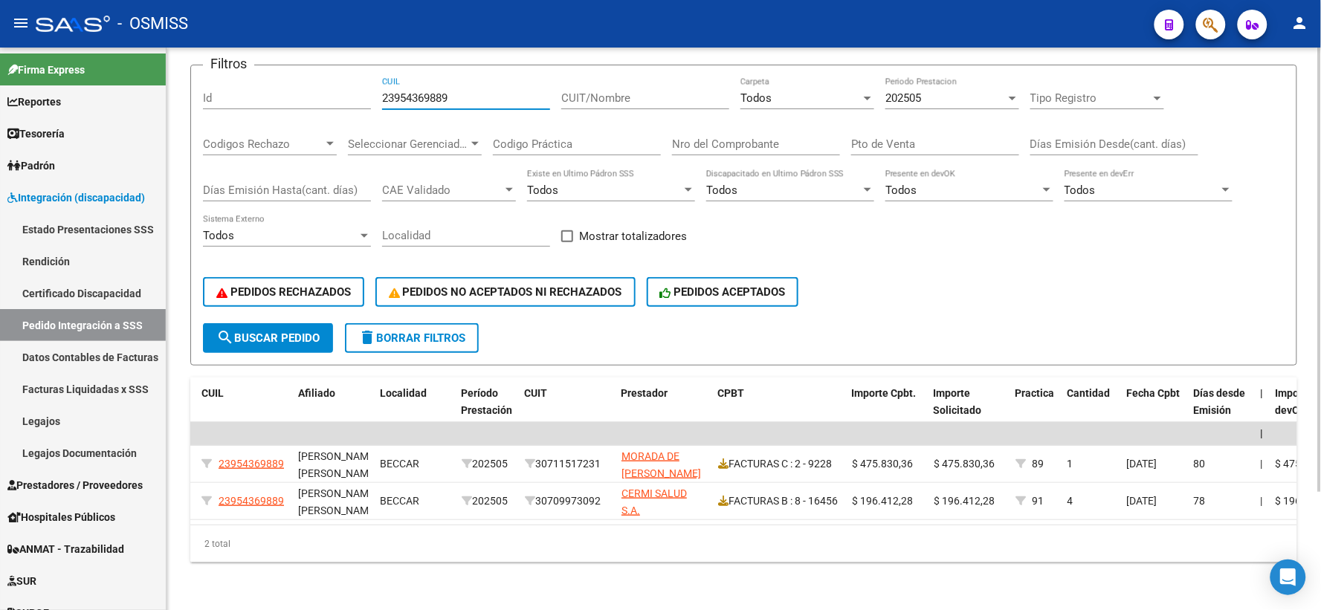
drag, startPoint x: 398, startPoint y: 88, endPoint x: 310, endPoint y: 93, distance: 87.9
click at [310, 93] on div "Filtros Id 23954369889 CUIL CUIT/Nombre Todos Carpeta 202505 Periodo Prestacion…" at bounding box center [743, 200] width 1081 height 246
paste input "20521562987"
type input "20521562987"
click at [271, 331] on span "search Buscar Pedido" at bounding box center [267, 337] width 103 height 13
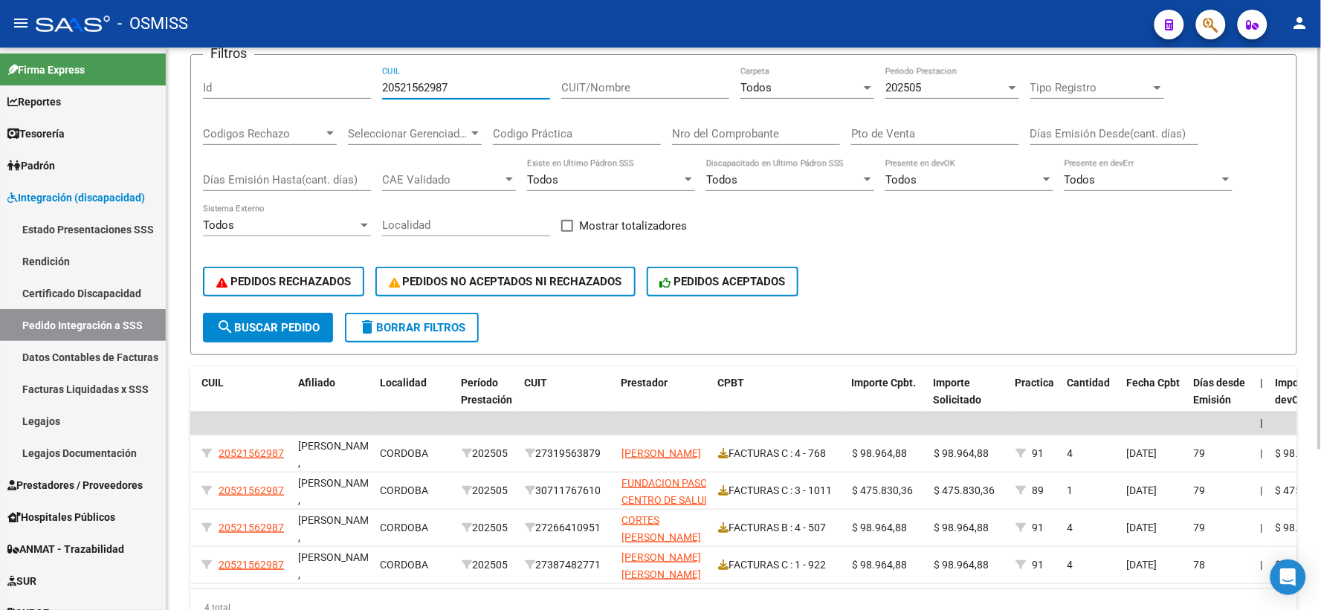
drag, startPoint x: 454, startPoint y: 88, endPoint x: 372, endPoint y: 87, distance: 82.5
click at [372, 87] on div "Filtros Id 20521562987 CUIL CUIT/Nombre Todos Carpeta 202505 Periodo Prestacion…" at bounding box center [743, 190] width 1081 height 246
paste input "20558440474"
type input "20558440474"
click at [244, 328] on span "search Buscar Pedido" at bounding box center [267, 327] width 103 height 13
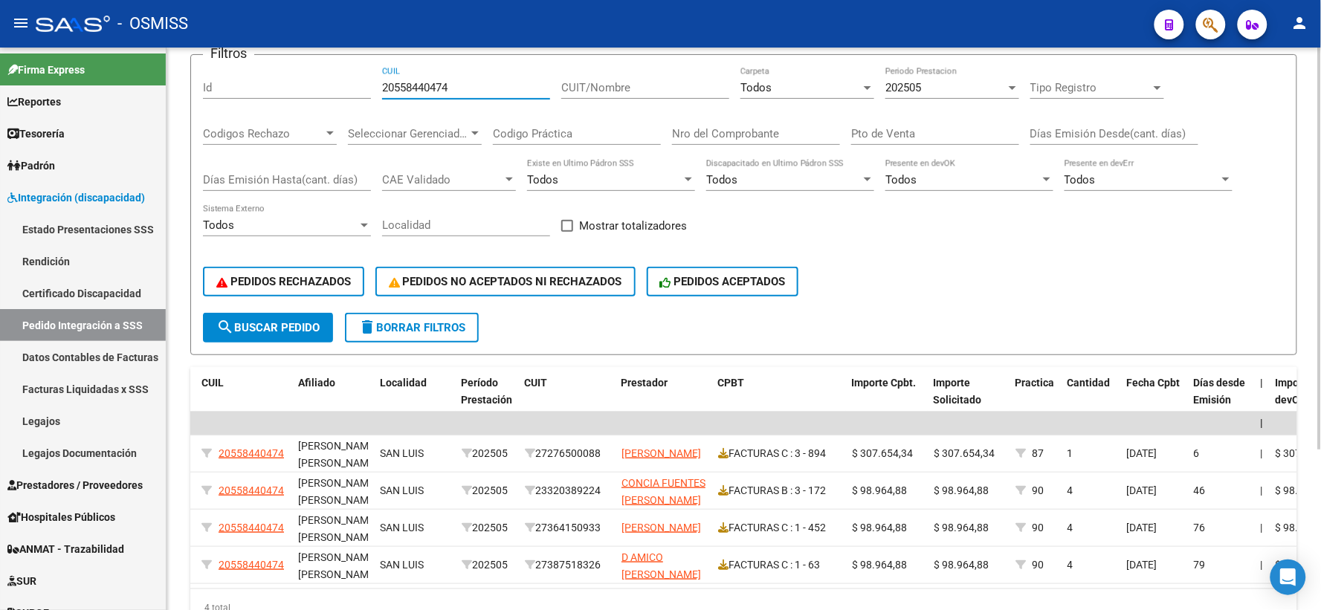
drag, startPoint x: 473, startPoint y: 85, endPoint x: 288, endPoint y: 85, distance: 185.1
click at [288, 85] on div "Filtros Id 20558440474 CUIL CUIT/Nombre Todos Carpeta 202505 Periodo Prestacion…" at bounding box center [743, 190] width 1081 height 246
paste input "20558440474"
type input "20558440474"
click at [272, 331] on span "search Buscar Pedido" at bounding box center [267, 327] width 103 height 13
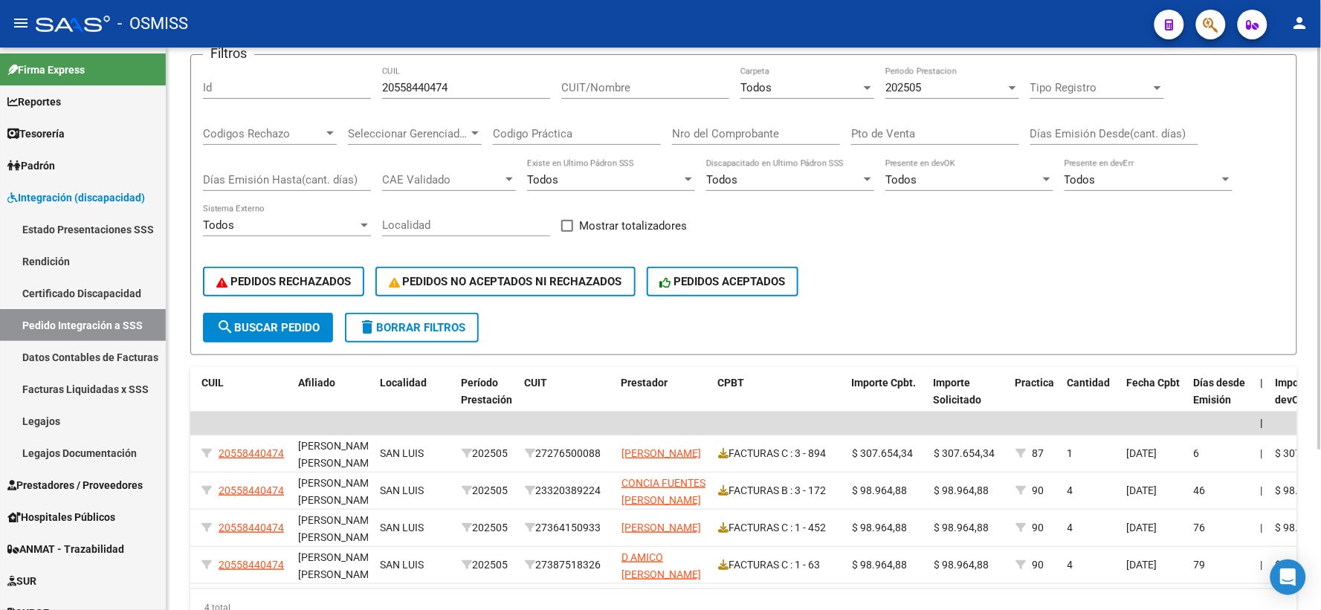
drag, startPoint x: 482, startPoint y: 79, endPoint x: 470, endPoint y: 86, distance: 13.4
click at [473, 83] on div "20558440474 CUIL" at bounding box center [466, 83] width 168 height 32
drag, startPoint x: 366, startPoint y: 87, endPoint x: 312, endPoint y: 87, distance: 54.3
click at [312, 87] on div "Filtros Id 20558440474 CUIL CUIT/Nombre Todos Carpeta 202505 Periodo Prestacion…" at bounding box center [743, 190] width 1081 height 246
drag, startPoint x: 455, startPoint y: 80, endPoint x: 440, endPoint y: 83, distance: 15.3
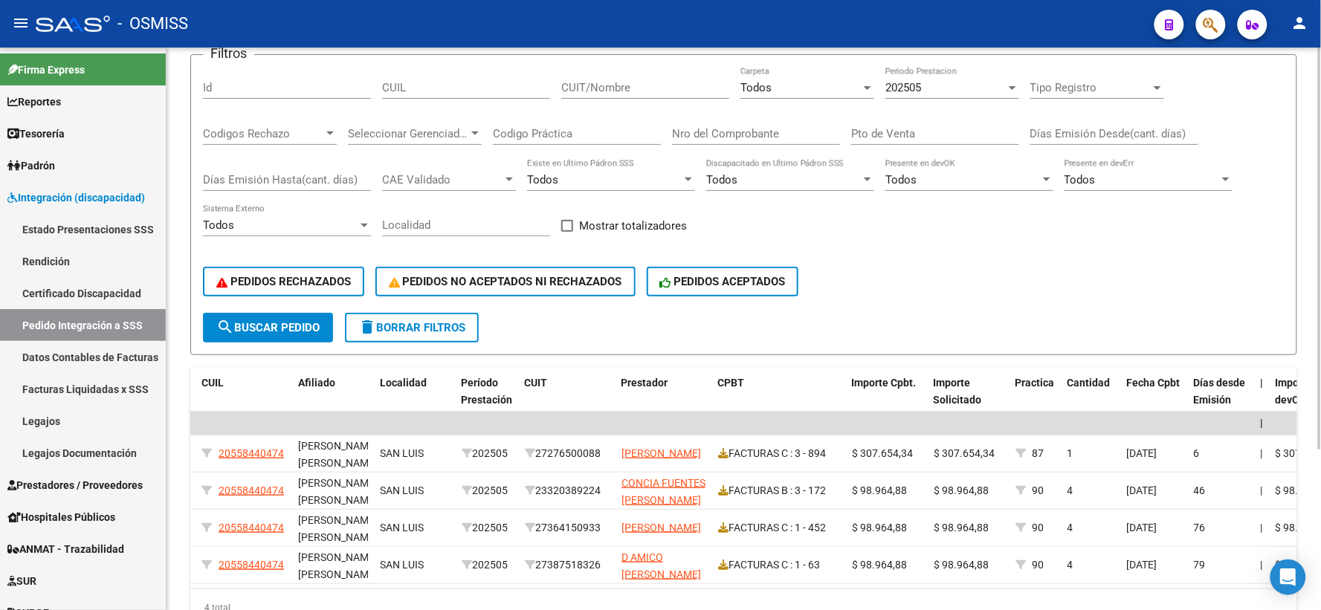
click at [440, 83] on input "CUIL" at bounding box center [466, 87] width 168 height 13
paste input "20554701516"
type input "20554701516"
click at [259, 321] on span "search Buscar Pedido" at bounding box center [267, 327] width 103 height 13
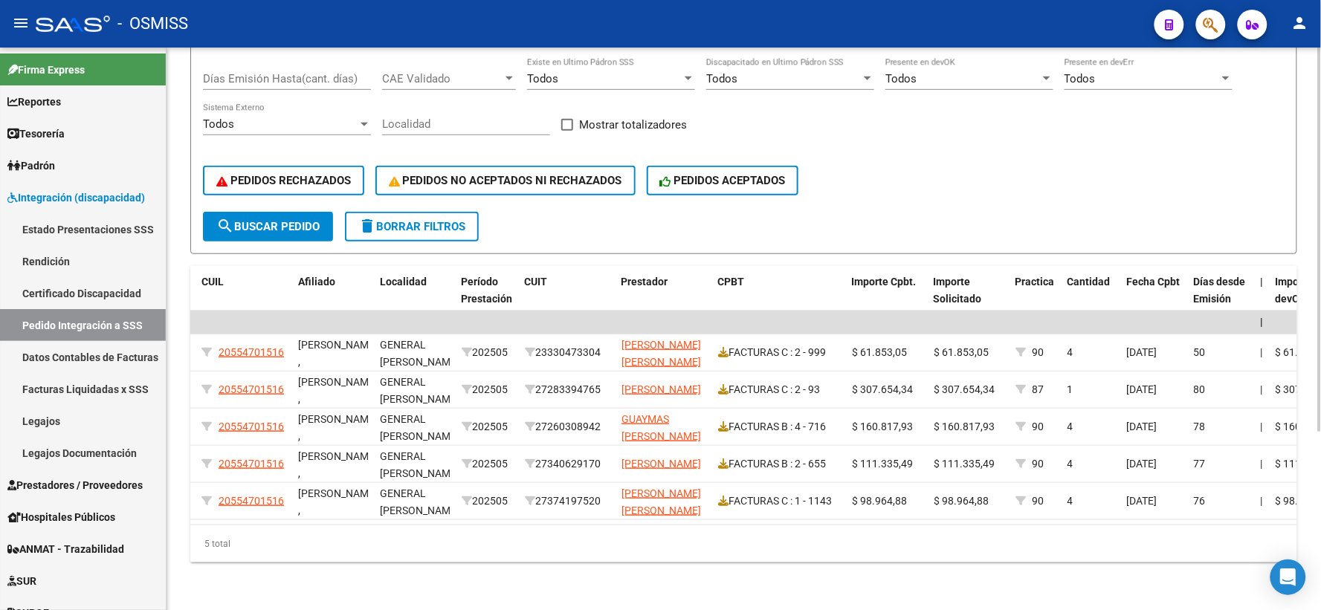
scroll to position [95, 0]
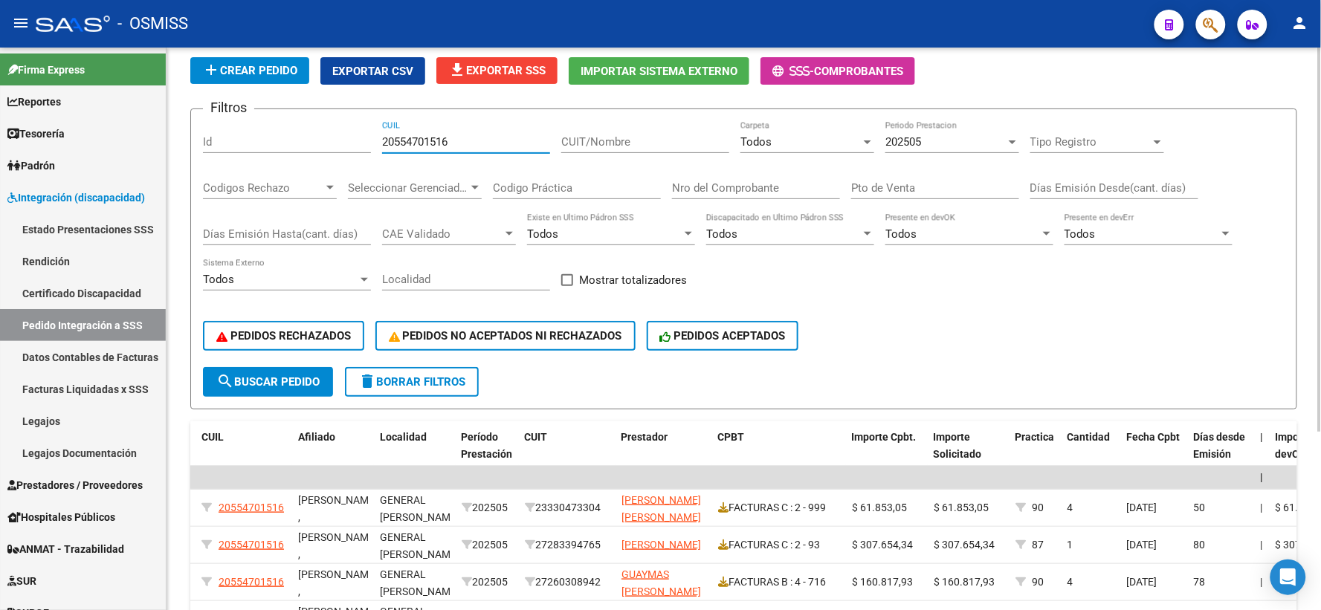
drag, startPoint x: 461, startPoint y: 143, endPoint x: 343, endPoint y: 143, distance: 118.2
click at [343, 143] on div "Filtros Id 20554701516 CUIL CUIT/Nombre Todos Carpeta 202505 Periodo Prestacion…" at bounding box center [743, 244] width 1081 height 246
paste input "27580128659"
type input "27580128659"
click at [279, 375] on span "search Buscar Pedido" at bounding box center [267, 381] width 103 height 13
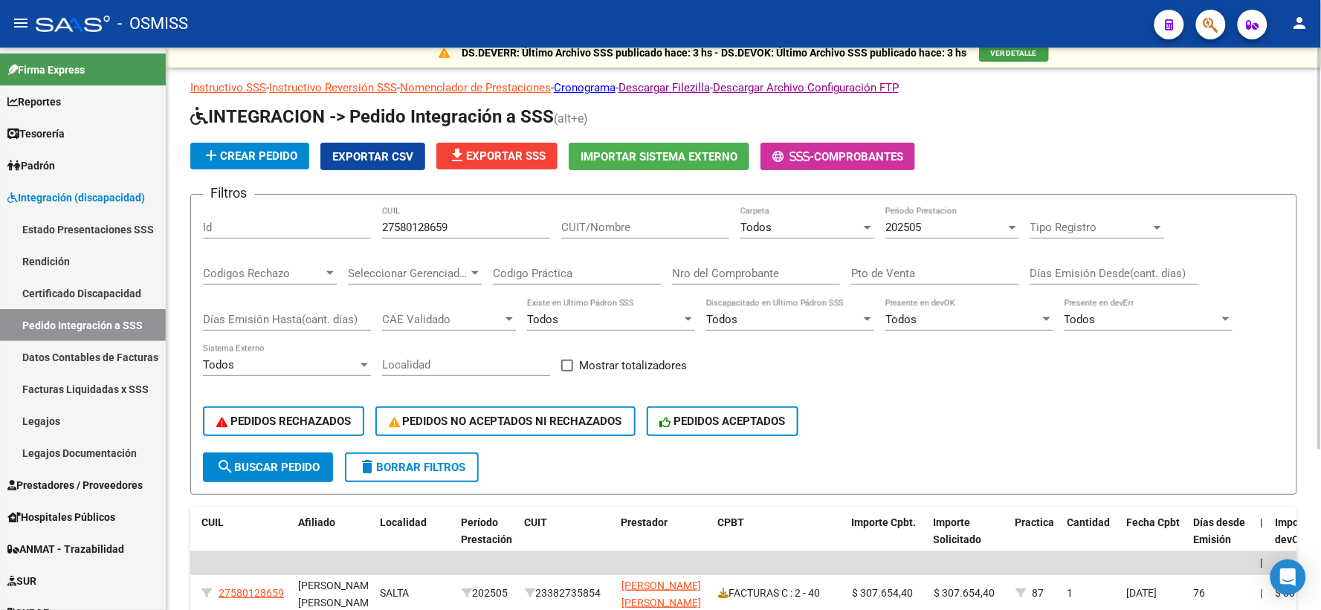
scroll to position [0, 0]
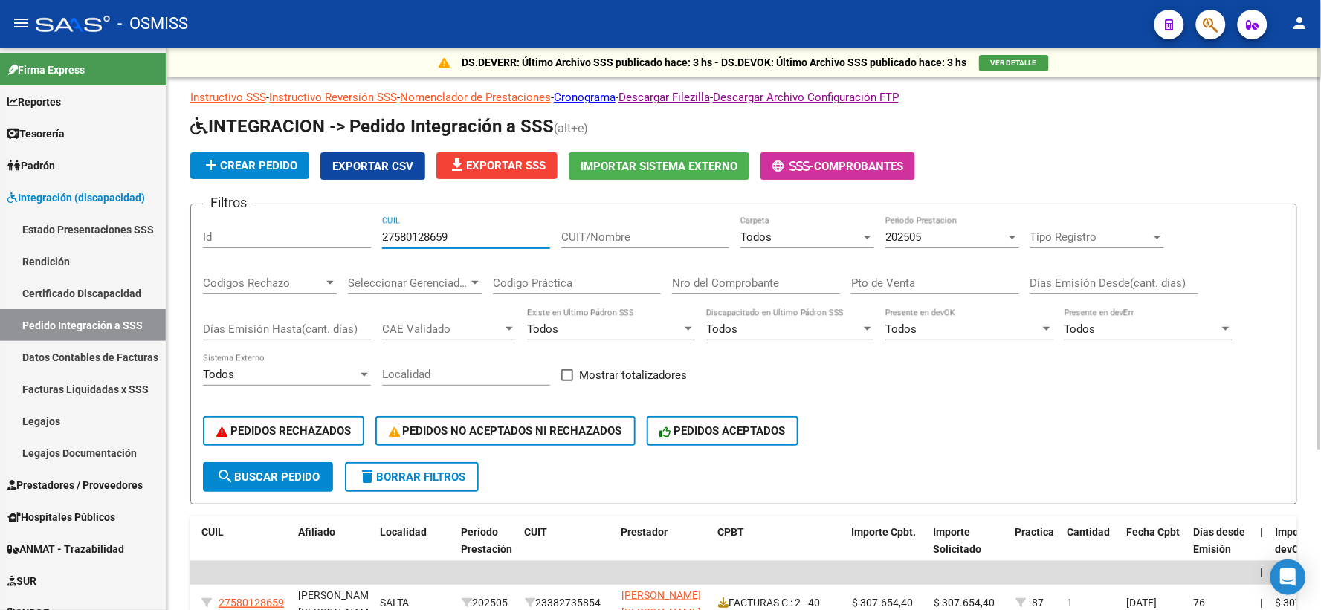
drag, startPoint x: 465, startPoint y: 238, endPoint x: 298, endPoint y: 243, distance: 167.3
click at [298, 243] on div "Filtros Id 27580128659 CUIL CUIT/Nombre Todos Carpeta 202505 Periodo Prestacion…" at bounding box center [743, 339] width 1081 height 246
paste input "20485181041"
type input "20485181041"
click at [276, 472] on span "search Buscar Pedido" at bounding box center [267, 476] width 103 height 13
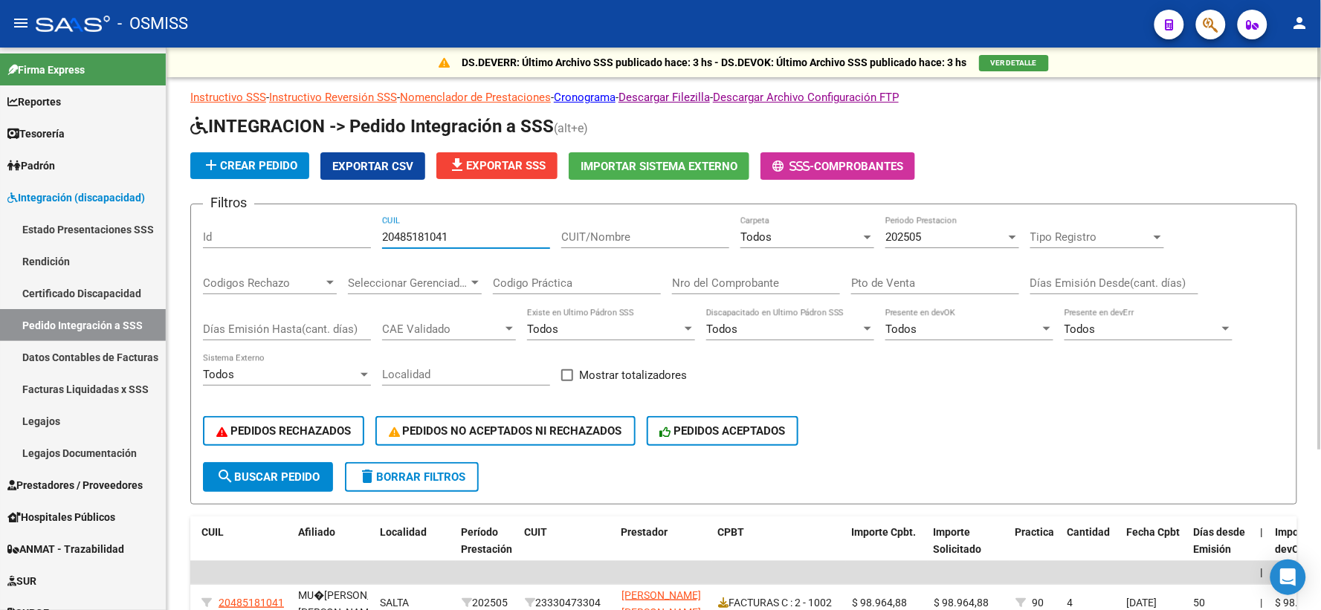
drag, startPoint x: 474, startPoint y: 234, endPoint x: 201, endPoint y: 239, distance: 273.6
click at [203, 239] on div "Filtros Id 20485181041 CUIL CUIT/Nombre Todos Carpeta 202505 Periodo Prestacion…" at bounding box center [743, 339] width 1081 height 246
paste input "20566745454"
type input "20566745454"
click at [301, 470] on span "search Buscar Pedido" at bounding box center [267, 476] width 103 height 13
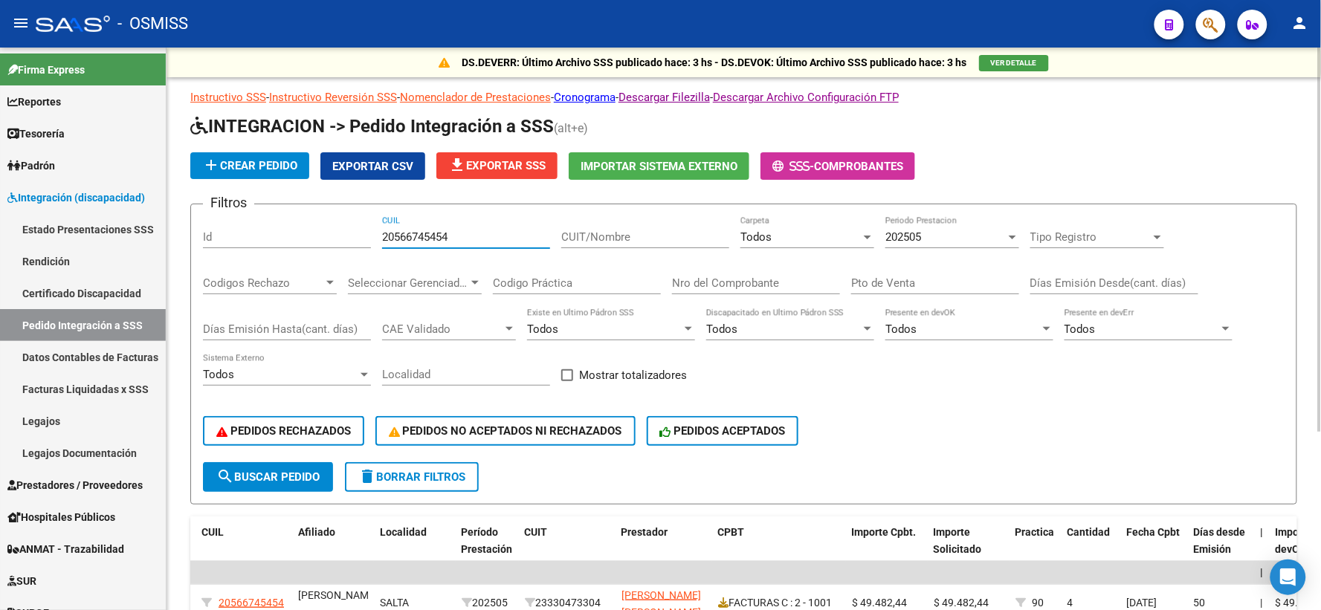
drag, startPoint x: 463, startPoint y: 236, endPoint x: 213, endPoint y: 228, distance: 249.8
click at [213, 228] on div "Filtros Id 20566745454 CUIL CUIT/Nombre Todos Carpeta 202505 Periodo Prestacion…" at bounding box center [743, 339] width 1081 height 246
paste input "20543946762"
type input "20543946762"
click at [250, 470] on span "search Buscar Pedido" at bounding box center [267, 476] width 103 height 13
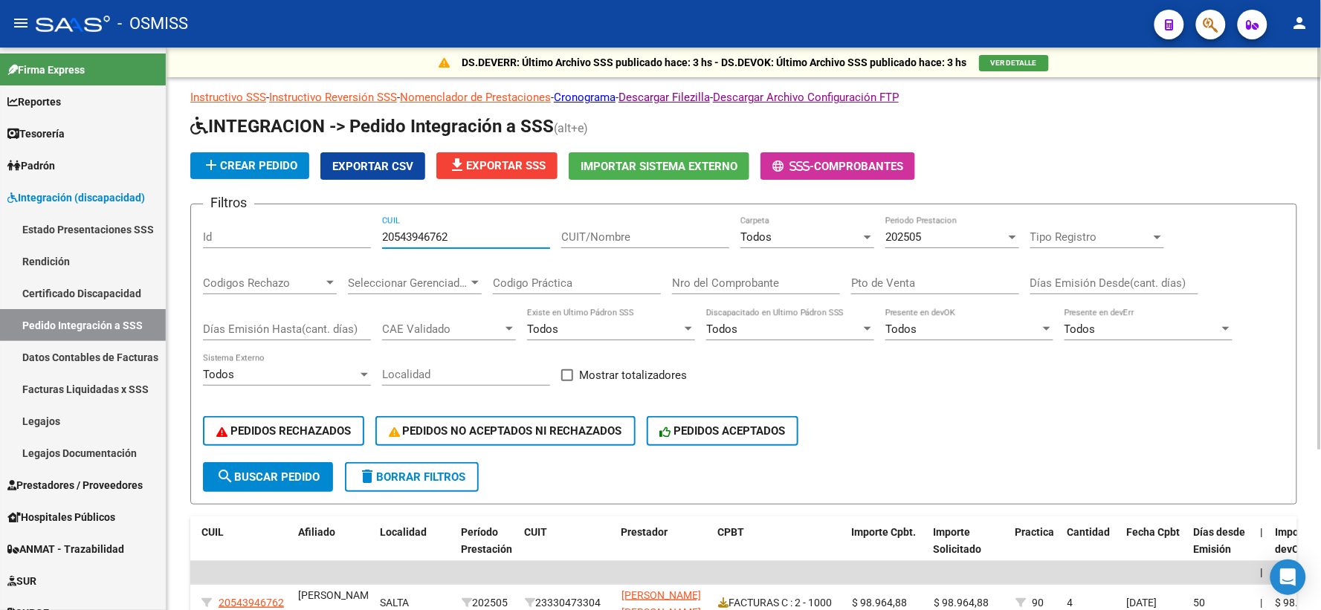
drag, startPoint x: 462, startPoint y: 230, endPoint x: 300, endPoint y: 236, distance: 162.1
click at [300, 236] on div "Filtros Id 20543946762 CUIL CUIT/Nombre Todos Carpeta 202505 Periodo Prestacion…" at bounding box center [743, 339] width 1081 height 246
paste input "20588172962"
type input "20588172962"
click at [291, 473] on span "search Buscar Pedido" at bounding box center [267, 476] width 103 height 13
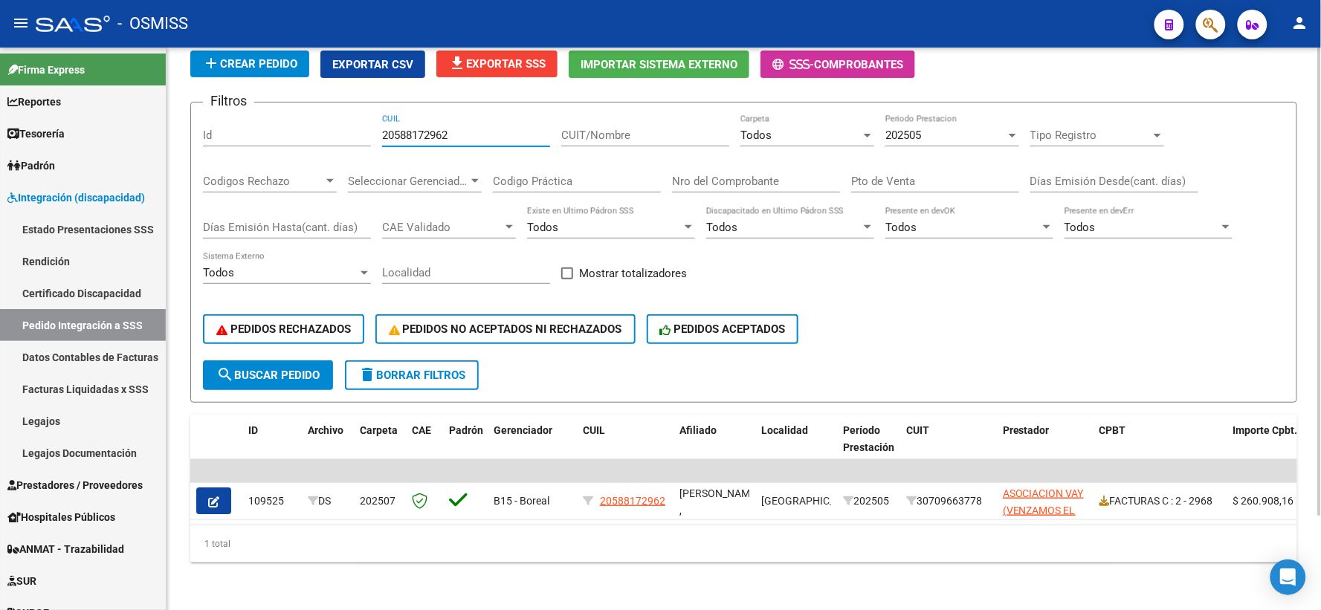
drag, startPoint x: 458, startPoint y: 123, endPoint x: 223, endPoint y: 125, distance: 234.9
click at [224, 123] on div "Filtros Id 20588172962 CUIL CUIT/Nombre Todos Carpeta 202505 Periodo Prestacion…" at bounding box center [743, 237] width 1081 height 246
paste input "20525680194"
type input "20525680194"
click at [265, 369] on span "search Buscar Pedido" at bounding box center [267, 375] width 103 height 13
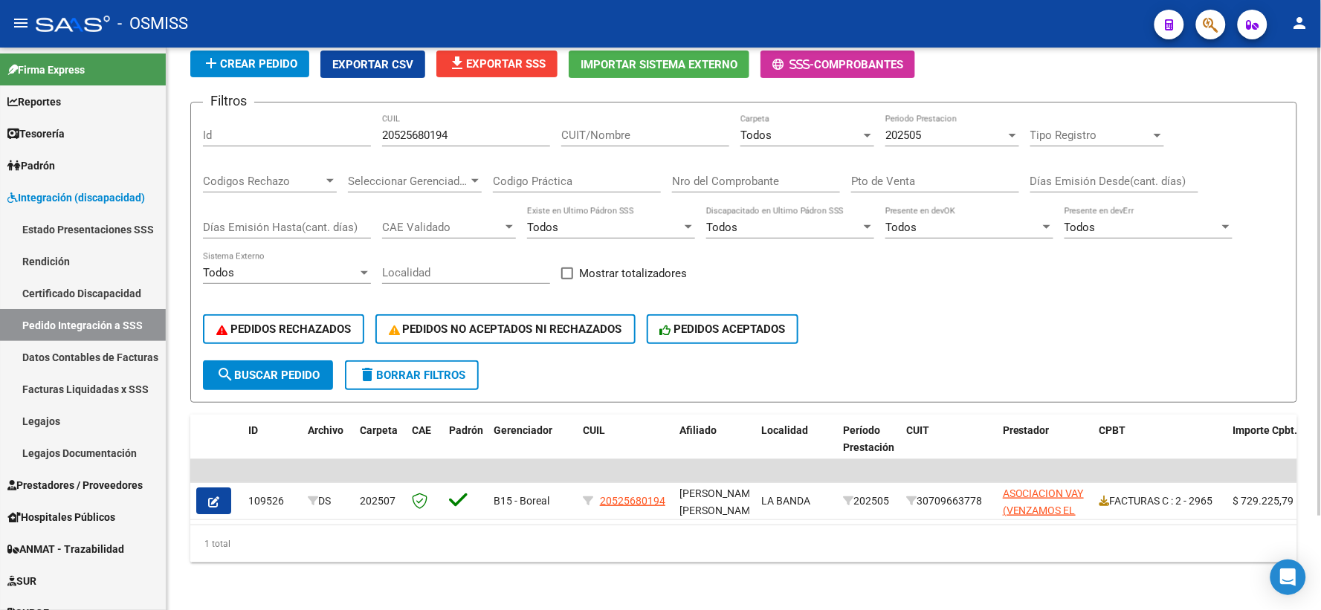
drag, startPoint x: 469, startPoint y: 115, endPoint x: 375, endPoint y: 136, distance: 96.7
click at [375, 136] on div "Filtros Id 20525680194 CUIL CUIT/Nombre Todos Carpeta 202505 Periodo Prestacion…" at bounding box center [743, 237] width 1081 height 246
drag, startPoint x: 454, startPoint y: 129, endPoint x: 314, endPoint y: 137, distance: 140.0
click at [314, 136] on div "Filtros Id 20525680194 CUIL CUIT/Nombre Todos Carpeta 202505 Periodo Prestacion…" at bounding box center [743, 237] width 1081 height 246
paste input "20505679394"
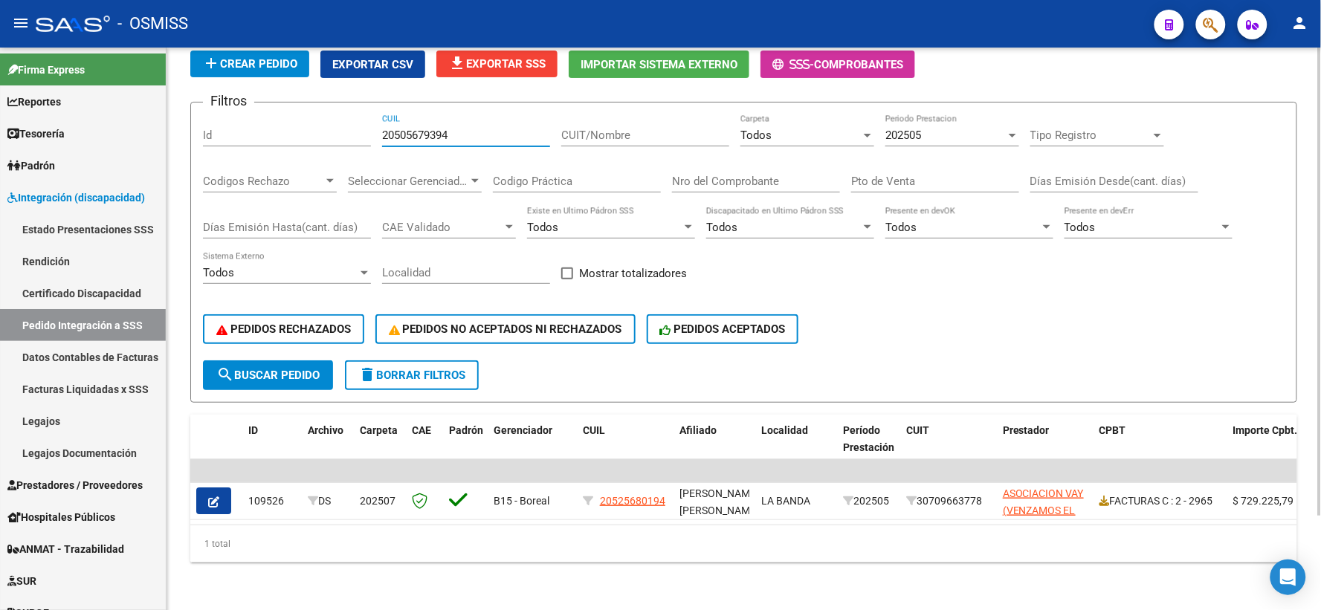
type input "20505679394"
click at [310, 369] on span "search Buscar Pedido" at bounding box center [267, 375] width 103 height 13
drag, startPoint x: 462, startPoint y: 121, endPoint x: 302, endPoint y: 140, distance: 160.1
click at [306, 137] on div "Filtros Id 20505679394 CUIL CUIT/Nombre Todos Carpeta 202505 Periodo Prestacion…" at bounding box center [743, 237] width 1081 height 246
paste input "20476013845"
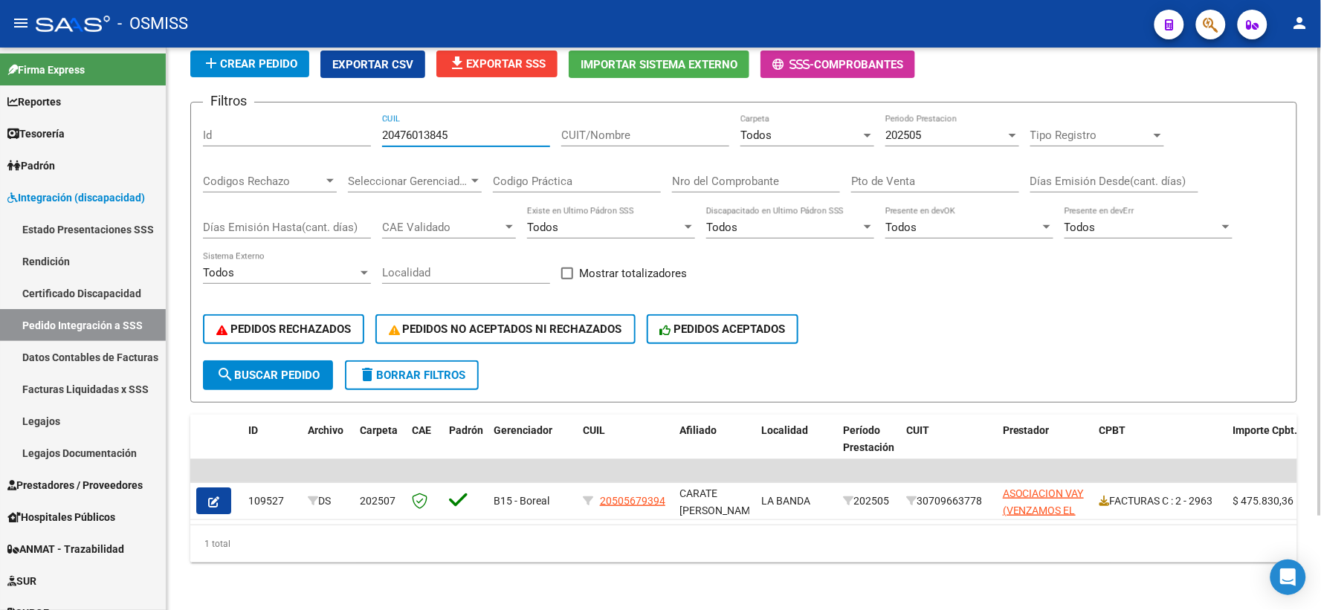
type input "20476013845"
click at [233, 366] on mat-icon "search" at bounding box center [225, 375] width 18 height 18
drag, startPoint x: 451, startPoint y: 117, endPoint x: 257, endPoint y: 131, distance: 194.4
click at [257, 130] on div "Filtros Id 20476013845 CUIL CUIT/Nombre Todos Carpeta 202505 Periodo Prestacion…" at bounding box center [743, 237] width 1081 height 246
paste input "20569158304"
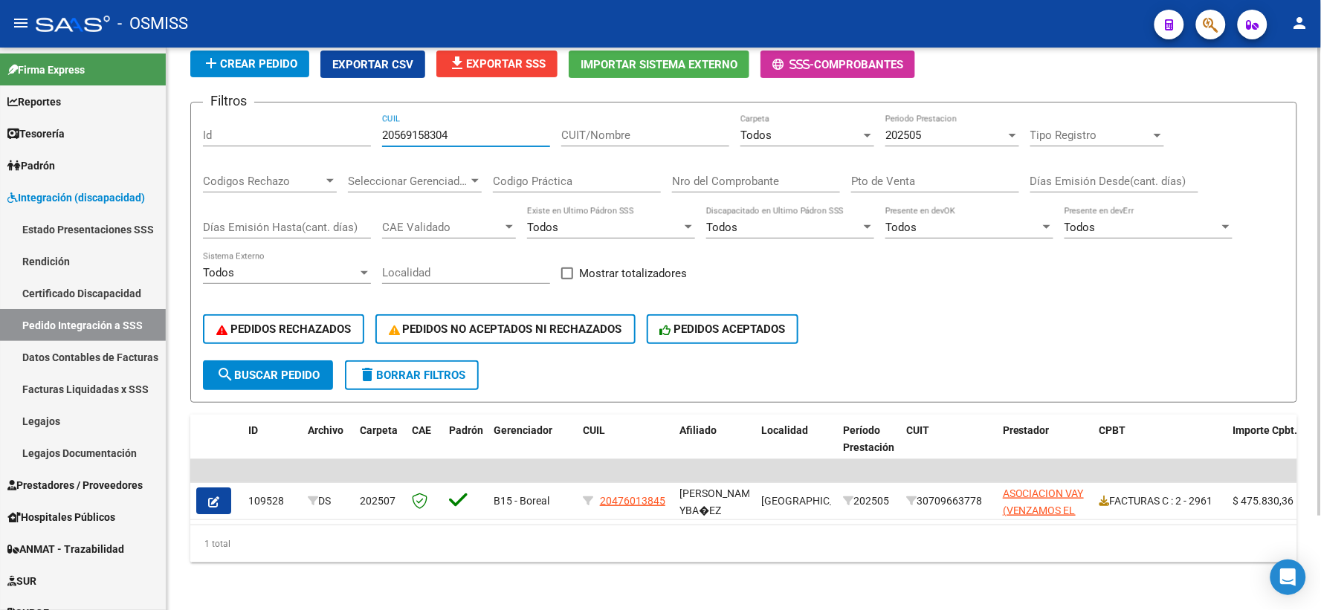
type input "20569158304"
click at [268, 369] on span "search Buscar Pedido" at bounding box center [267, 375] width 103 height 13
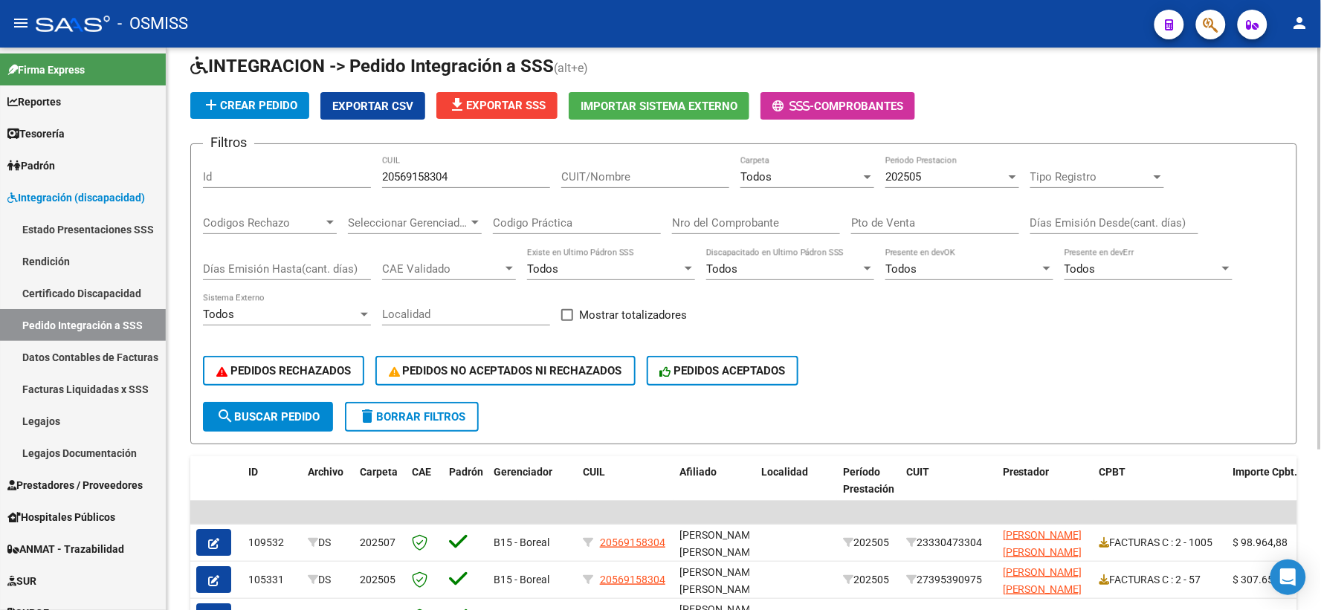
scroll to position [58, 0]
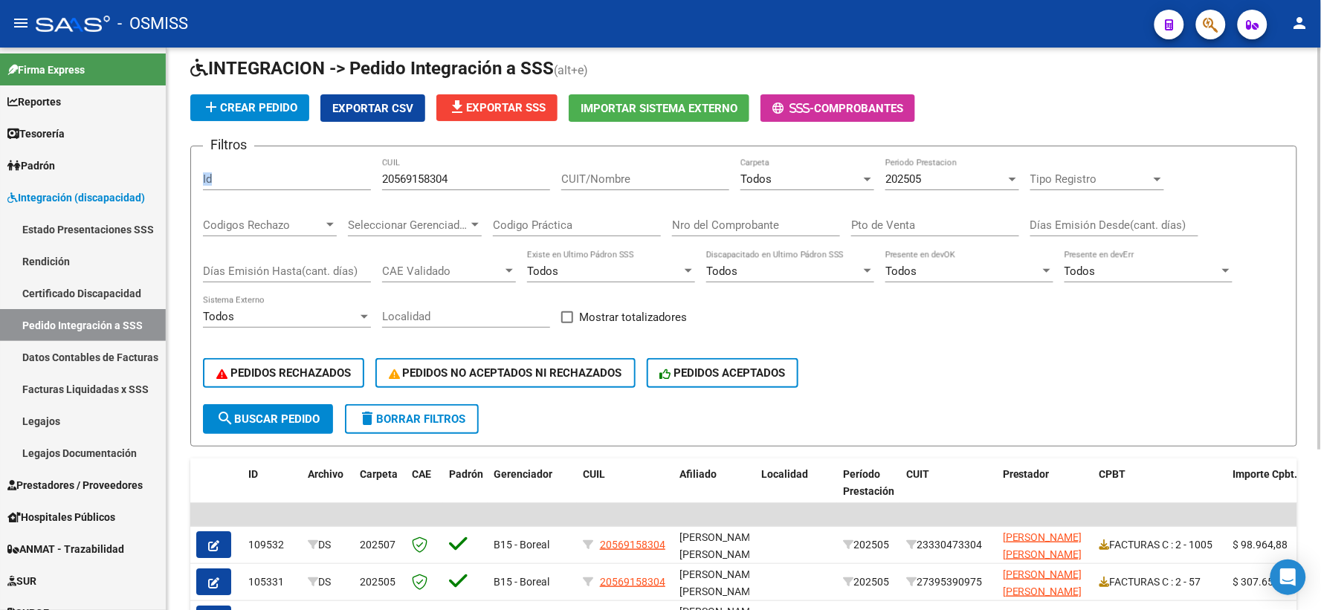
drag, startPoint x: 464, startPoint y: 169, endPoint x: 365, endPoint y: 183, distance: 99.8
click at [365, 183] on div "Filtros Id 20569158304 CUIL CUIT/Nombre Todos Carpeta 202505 Periodo Prestacion…" at bounding box center [743, 281] width 1081 height 246
drag, startPoint x: 456, startPoint y: 179, endPoint x: 343, endPoint y: 179, distance: 113.7
click at [343, 179] on div "Filtros Id 20569158304 CUIL CUIT/Nombre Todos Carpeta 202505 Periodo Prestacion…" at bounding box center [743, 281] width 1081 height 246
paste input "27562263522"
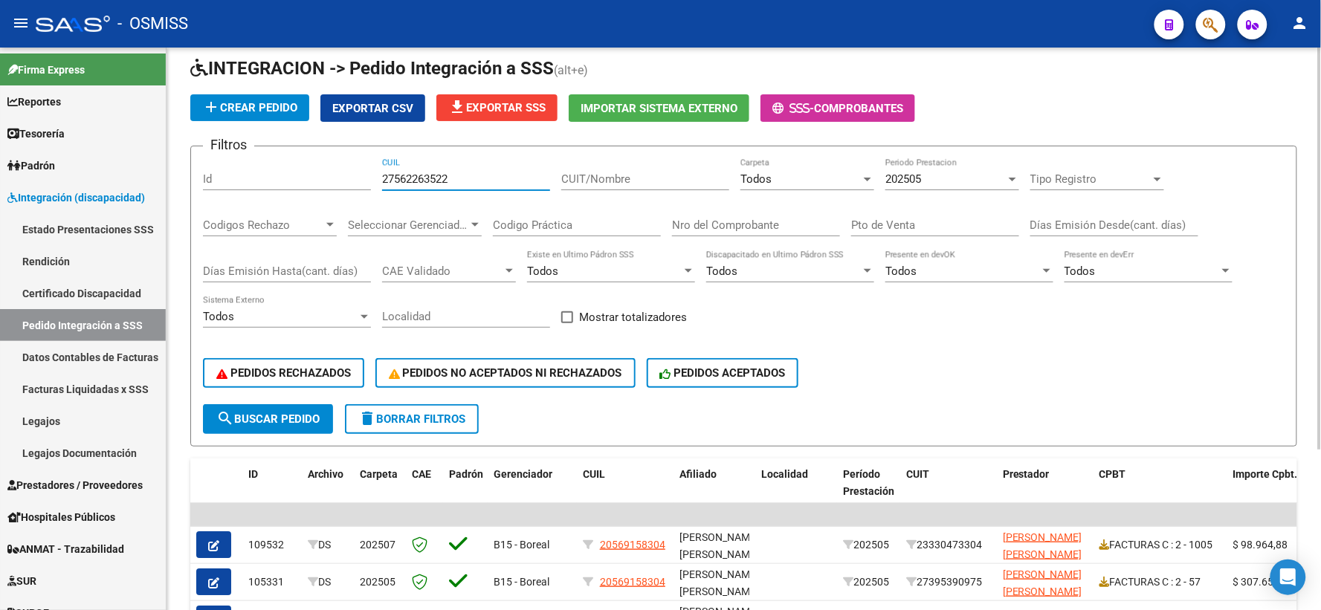
type input "27562263522"
click at [262, 412] on span "search Buscar Pedido" at bounding box center [267, 418] width 103 height 13
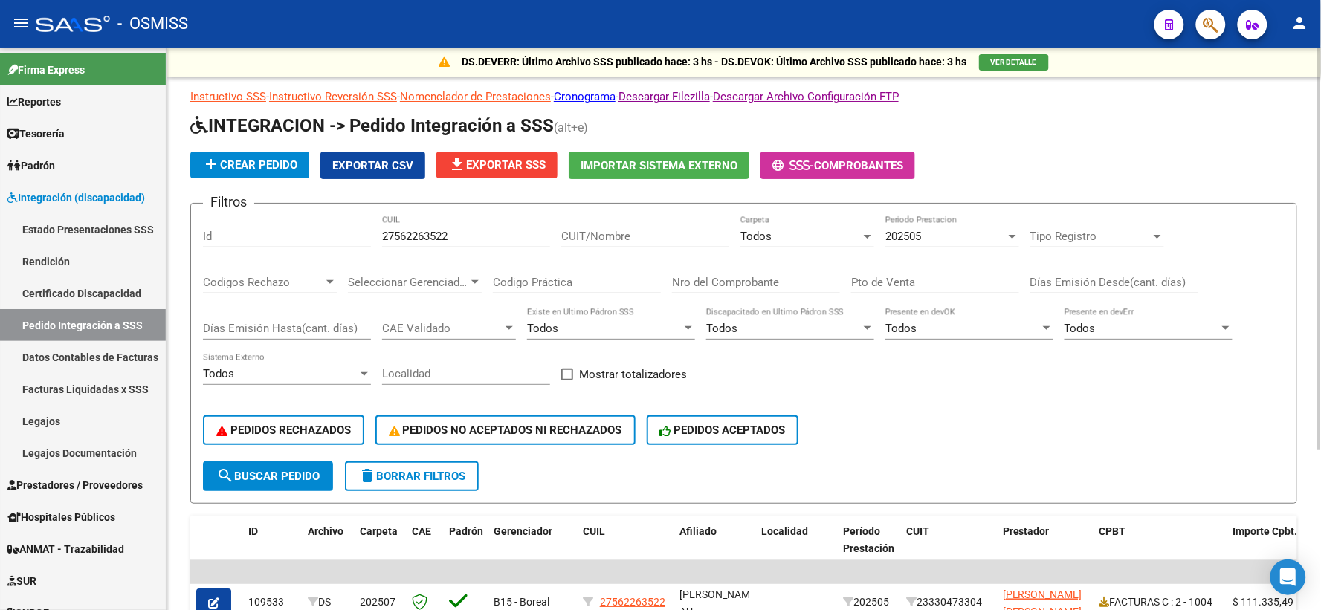
scroll to position [0, 0]
drag, startPoint x: 451, startPoint y: 235, endPoint x: 234, endPoint y: 247, distance: 217.4
click at [242, 247] on div "Filtros Id 27562263522 CUIL CUIT/Nombre Todos Carpeta 202505 Periodo Prestacion…" at bounding box center [743, 339] width 1081 height 246
paste input "20497830541"
type input "20497830541"
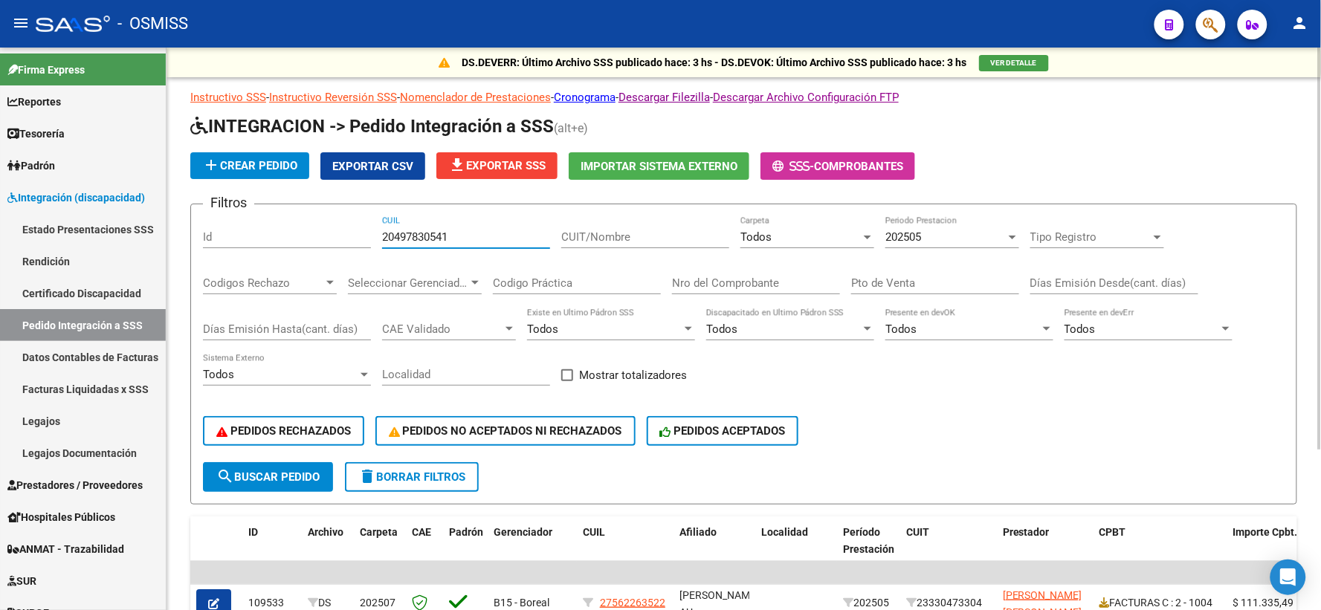
drag, startPoint x: 236, startPoint y: 468, endPoint x: 716, endPoint y: 382, distance: 488.5
click at [236, 469] on button "search Buscar Pedido" at bounding box center [268, 477] width 130 height 30
drag, startPoint x: 466, startPoint y: 239, endPoint x: 285, endPoint y: 240, distance: 180.6
click at [285, 240] on div "Filtros Id 20497830541 CUIL CUIT/Nombre Todos Carpeta 202505 Periodo Prestacion…" at bounding box center [743, 339] width 1081 height 246
paste input "20538426823"
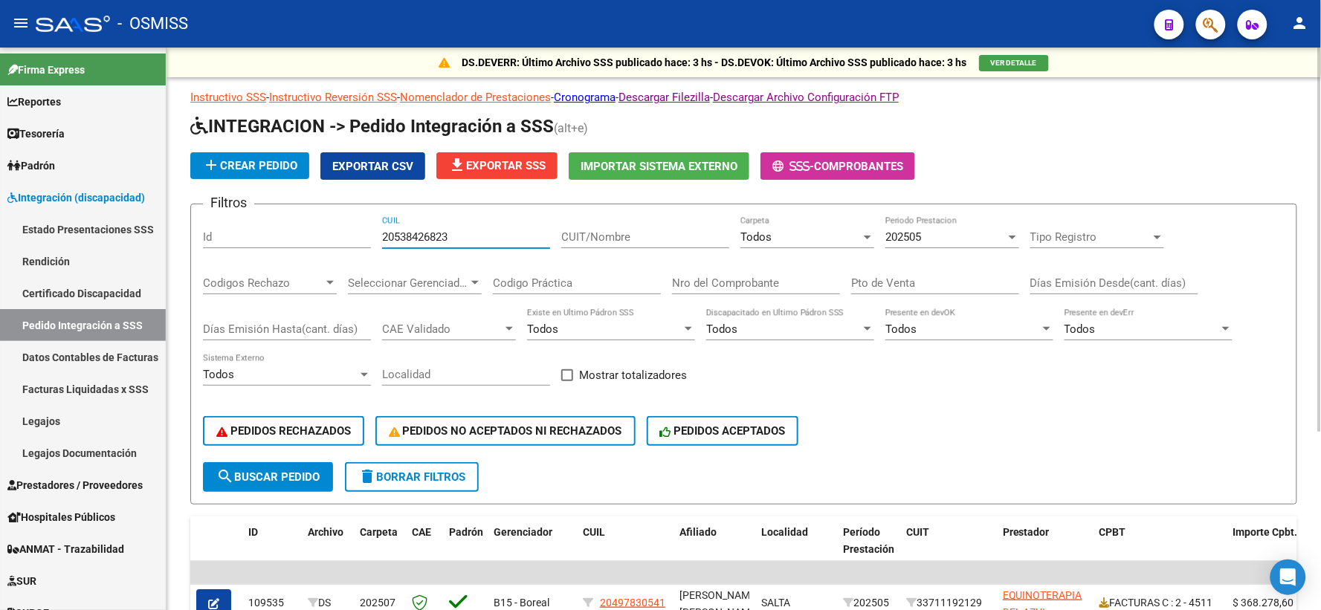
type input "20538426823"
click at [236, 473] on span "search Buscar Pedido" at bounding box center [267, 476] width 103 height 13
drag, startPoint x: 469, startPoint y: 238, endPoint x: 265, endPoint y: 238, distance: 204.4
click at [265, 238] on div "Filtros Id 20538426823 CUIL CUIT/Nombre Todos Carpeta 202505 Periodo Prestacion…" at bounding box center [743, 339] width 1081 height 246
paste input "20538435881"
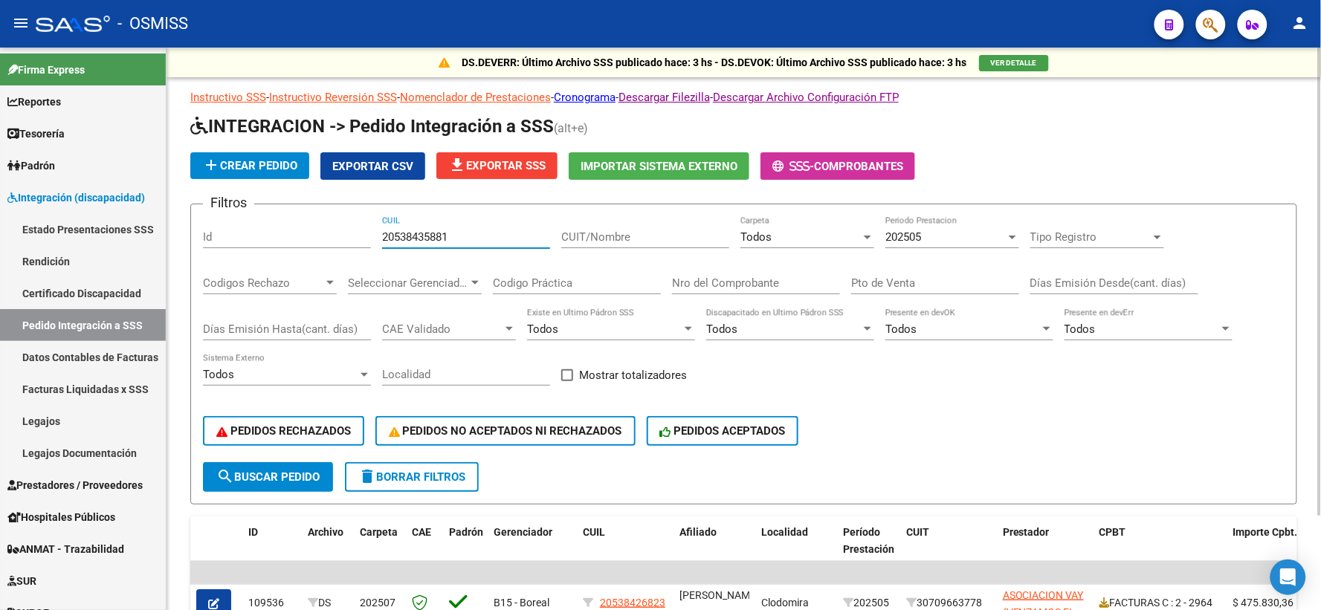
type input "20538435881"
drag, startPoint x: 273, startPoint y: 472, endPoint x: 621, endPoint y: 456, distance: 348.2
click at [272, 472] on span "search Buscar Pedido" at bounding box center [267, 476] width 103 height 13
drag, startPoint x: 442, startPoint y: 233, endPoint x: 270, endPoint y: 236, distance: 172.5
click at [270, 236] on div "Filtros Id 20538435881 CUIL CUIT/Nombre Todos Carpeta 202505 Periodo Prestacion…" at bounding box center [743, 339] width 1081 height 246
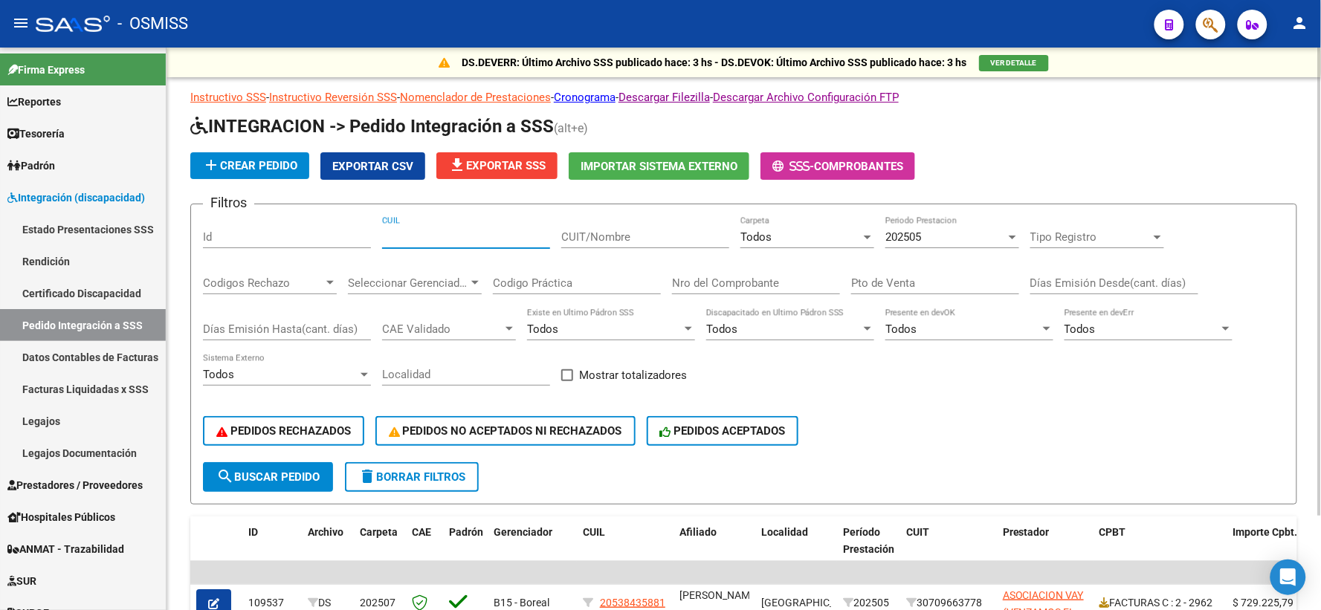
paste input "27528738317"
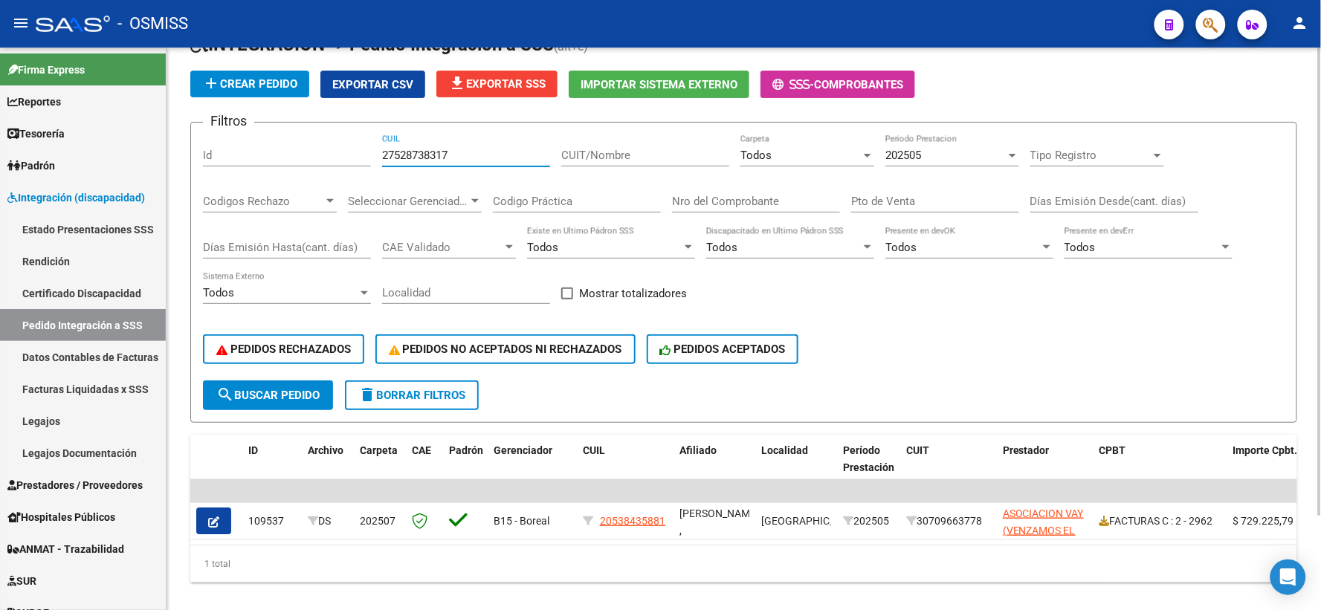
scroll to position [82, 0]
type input "27528738317"
click at [240, 392] on span "search Buscar Pedido" at bounding box center [267, 394] width 103 height 13
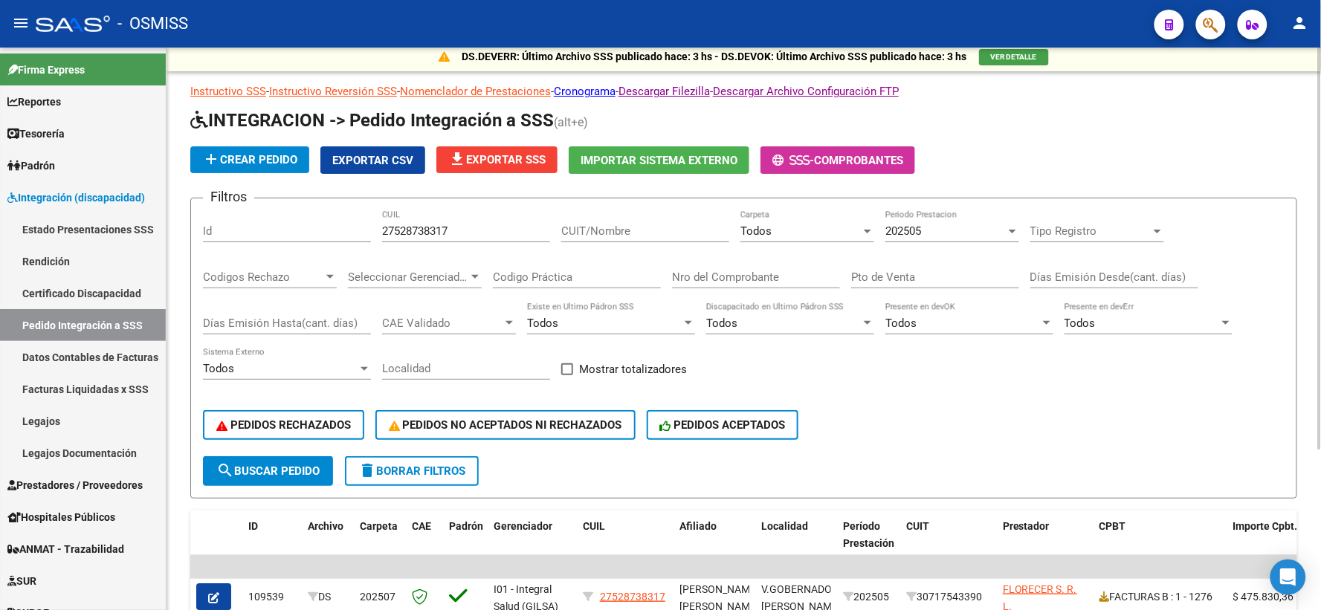
scroll to position [0, 0]
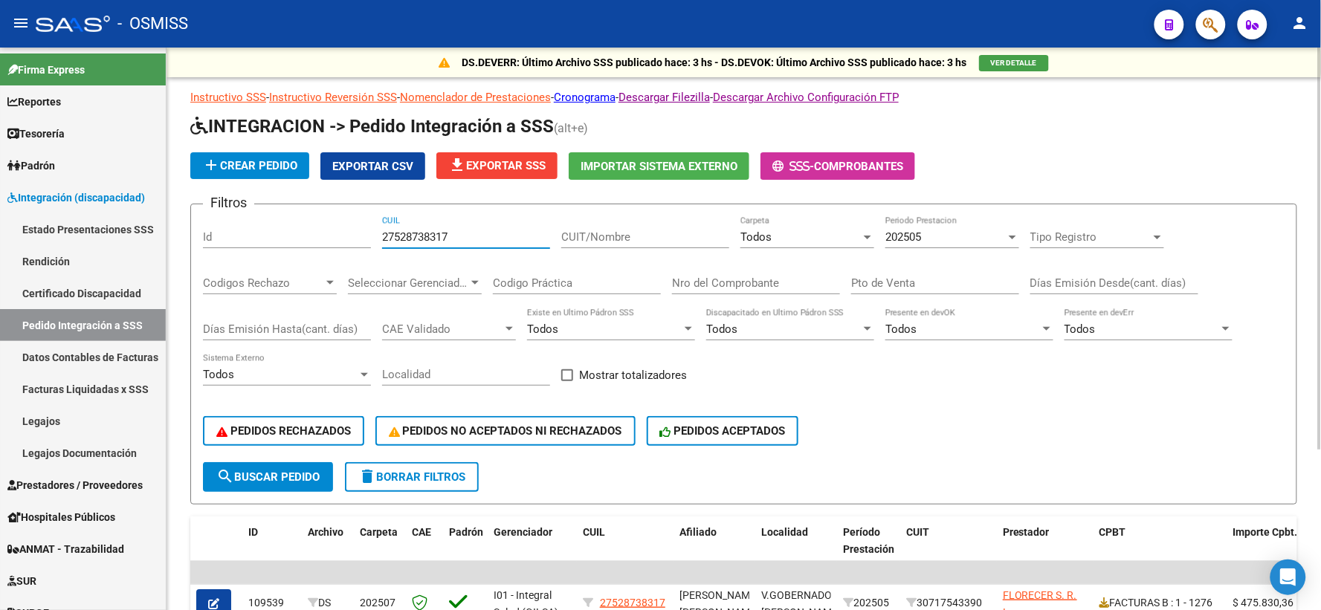
drag, startPoint x: 465, startPoint y: 236, endPoint x: 278, endPoint y: 239, distance: 187.3
click at [278, 239] on div "Filtros Id 27528738317 CUIL CUIT/Nombre Todos Carpeta 202505 Periodo Prestacion…" at bounding box center [743, 339] width 1081 height 246
paste input "27580128659"
type input "27580128659"
click at [300, 470] on span "search Buscar Pedido" at bounding box center [267, 476] width 103 height 13
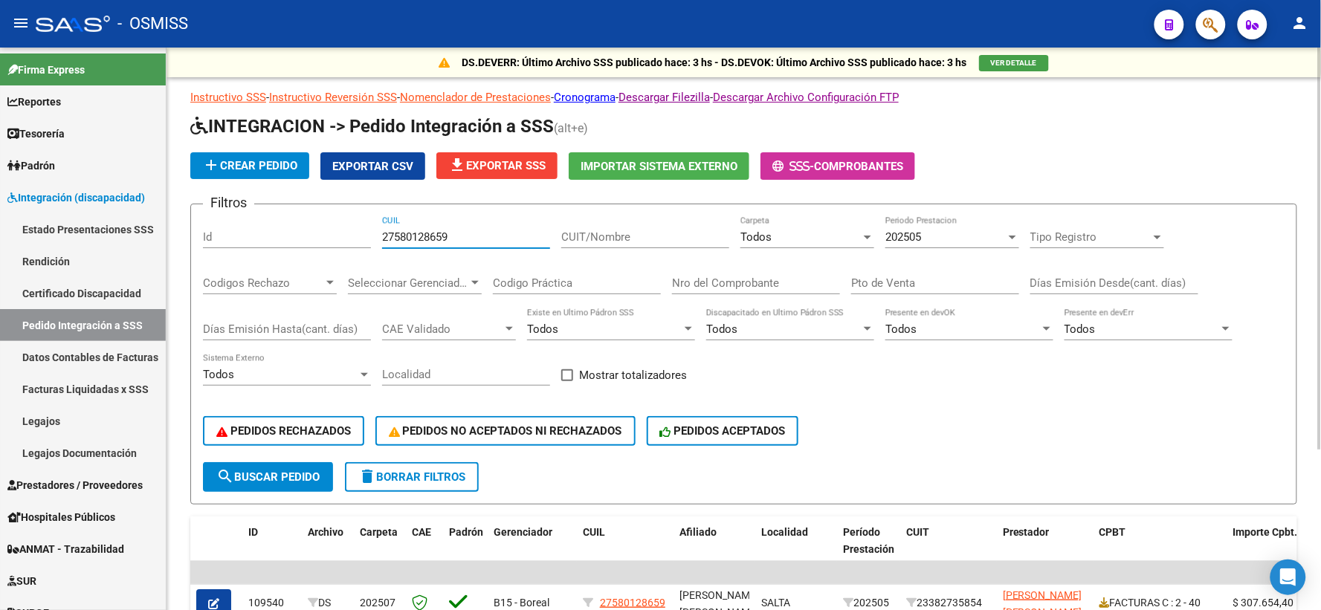
drag, startPoint x: 471, startPoint y: 233, endPoint x: 276, endPoint y: 233, distance: 195.5
click at [276, 233] on div "Filtros Id 27580128659 CUIL CUIT/Nombre Todos Carpeta 202505 Periodo Prestacion…" at bounding box center [743, 339] width 1081 height 246
paste input "20572781055"
type input "20572781055"
click at [276, 470] on span "search Buscar Pedido" at bounding box center [267, 476] width 103 height 13
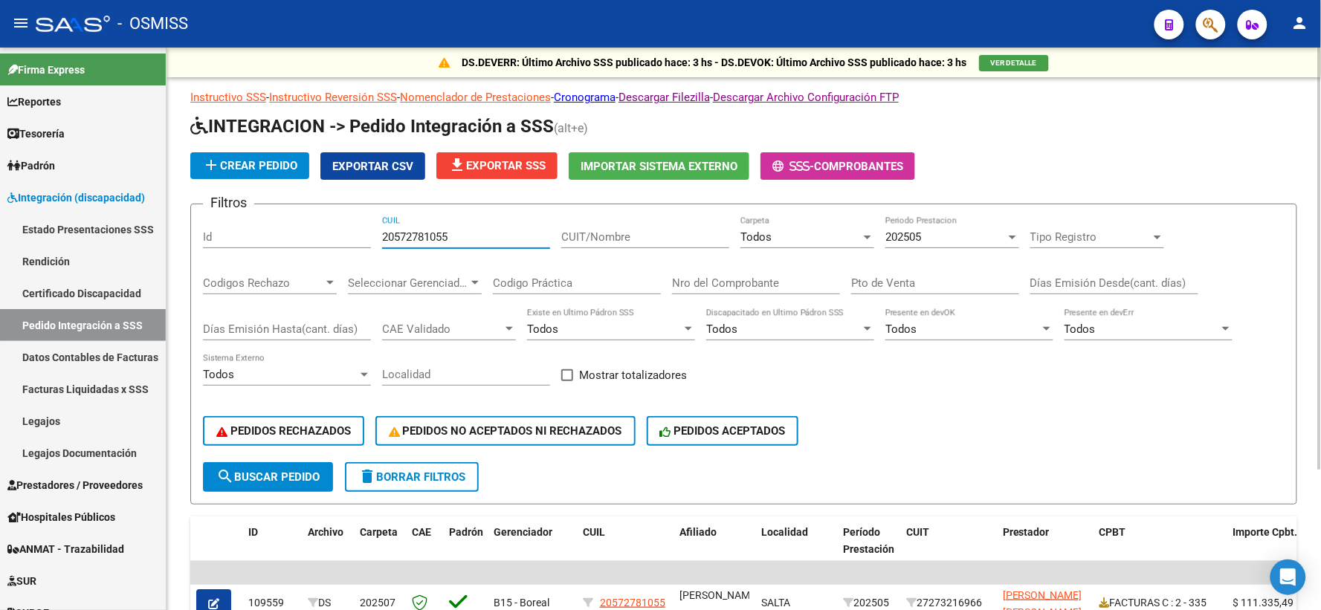
drag, startPoint x: 456, startPoint y: 239, endPoint x: 297, endPoint y: 236, distance: 159.1
click at [297, 236] on div "Filtros Id 20572781055 CUIL CUIT/Nombre Todos Carpeta 202505 Periodo Prestacion…" at bounding box center [743, 339] width 1081 height 246
paste input "20566727251"
type input "20566727251"
click at [265, 476] on span "search Buscar Pedido" at bounding box center [267, 476] width 103 height 13
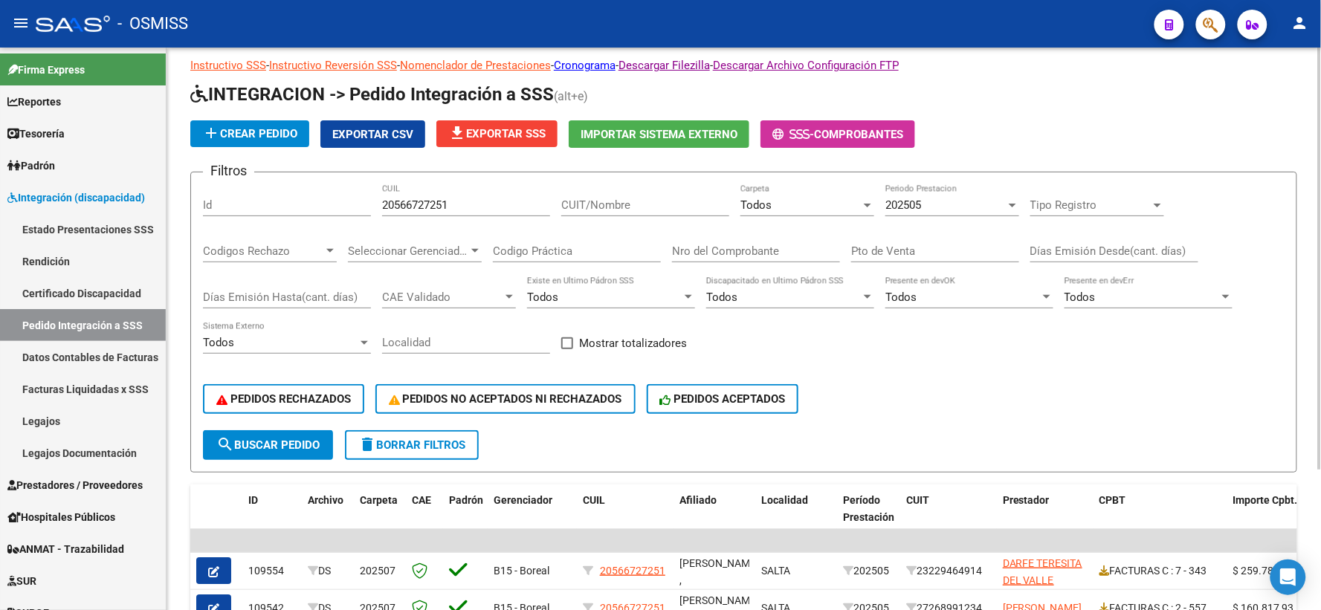
scroll to position [21, 0]
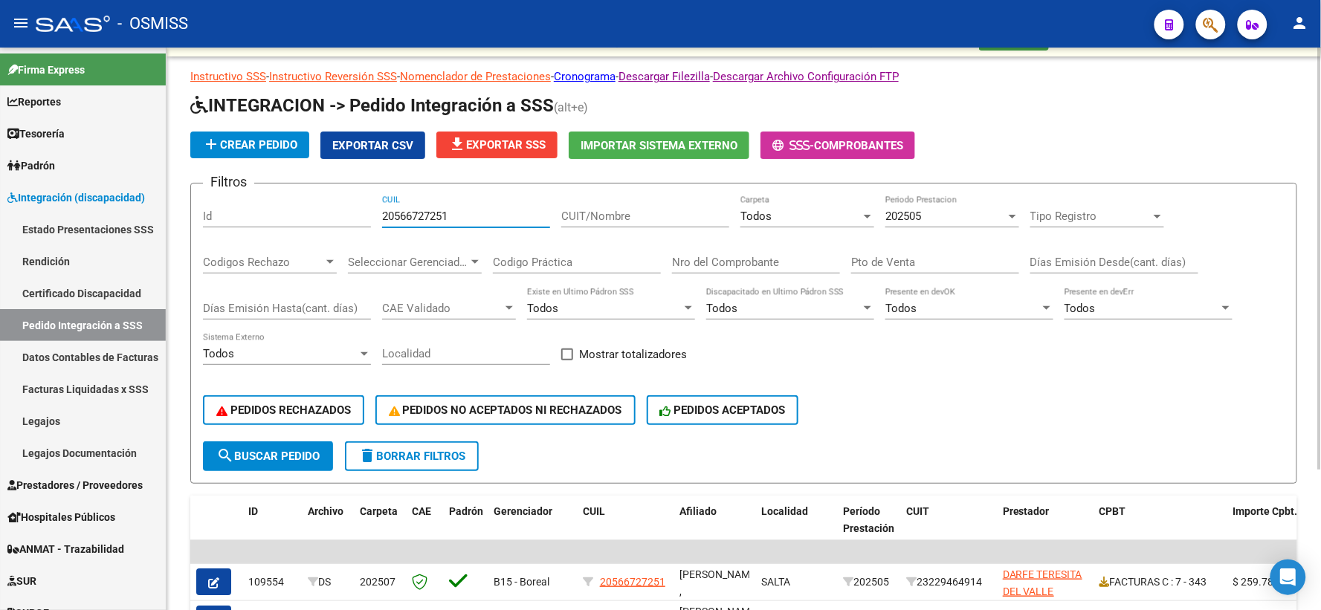
drag, startPoint x: 436, startPoint y: 220, endPoint x: 232, endPoint y: 217, distance: 204.4
click at [233, 218] on div "Filtros Id 20566727251 CUIL CUIT/Nombre Todos Carpeta 202505 Periodo Prestacion…" at bounding box center [743, 318] width 1081 height 246
paste input "27562419808"
type input "27562419808"
click at [283, 450] on span "search Buscar Pedido" at bounding box center [267, 456] width 103 height 13
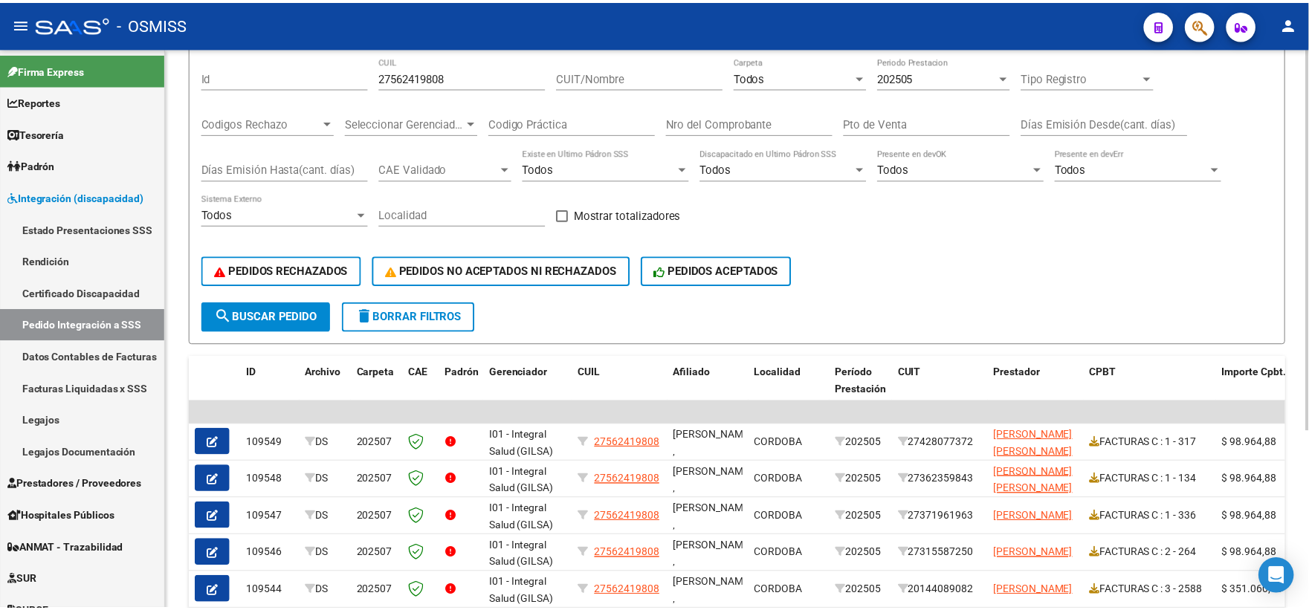
scroll to position [187, 0]
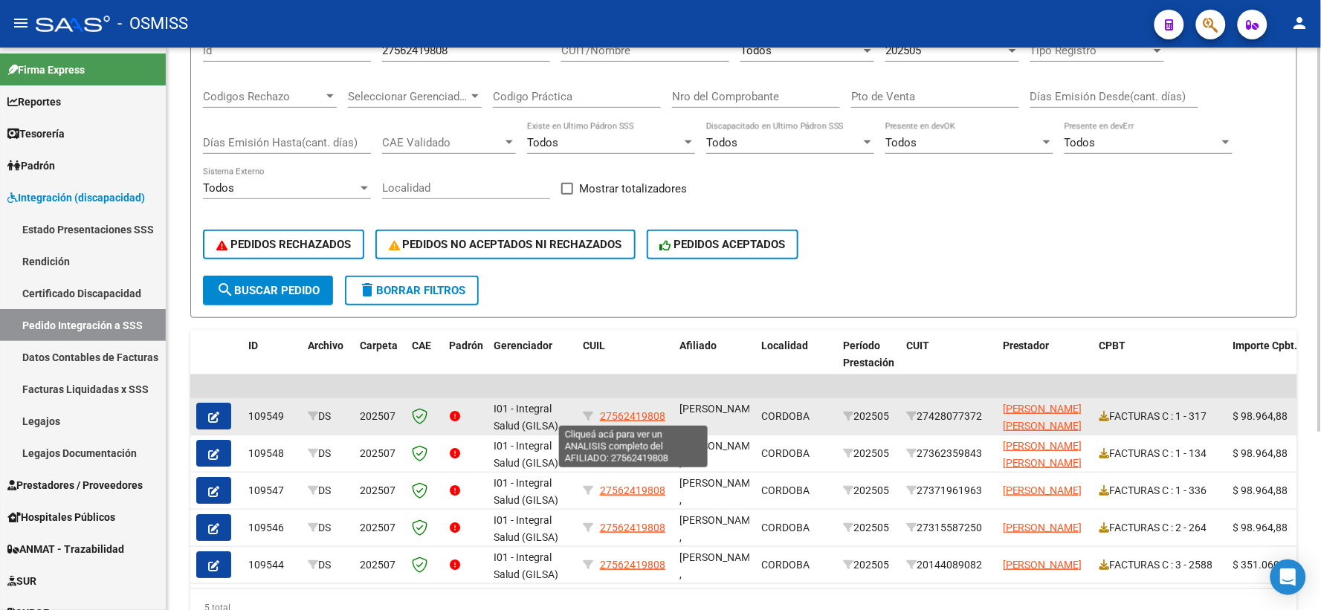
click at [621, 416] on span "27562419808" at bounding box center [632, 416] width 65 height 12
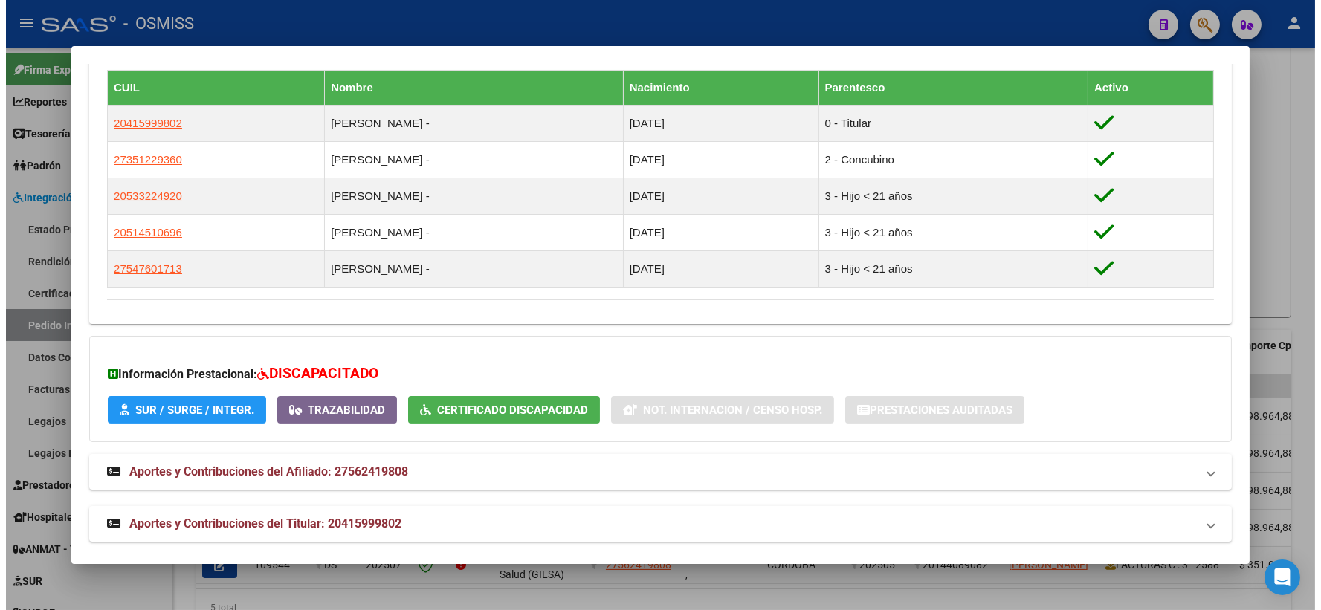
scroll to position [838, 0]
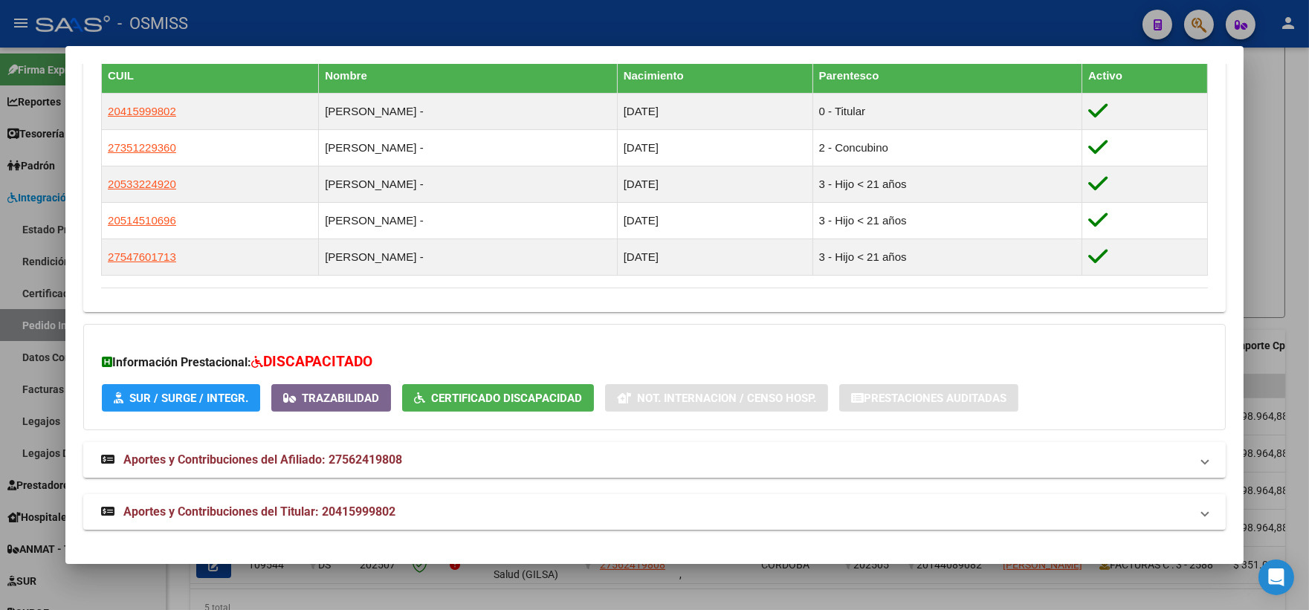
click at [1275, 145] on div at bounding box center [654, 305] width 1309 height 610
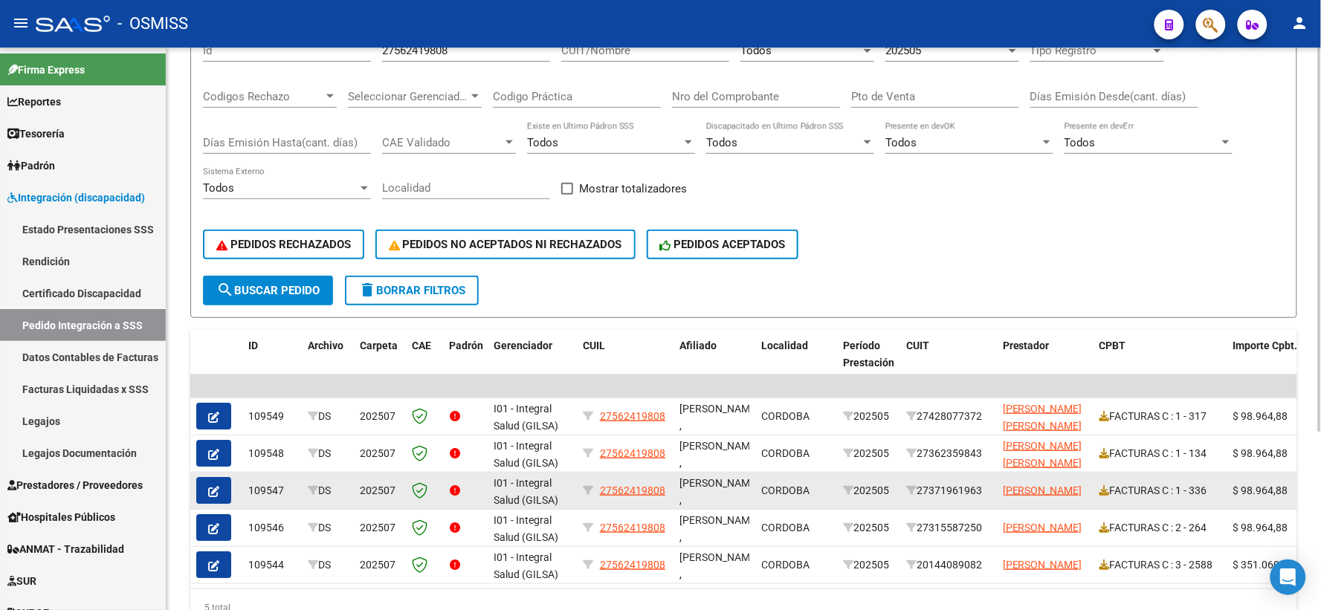
scroll to position [261, 0]
